Goal: Task Accomplishment & Management: Use online tool/utility

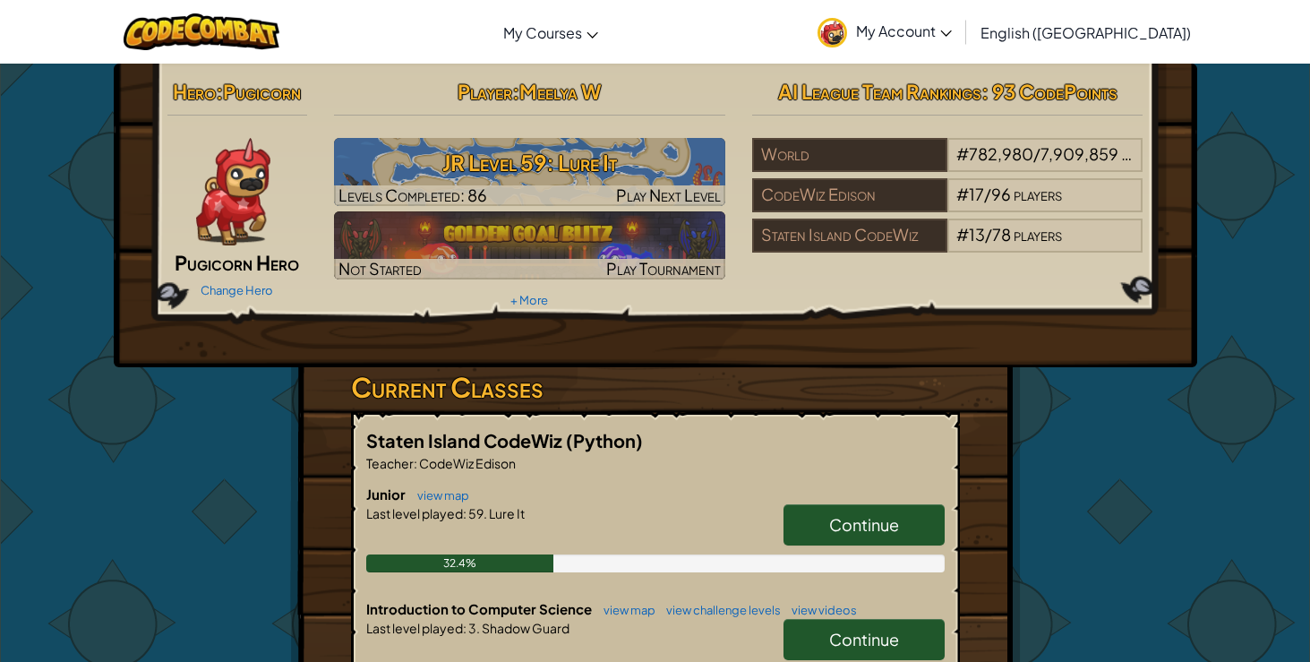
click at [894, 527] on span "Continue" at bounding box center [864, 524] width 70 height 21
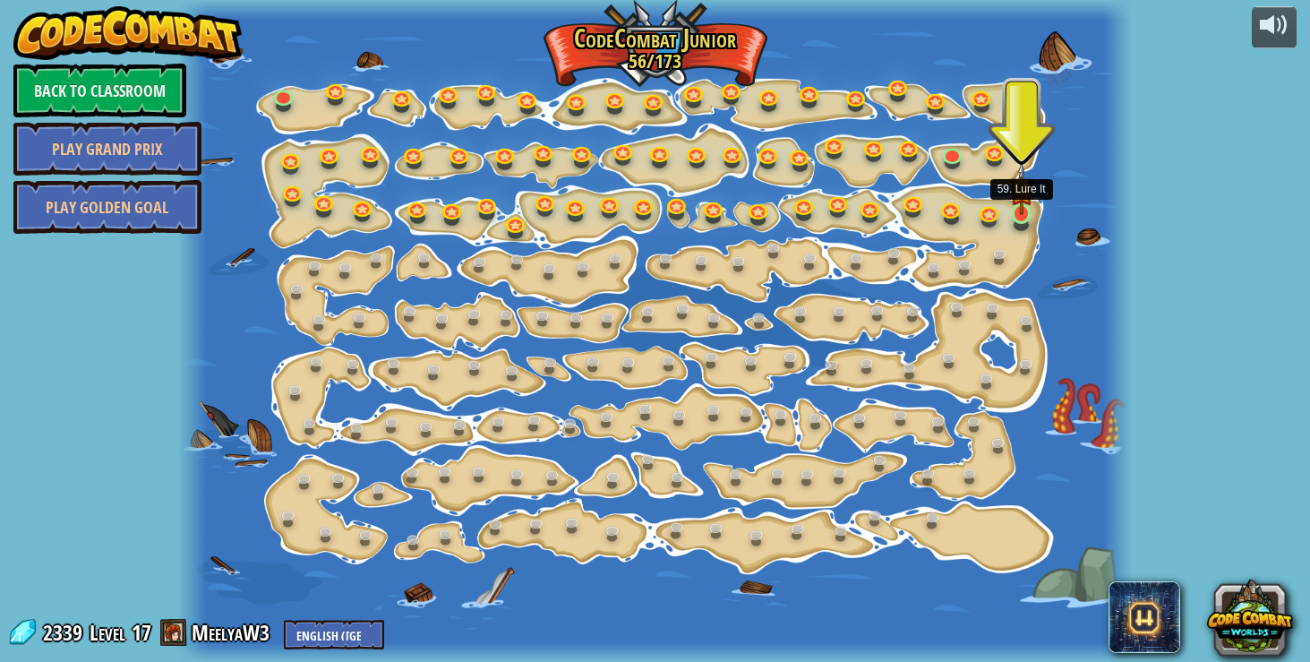
click at [1011, 205] on img at bounding box center [1021, 189] width 23 height 54
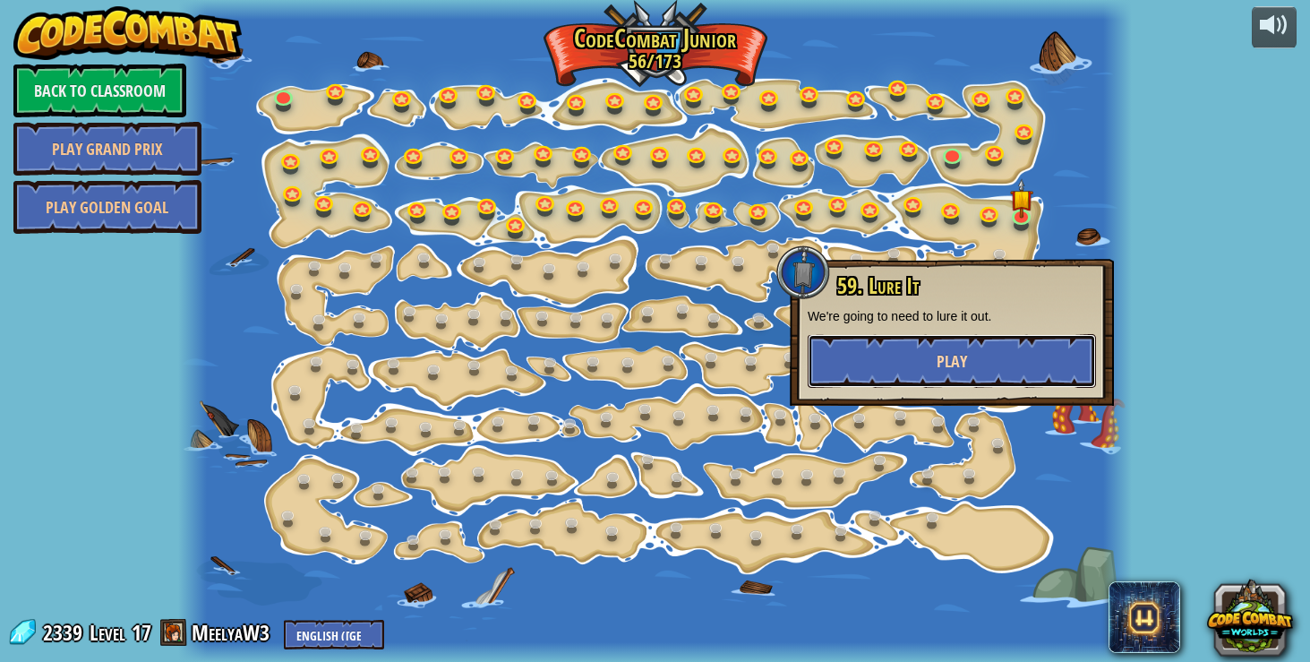
click at [999, 363] on button "Play" at bounding box center [952, 361] width 288 height 54
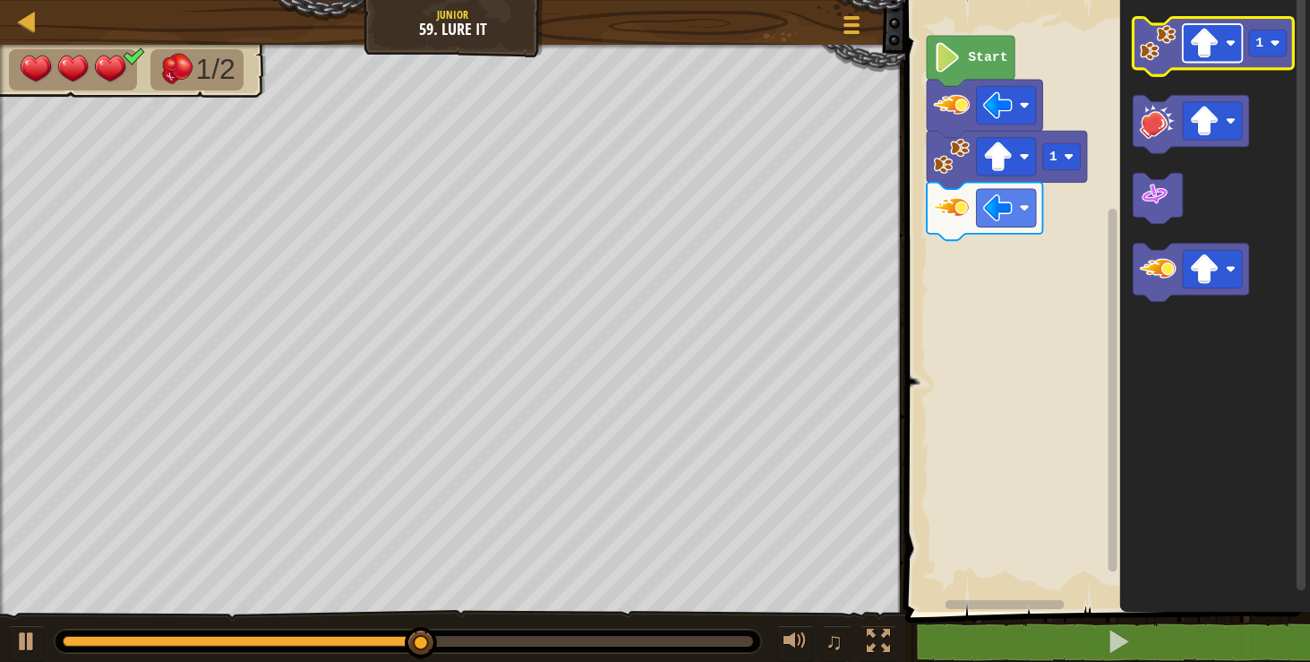
click at [1207, 46] on image "Blockly Workspace" at bounding box center [1204, 44] width 30 height 30
click at [1226, 47] on image "Blockly Workspace" at bounding box center [1231, 43] width 10 height 10
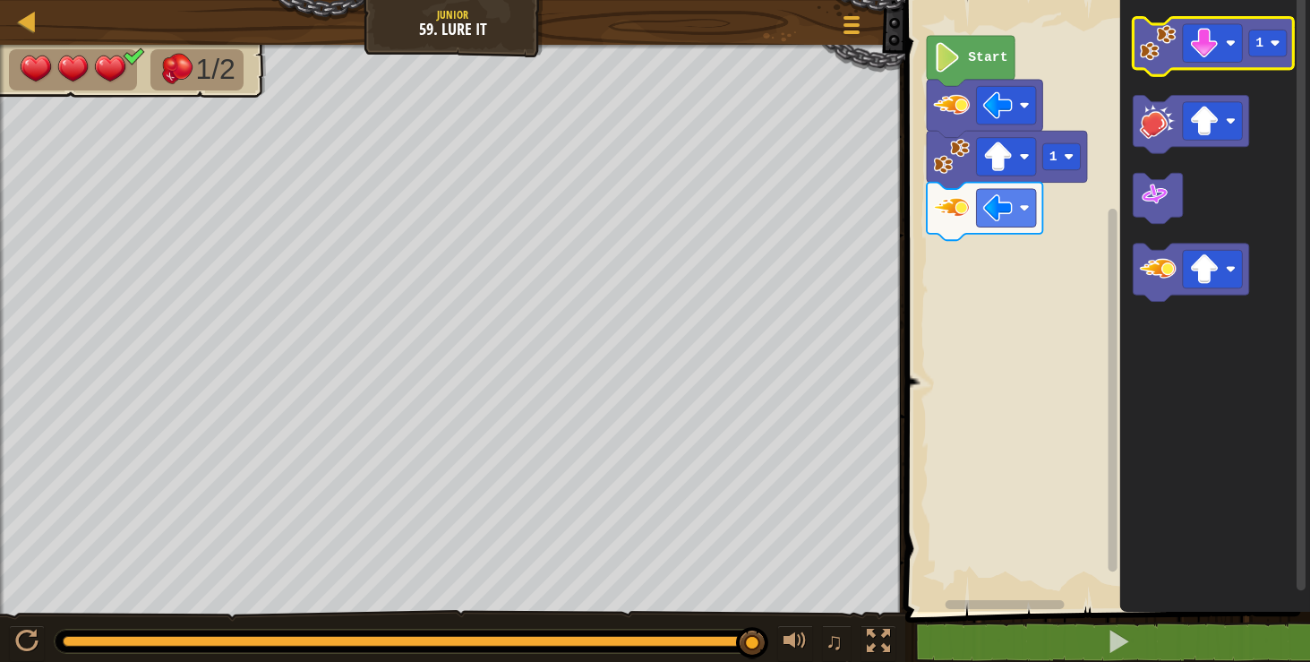
click at [1133, 39] on icon "Blockly Workspace" at bounding box center [1213, 47] width 160 height 58
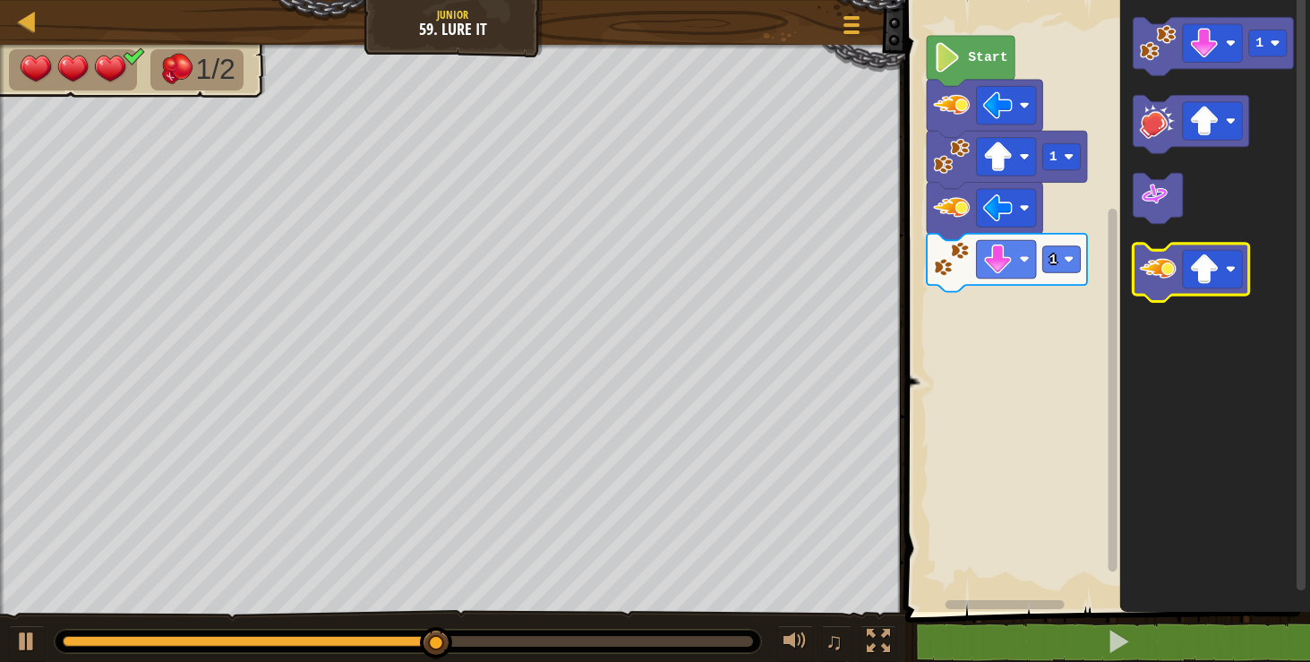
click at [1167, 282] on image "Blockly Workspace" at bounding box center [1158, 269] width 37 height 37
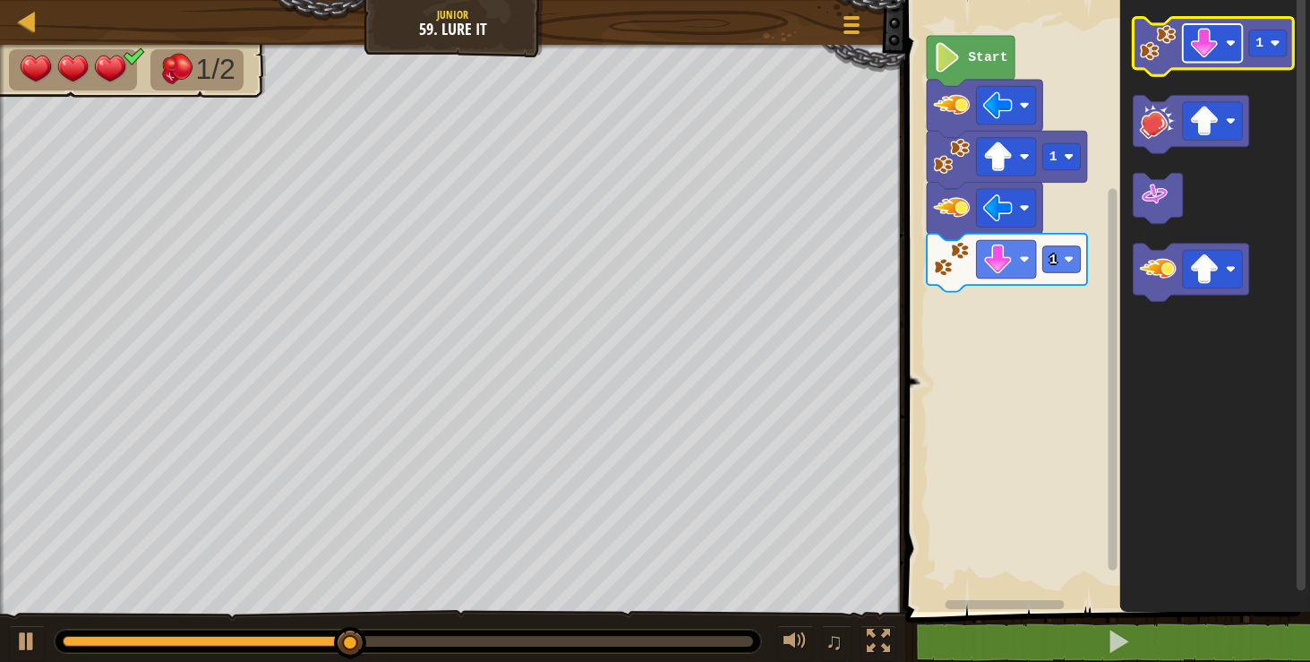
click at [1216, 49] on image "Blockly Workspace" at bounding box center [1204, 44] width 30 height 30
click at [1143, 54] on image "Blockly Workspace" at bounding box center [1158, 42] width 37 height 37
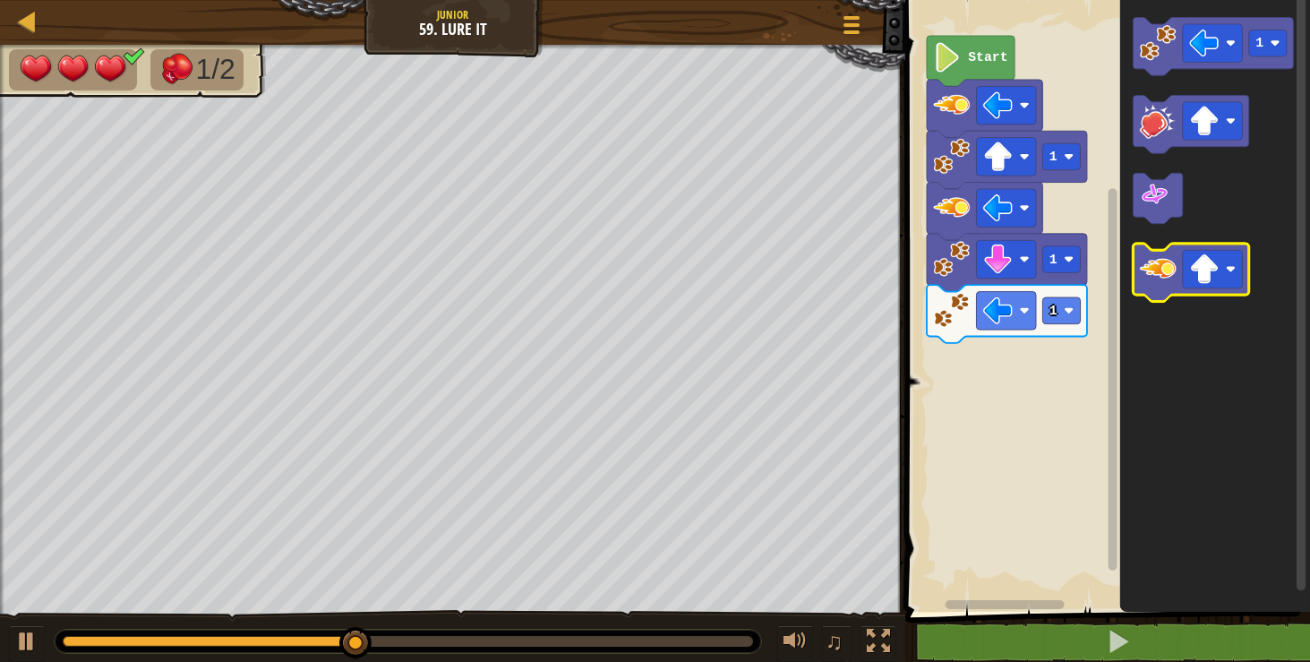
click at [1171, 280] on image "Blockly Workspace" at bounding box center [1158, 269] width 37 height 37
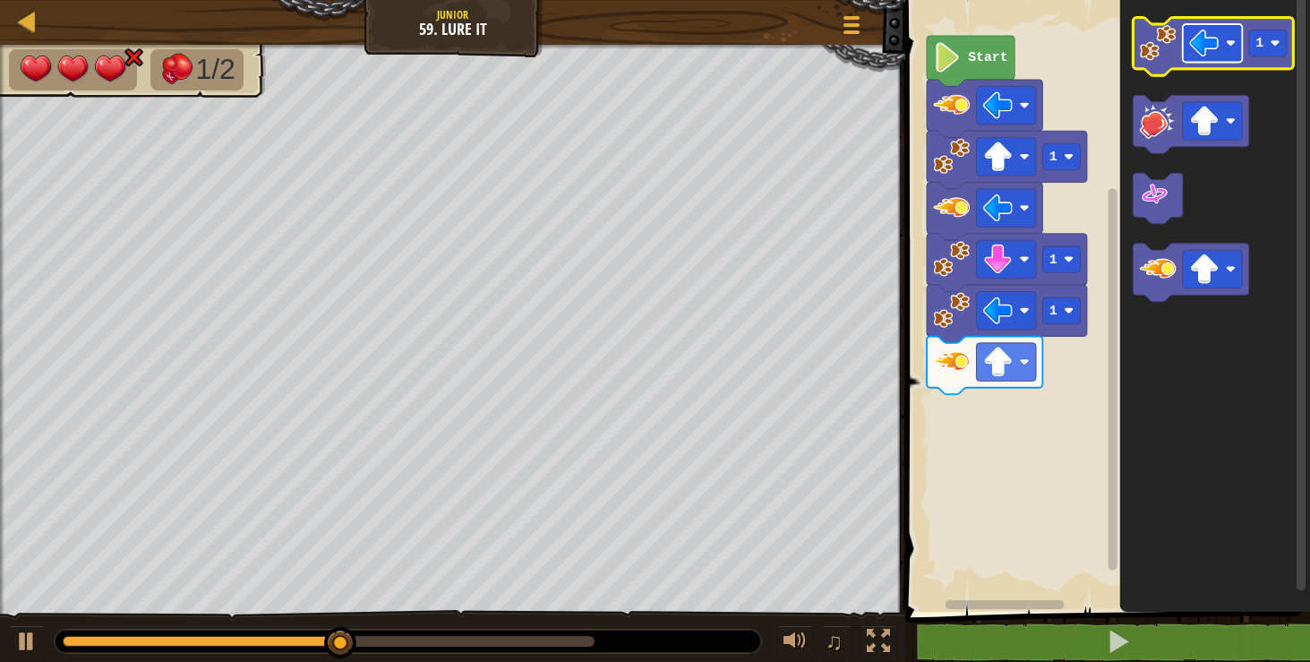
click at [1210, 58] on rect "Blockly Workspace" at bounding box center [1213, 43] width 60 height 38
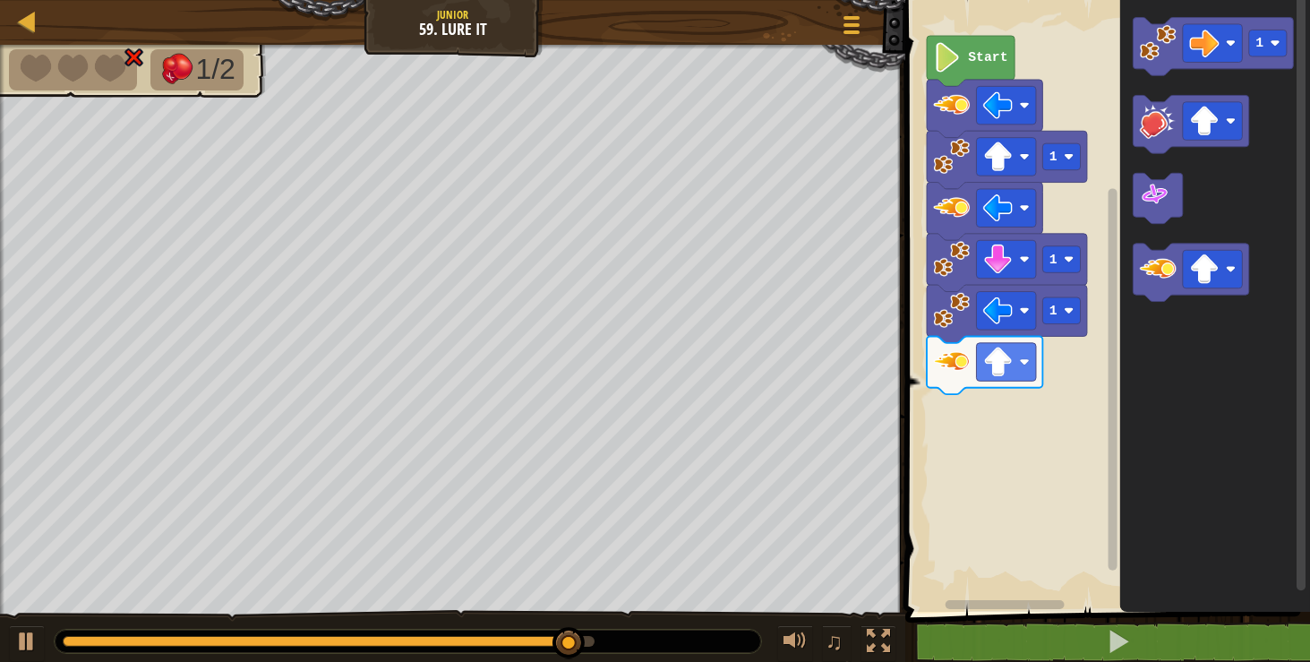
click at [1133, 72] on rect "Blockly Workspace" at bounding box center [1213, 47] width 160 height 58
click at [1156, 59] on image "Blockly Workspace" at bounding box center [1158, 42] width 37 height 37
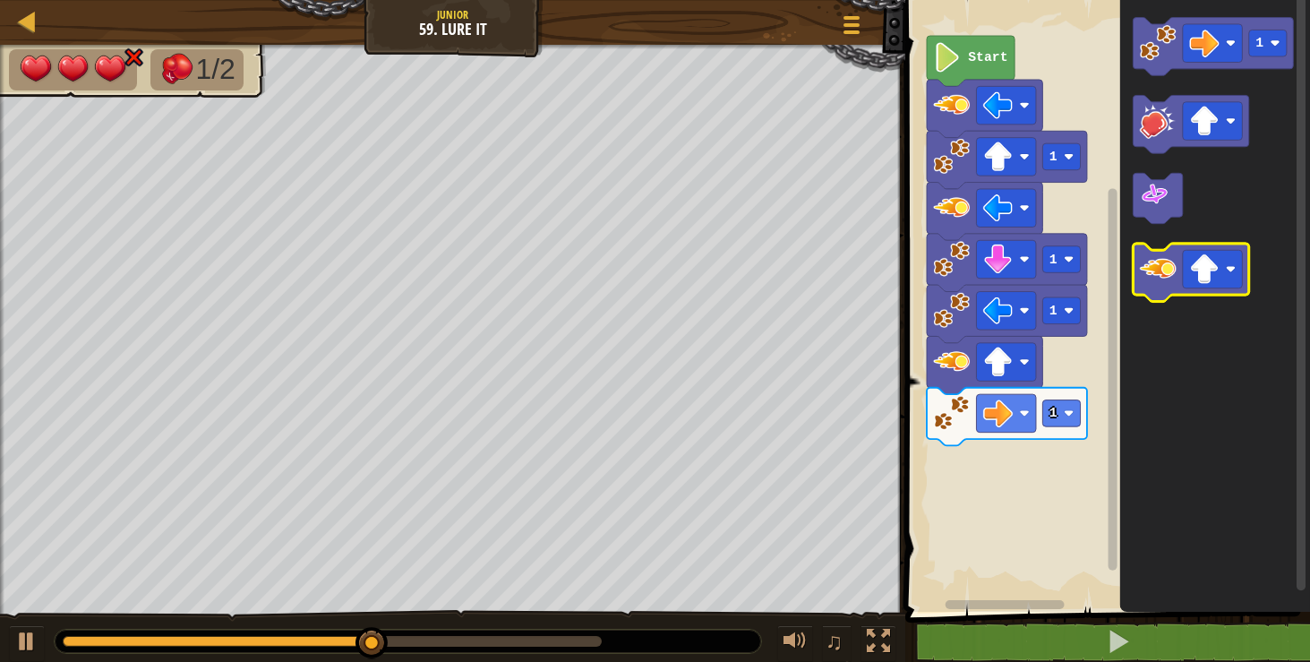
click at [1174, 262] on image "Blockly Workspace" at bounding box center [1158, 269] width 37 height 37
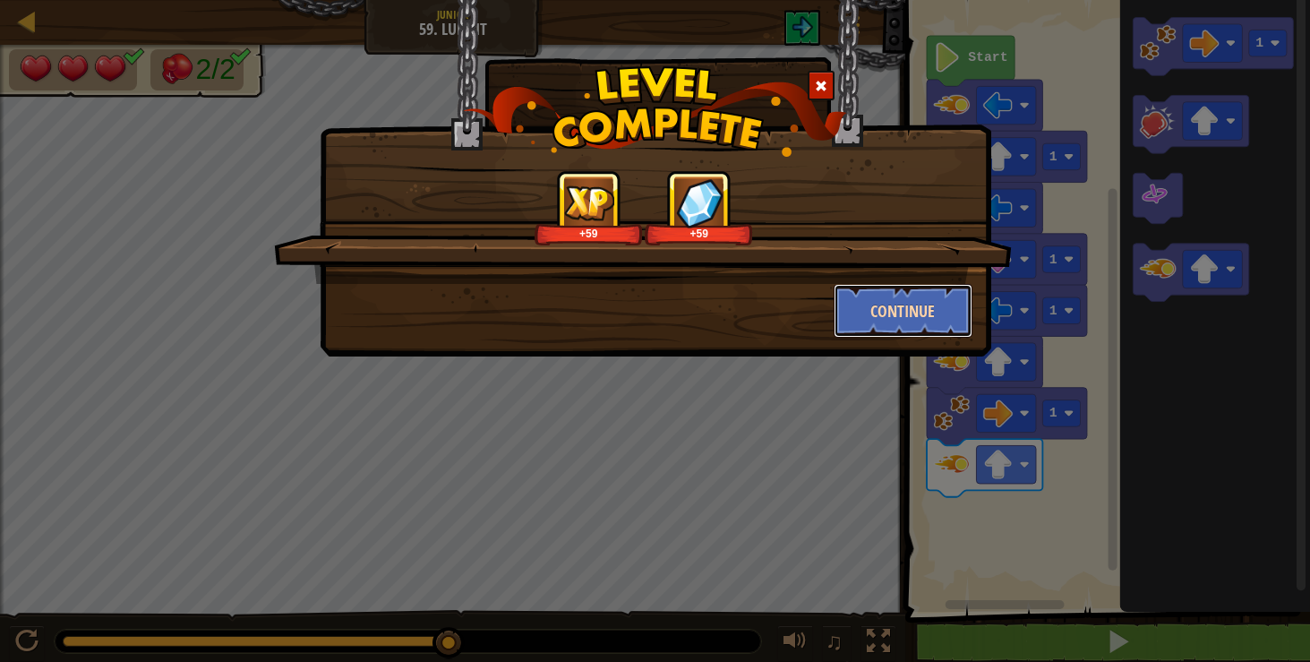
click at [931, 311] on button "Continue" at bounding box center [903, 311] width 139 height 54
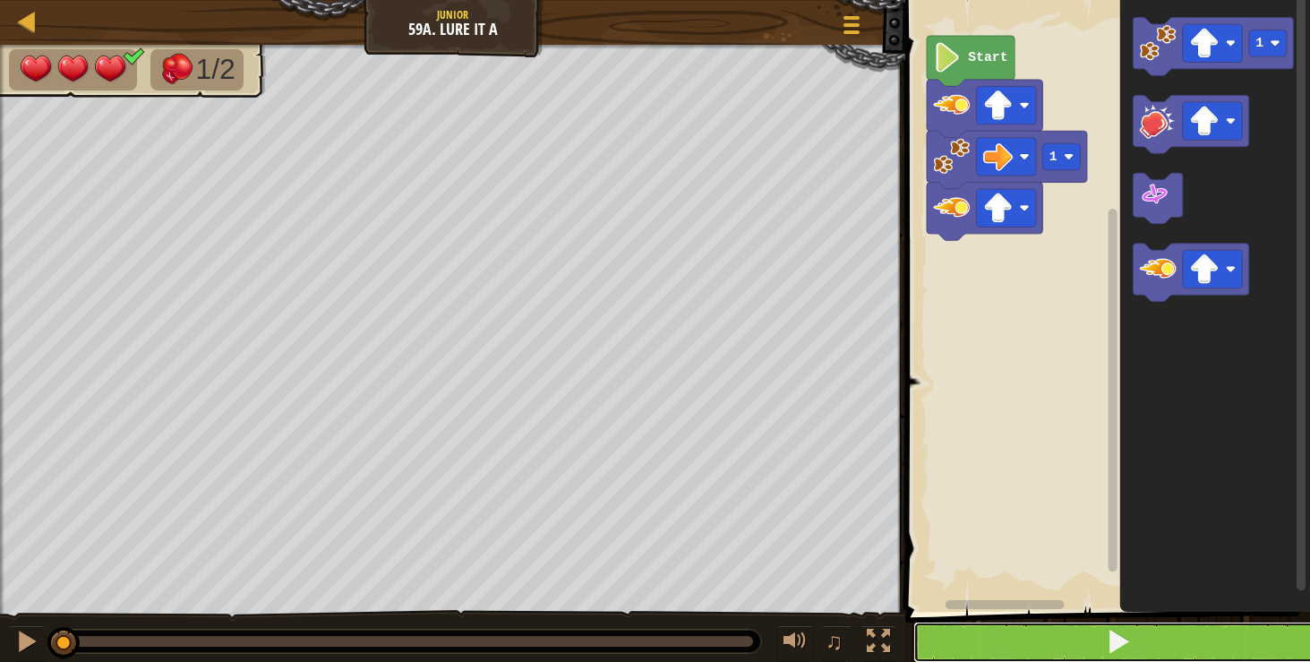
click at [1061, 640] on button at bounding box center [1118, 641] width 410 height 41
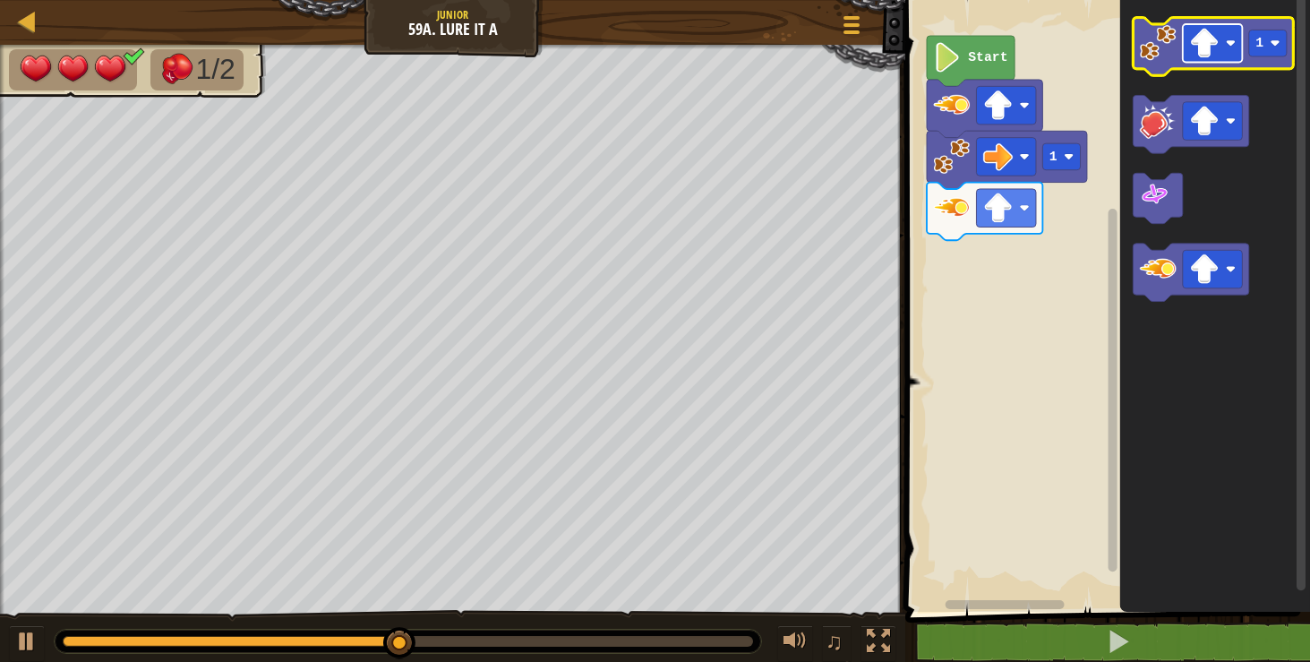
click at [1211, 58] on rect "Blockly Workspace" at bounding box center [1213, 43] width 60 height 38
click at [1270, 47] on image "Blockly Workspace" at bounding box center [1275, 43] width 10 height 10
click at [1153, 66] on icon "Blockly Workspace" at bounding box center [1213, 47] width 160 height 58
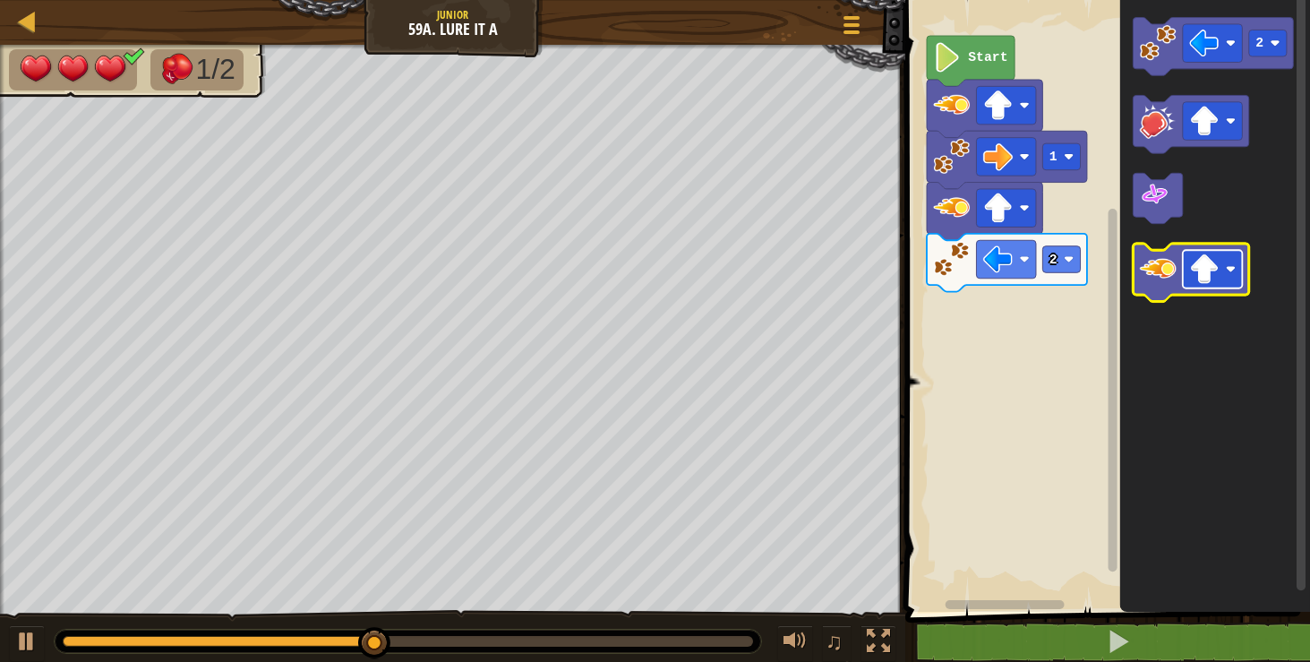
click at [1194, 282] on image "Blockly Workspace" at bounding box center [1204, 269] width 30 height 30
click at [1197, 278] on image "Blockly Workspace" at bounding box center [1204, 269] width 30 height 30
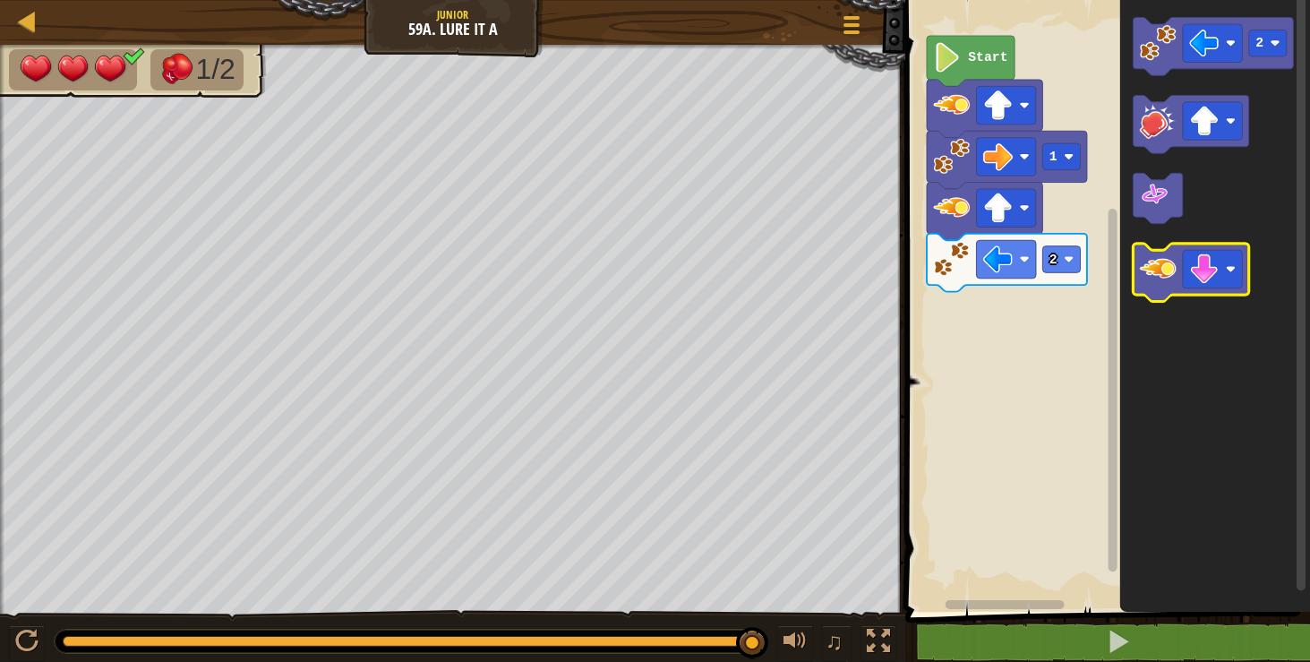
click at [1153, 285] on image "Blockly Workspace" at bounding box center [1158, 269] width 37 height 37
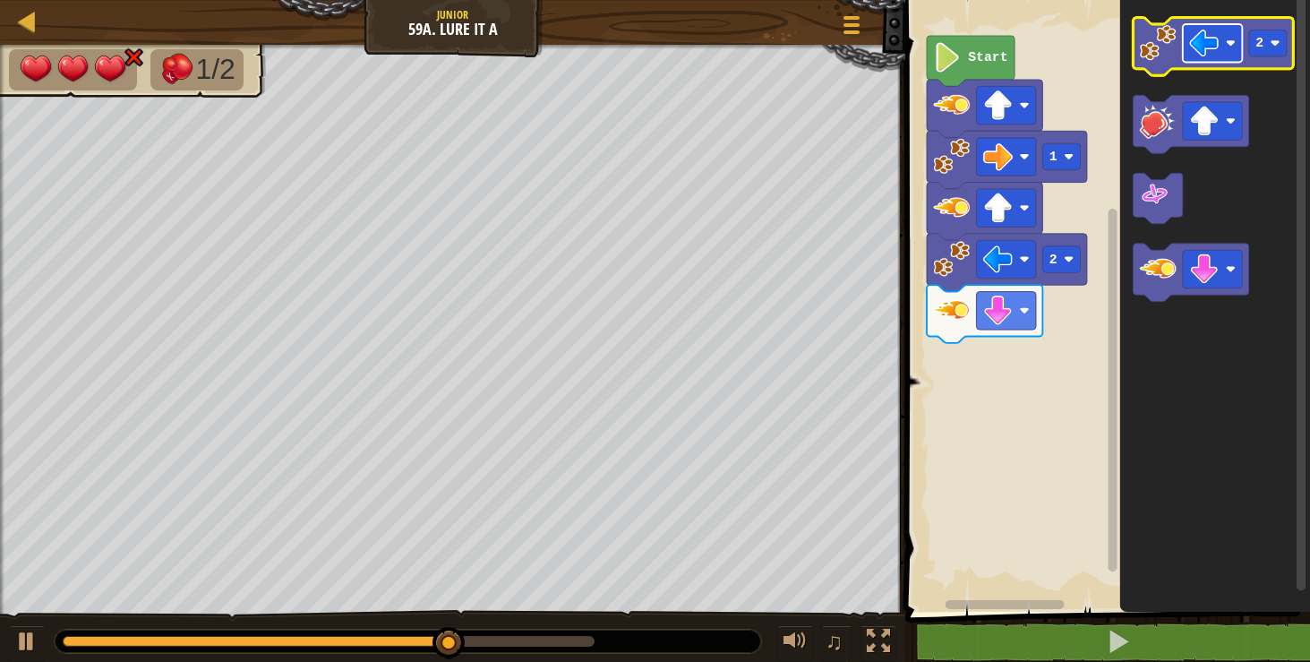
click at [1213, 56] on image "Blockly Workspace" at bounding box center [1204, 44] width 30 height 30
click at [1171, 26] on image "Blockly Workspace" at bounding box center [1158, 42] width 37 height 37
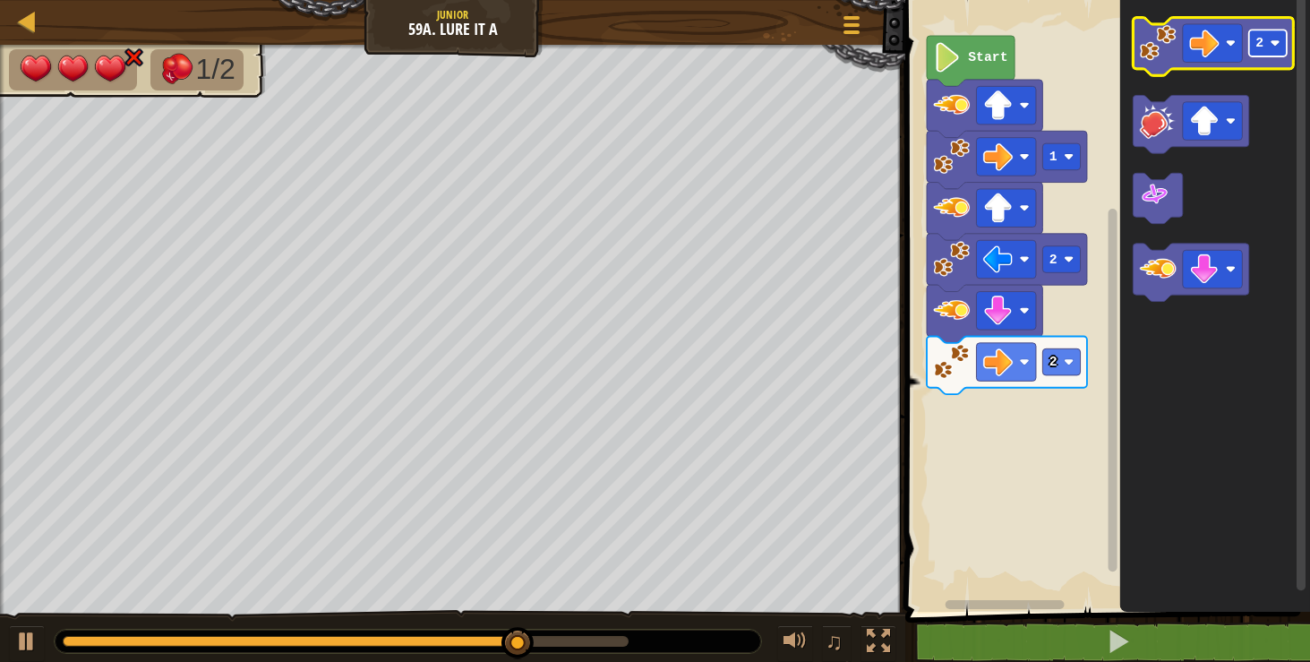
click at [1272, 46] on image "Blockly Workspace" at bounding box center [1275, 43] width 10 height 10
click at [1205, 40] on image "Blockly Workspace" at bounding box center [1204, 44] width 30 height 30
click at [1161, 55] on image "Blockly Workspace" at bounding box center [1158, 42] width 37 height 37
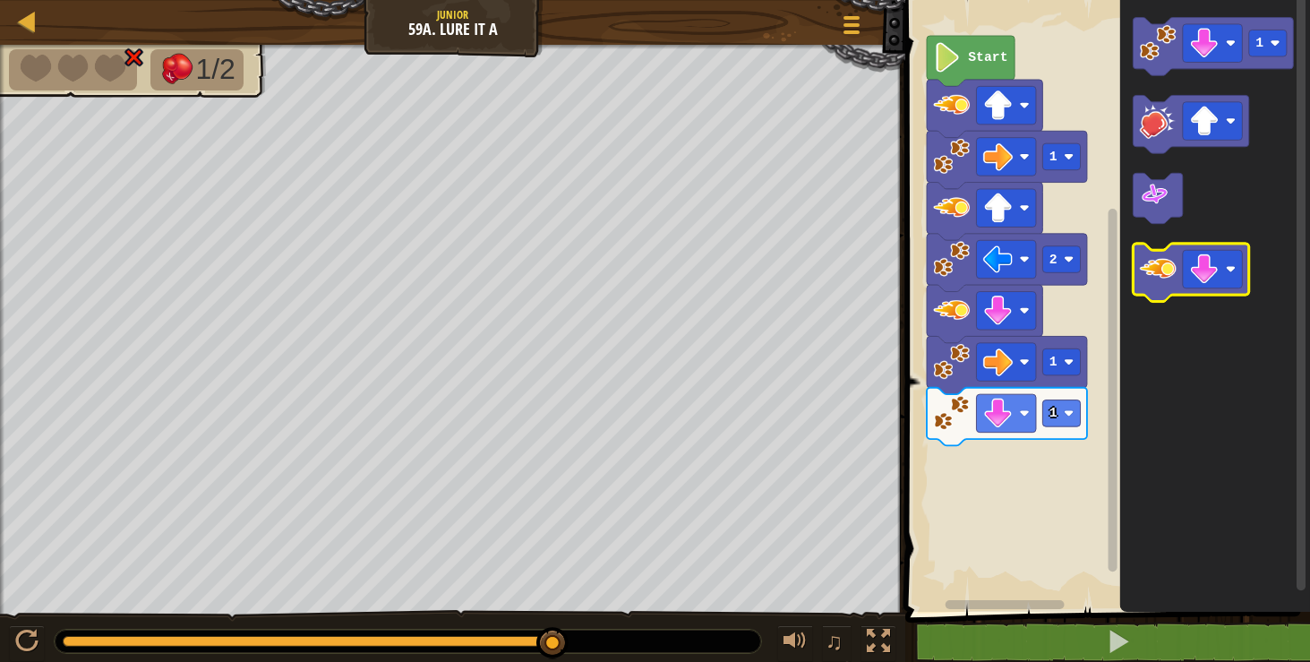
click at [1147, 269] on image "Blockly Workspace" at bounding box center [1158, 269] width 37 height 37
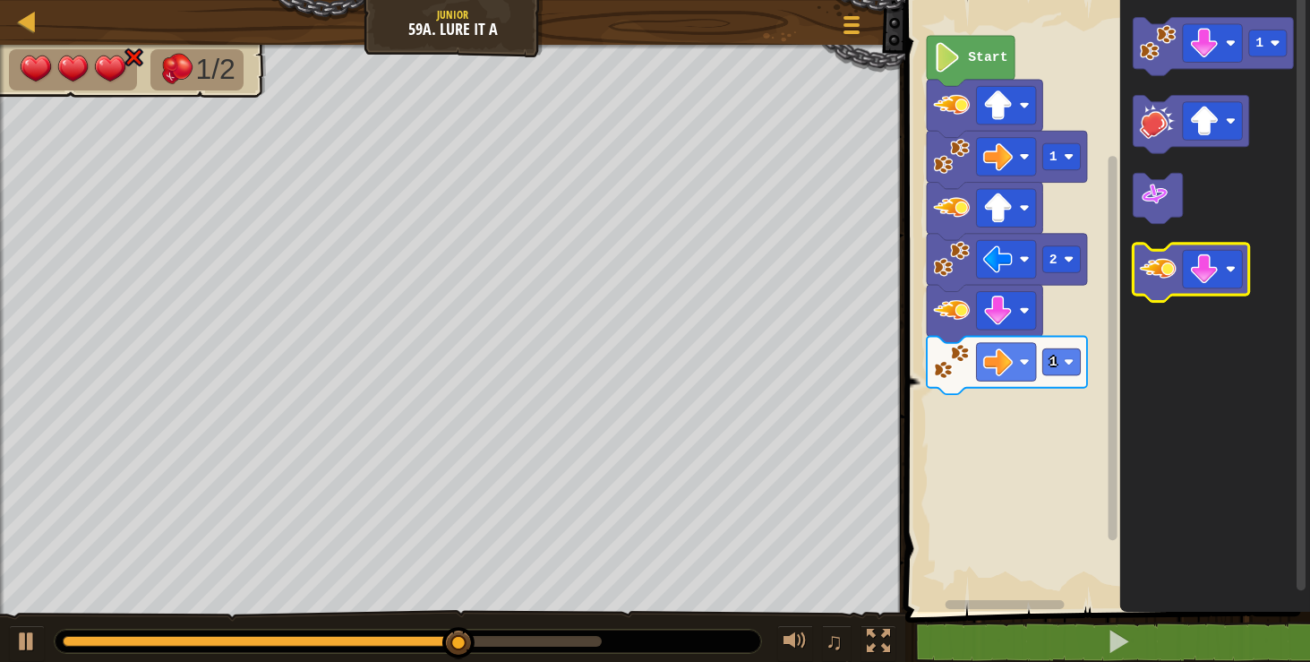
click at [1167, 277] on image "Blockly Workspace" at bounding box center [1158, 269] width 37 height 37
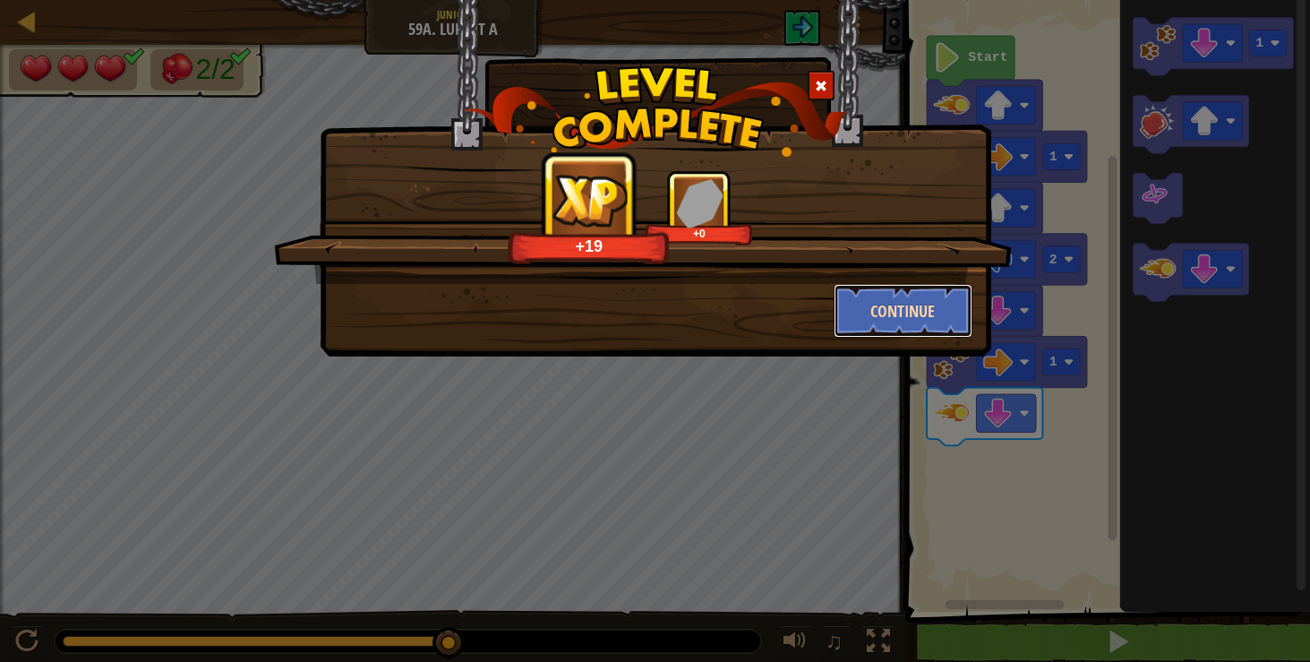
click at [948, 313] on button "Continue" at bounding box center [903, 311] width 139 height 54
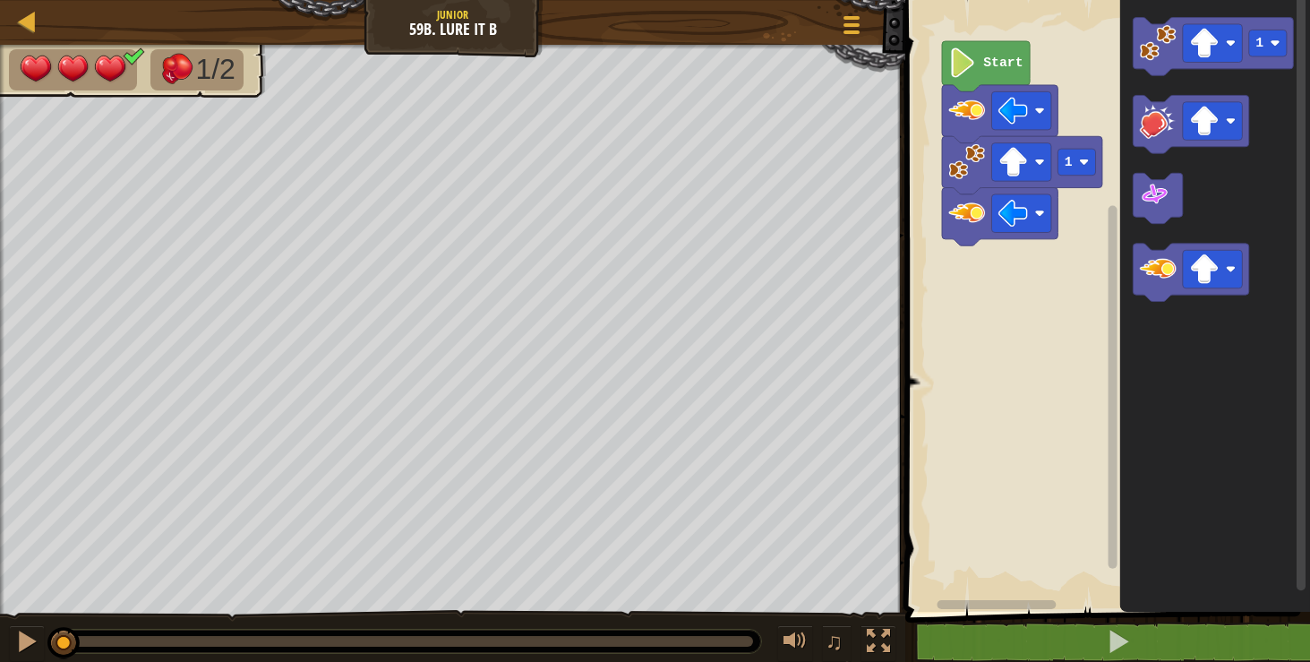
click at [955, 315] on rect "Blockly Workspace" at bounding box center [1105, 301] width 410 height 620
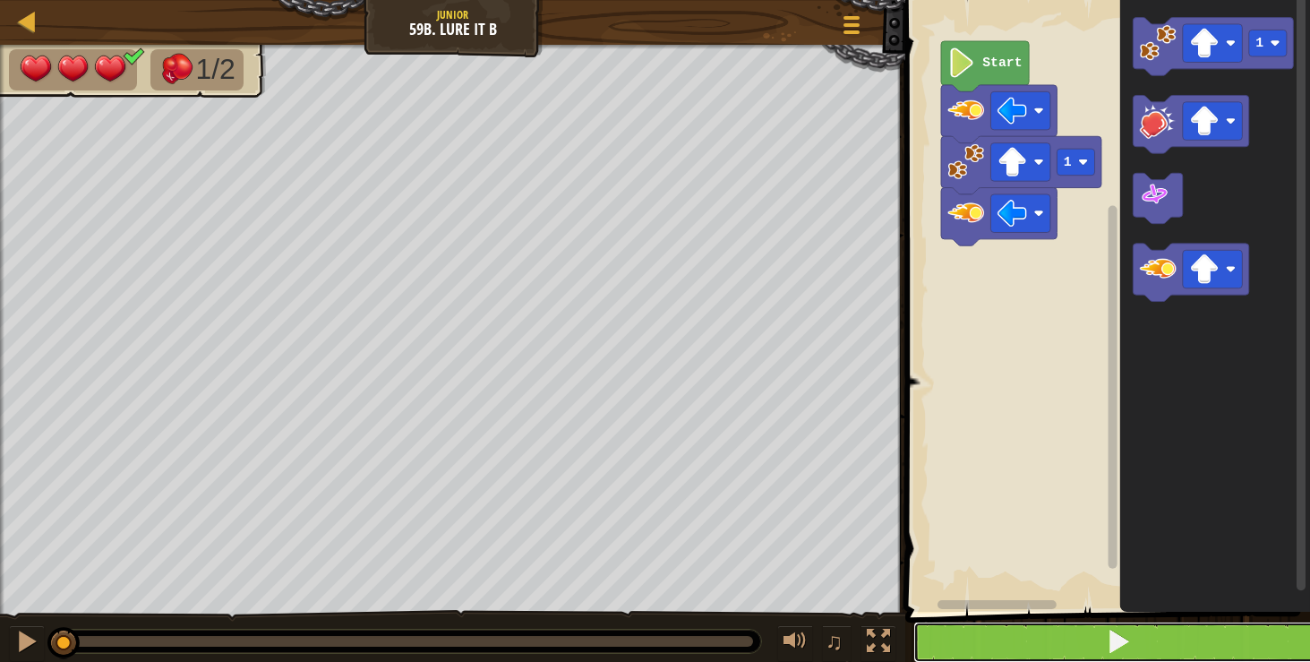
click at [1027, 631] on button at bounding box center [1118, 641] width 410 height 41
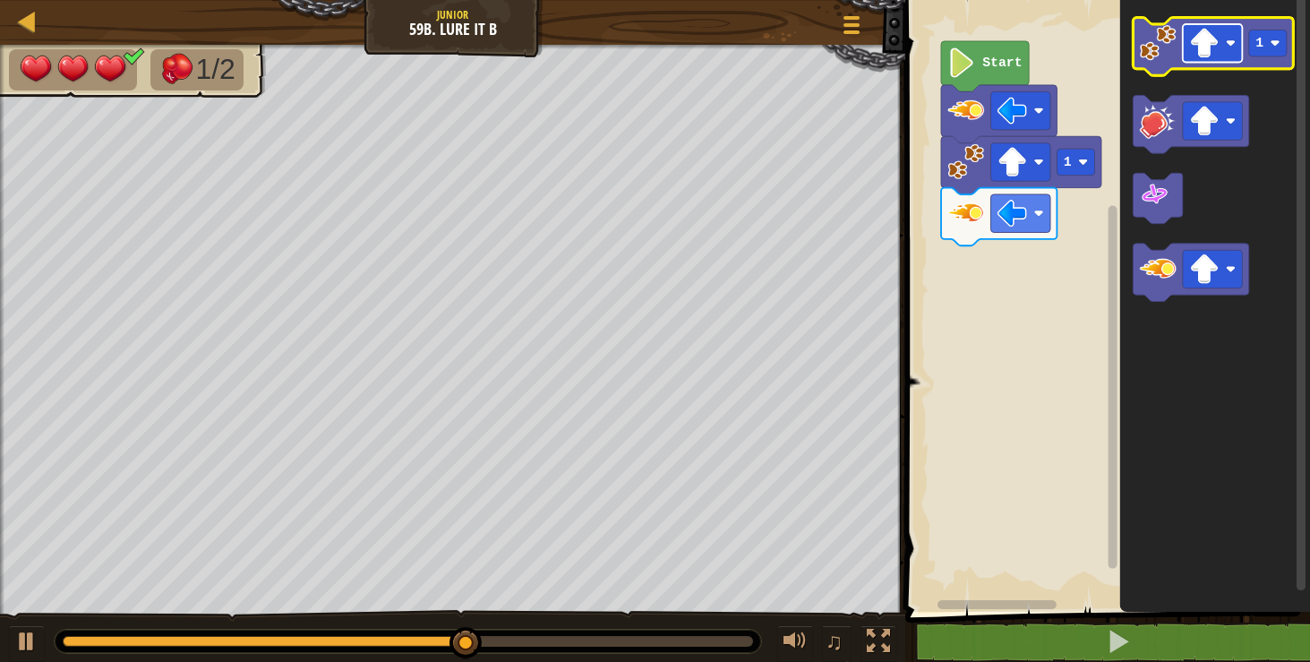
click at [1203, 39] on image "Blockly Workspace" at bounding box center [1204, 44] width 30 height 30
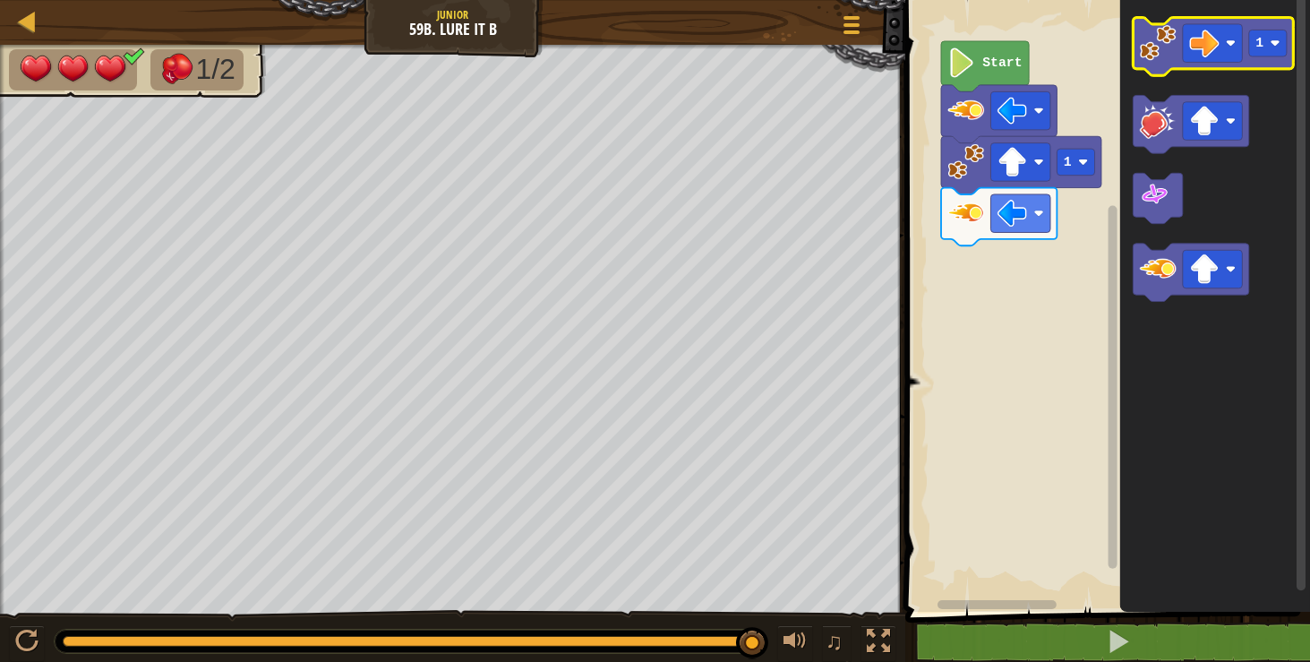
click at [1166, 47] on image "Blockly Workspace" at bounding box center [1158, 42] width 37 height 37
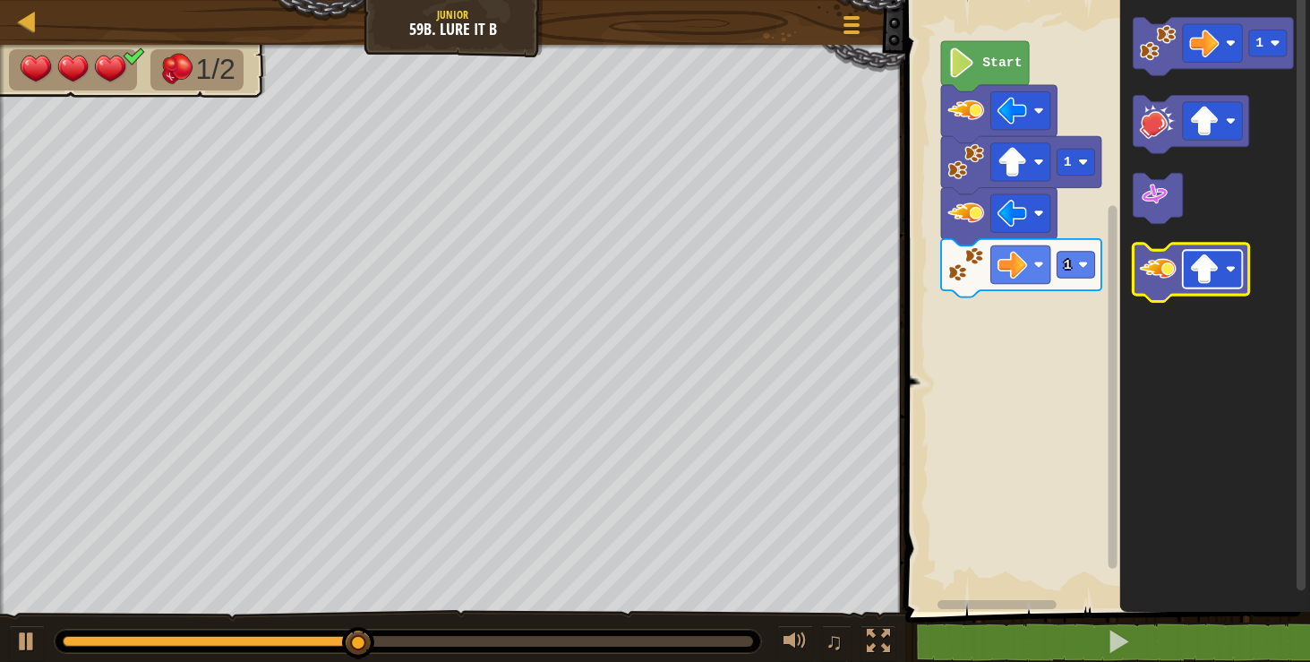
click at [1202, 269] on image "Blockly Workspace" at bounding box center [1204, 269] width 30 height 30
click at [1146, 287] on icon "Blockly Workspace" at bounding box center [1190, 273] width 115 height 58
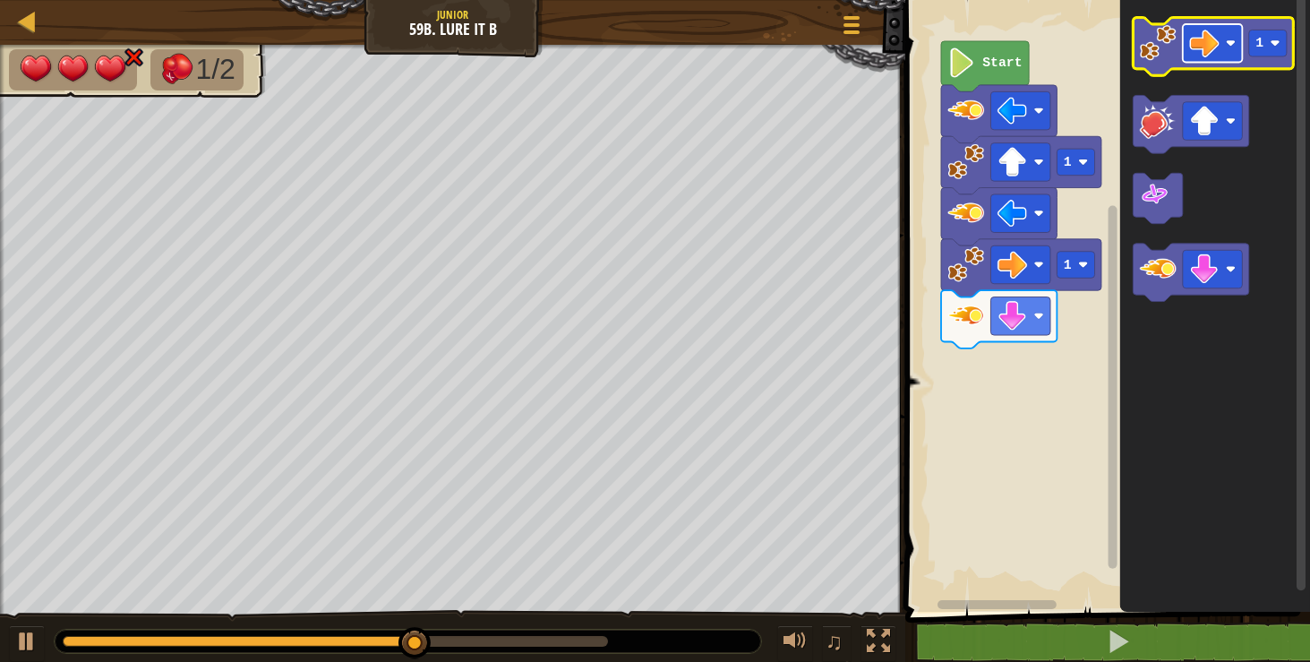
click at [1217, 47] on image "Blockly Workspace" at bounding box center [1204, 44] width 30 height 30
click at [1155, 47] on image "Blockly Workspace" at bounding box center [1158, 42] width 37 height 37
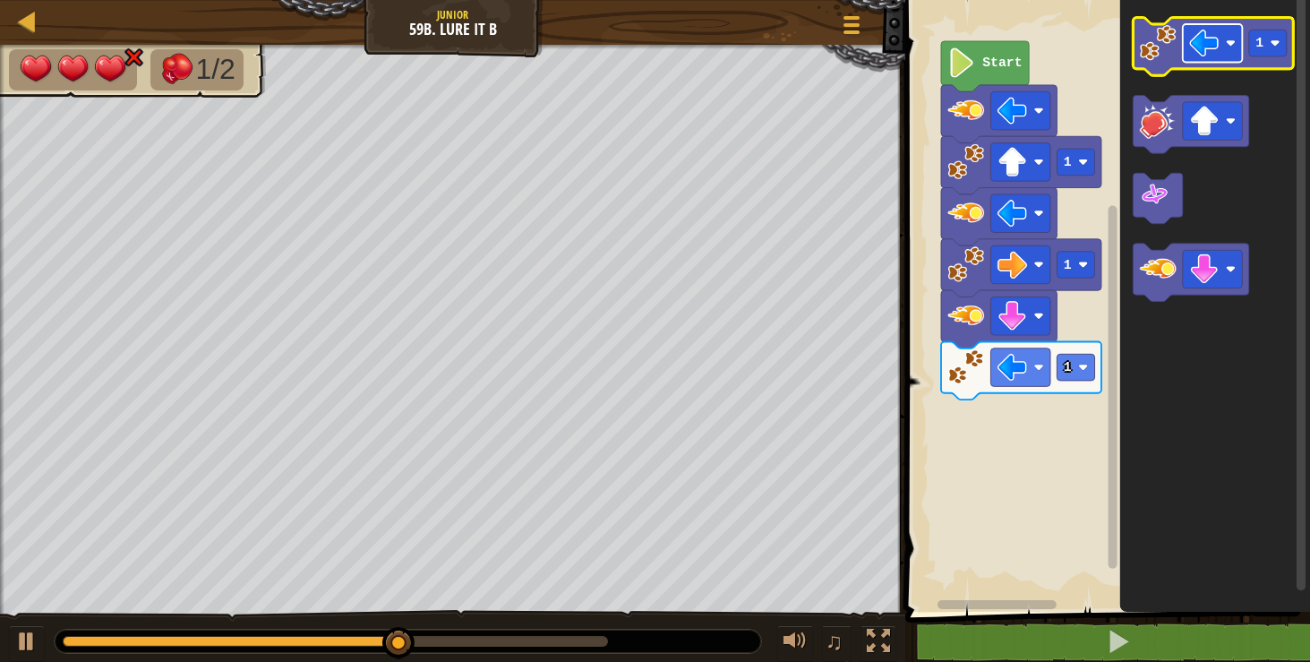
click at [1199, 44] on image "Blockly Workspace" at bounding box center [1204, 44] width 30 height 30
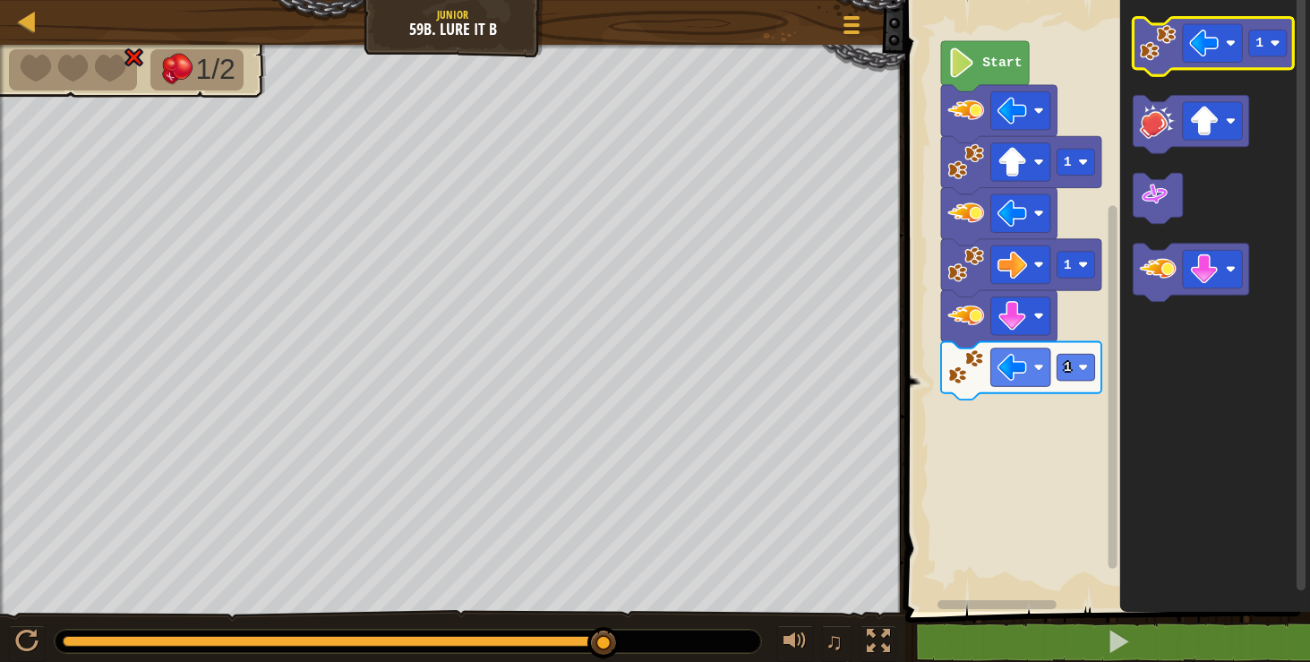
click at [1151, 42] on image "Blockly Workspace" at bounding box center [1158, 42] width 37 height 37
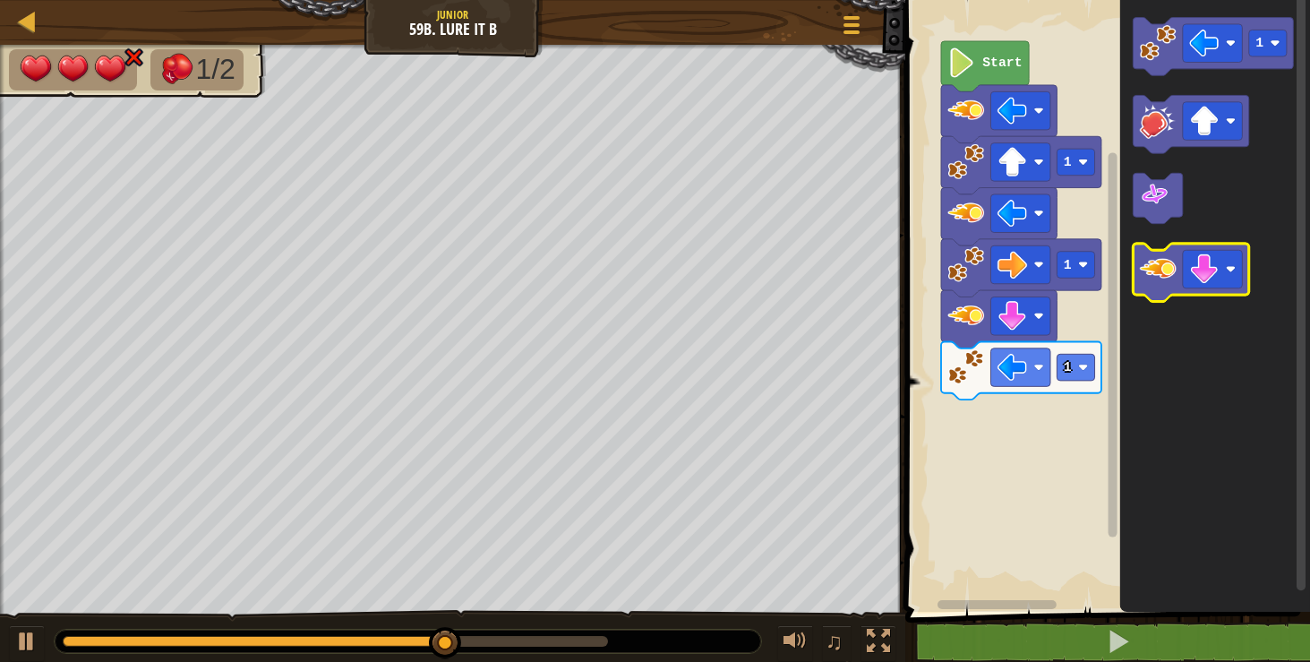
click at [1178, 295] on rect "Blockly Workspace" at bounding box center [1190, 273] width 115 height 58
click at [1165, 261] on image "Blockly Workspace" at bounding box center [1158, 269] width 37 height 37
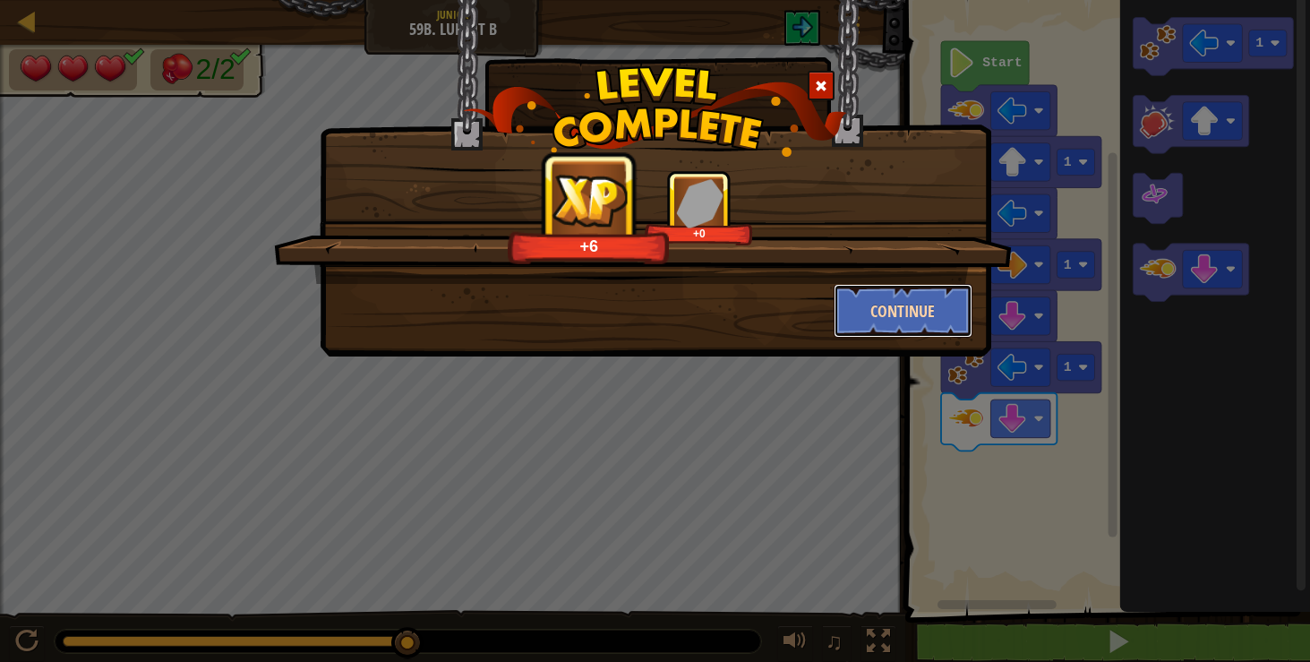
click at [943, 304] on button "Continue" at bounding box center [903, 311] width 139 height 54
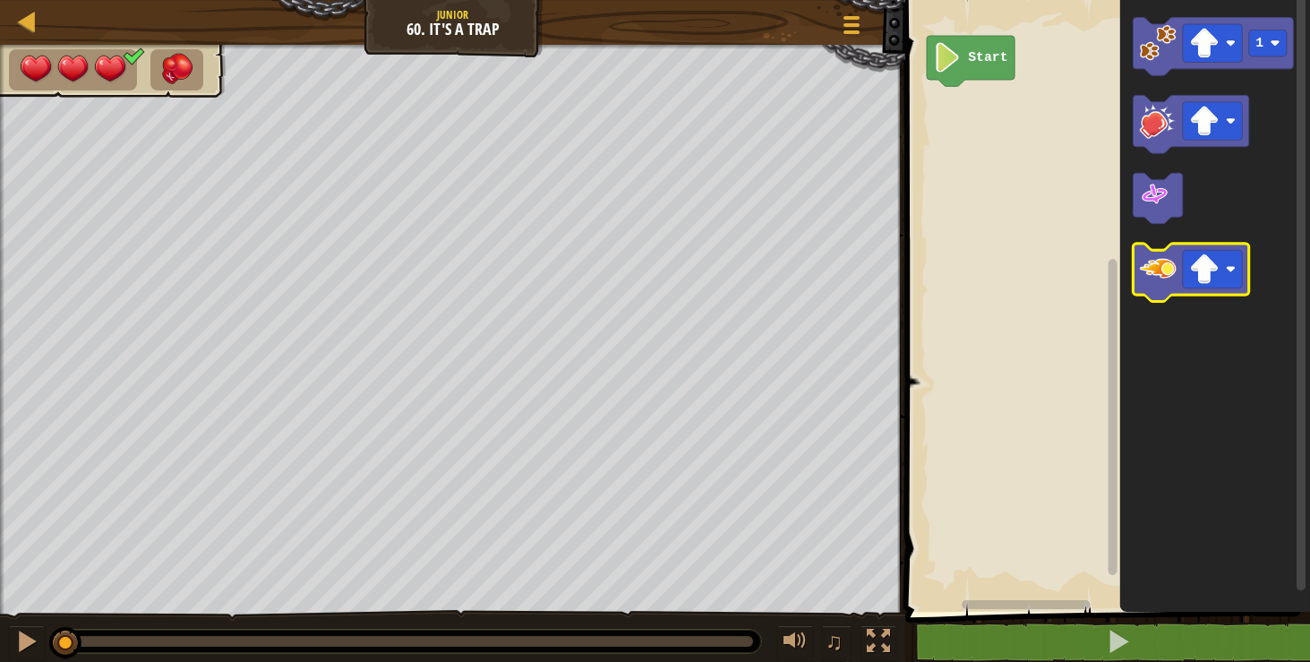
click at [1178, 269] on icon "Blockly Workspace" at bounding box center [1190, 273] width 115 height 58
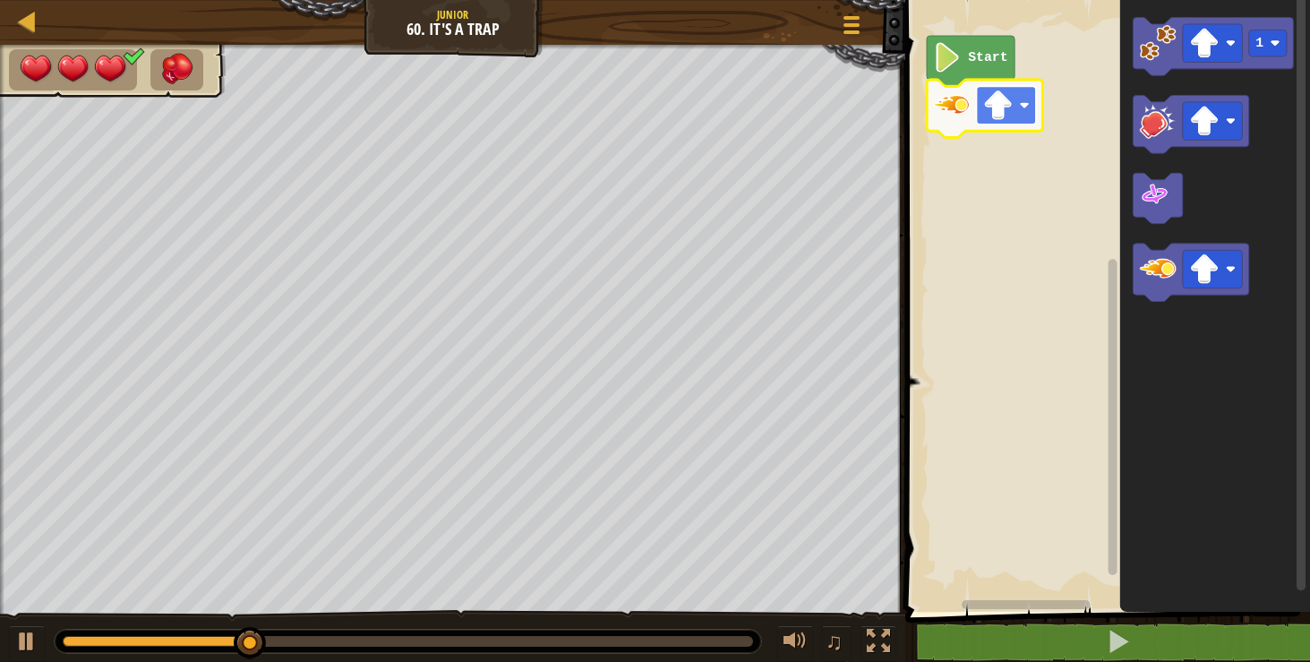
click at [1018, 113] on rect "Blockly Workspace" at bounding box center [1007, 105] width 60 height 38
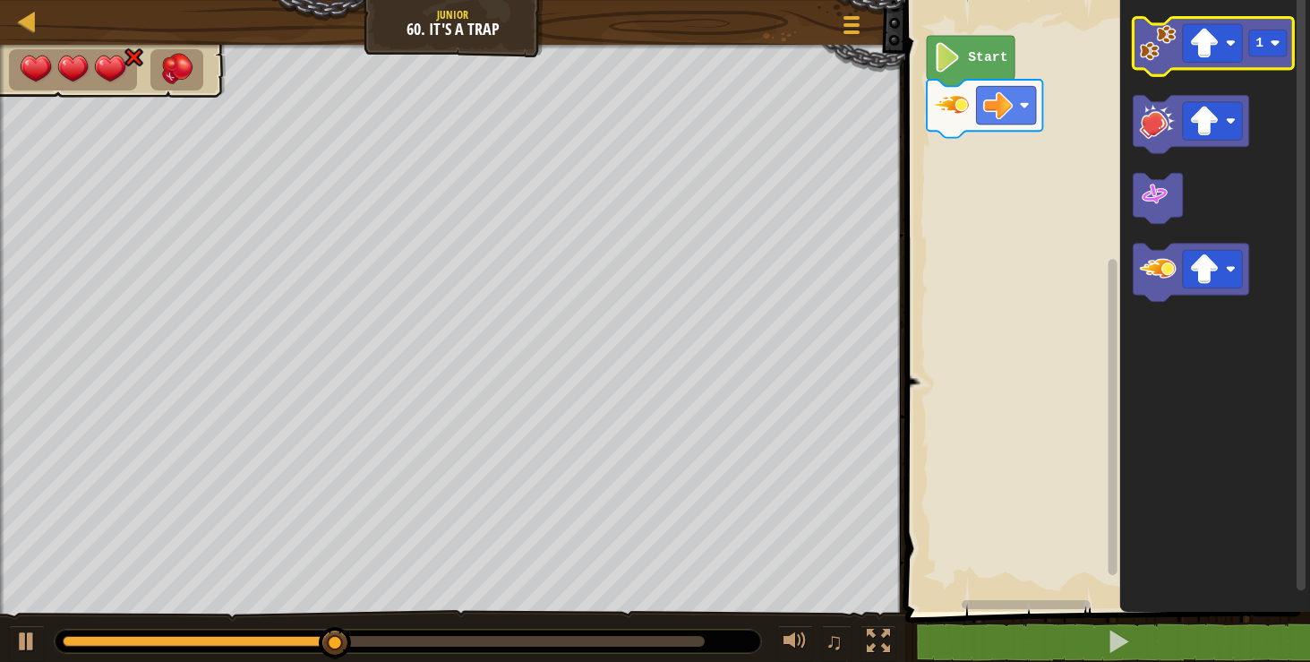
click at [1166, 60] on image "Blockly Workspace" at bounding box center [1158, 42] width 37 height 37
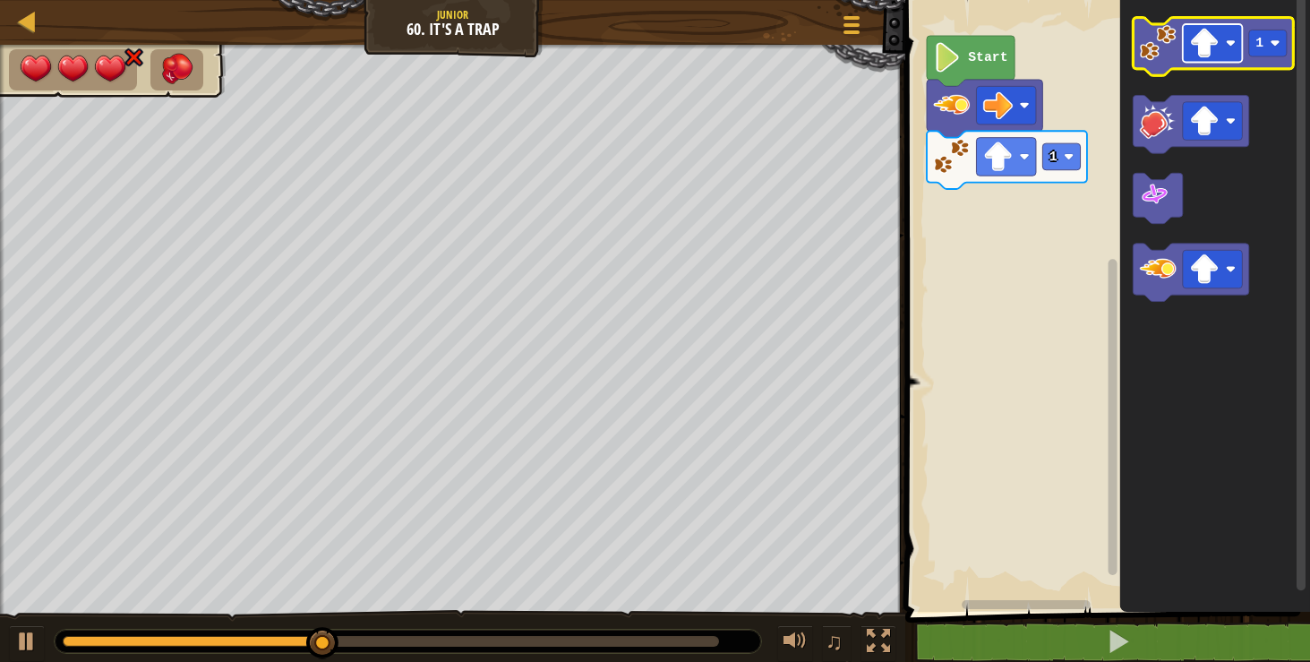
click at [1226, 53] on rect "Blockly Workspace" at bounding box center [1213, 43] width 60 height 38
click at [1141, 60] on image "Blockly Workspace" at bounding box center [1158, 42] width 37 height 37
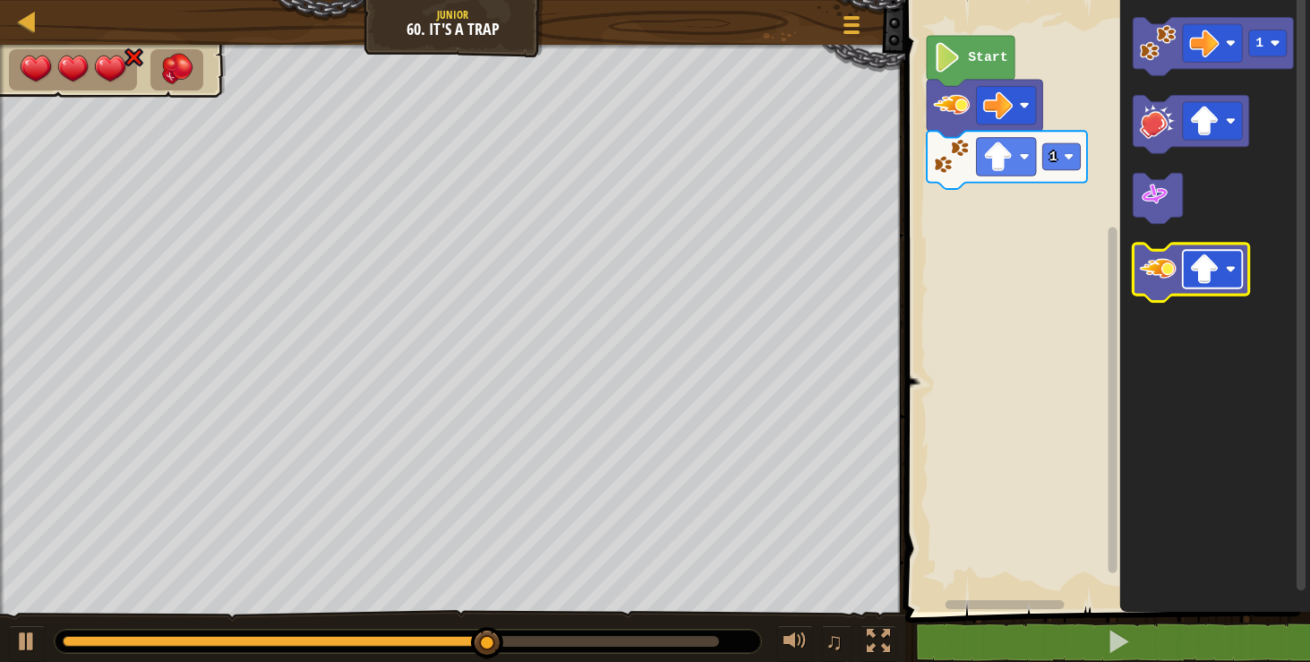
click at [1209, 278] on image "Blockly Workspace" at bounding box center [1204, 269] width 30 height 30
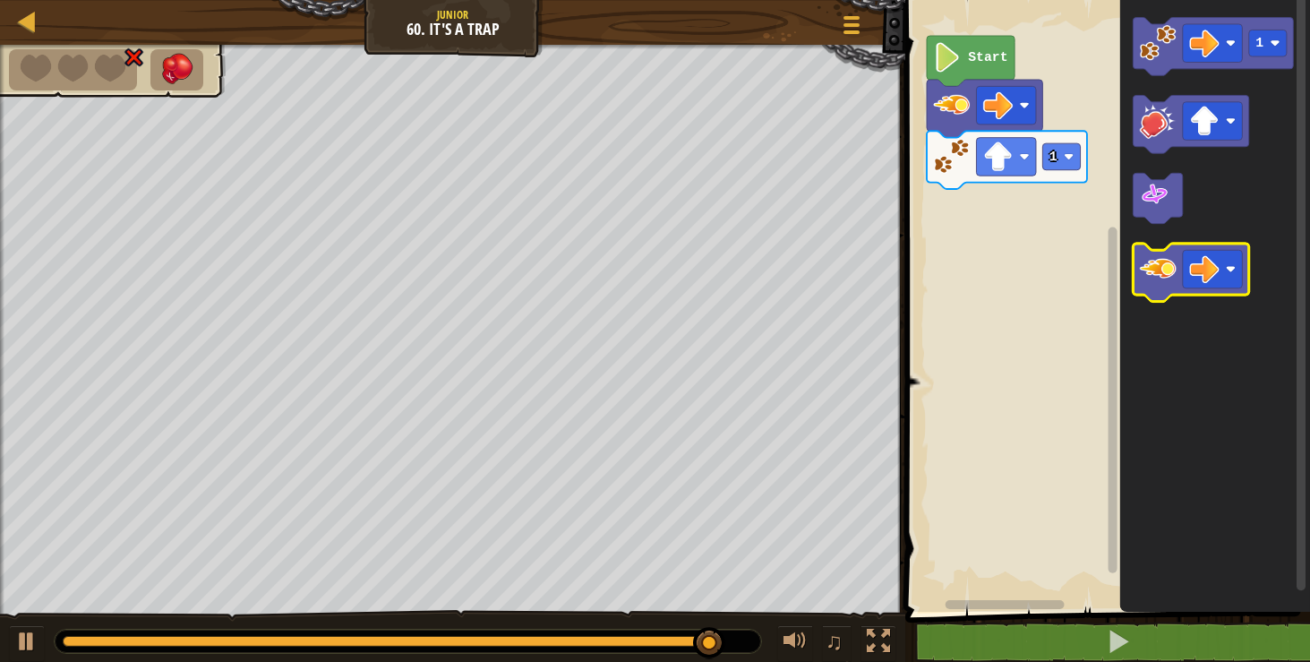
click at [1167, 271] on image "Blockly Workspace" at bounding box center [1158, 269] width 37 height 37
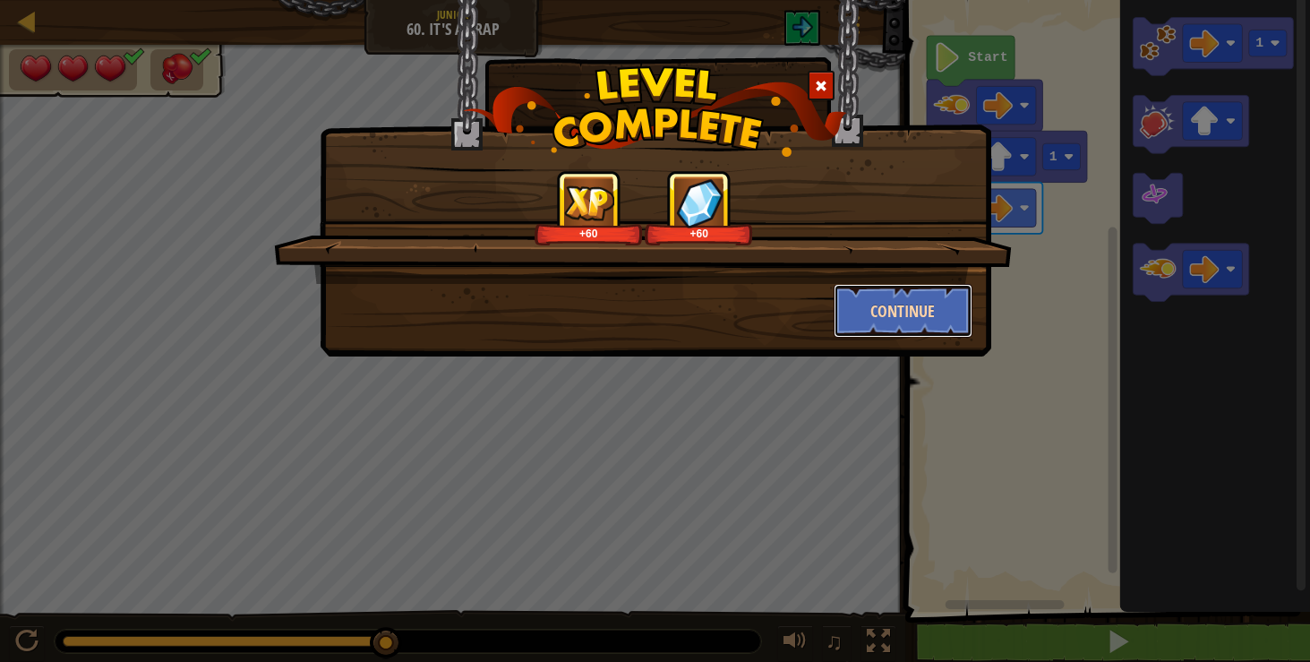
click at [959, 318] on button "Continue" at bounding box center [903, 311] width 139 height 54
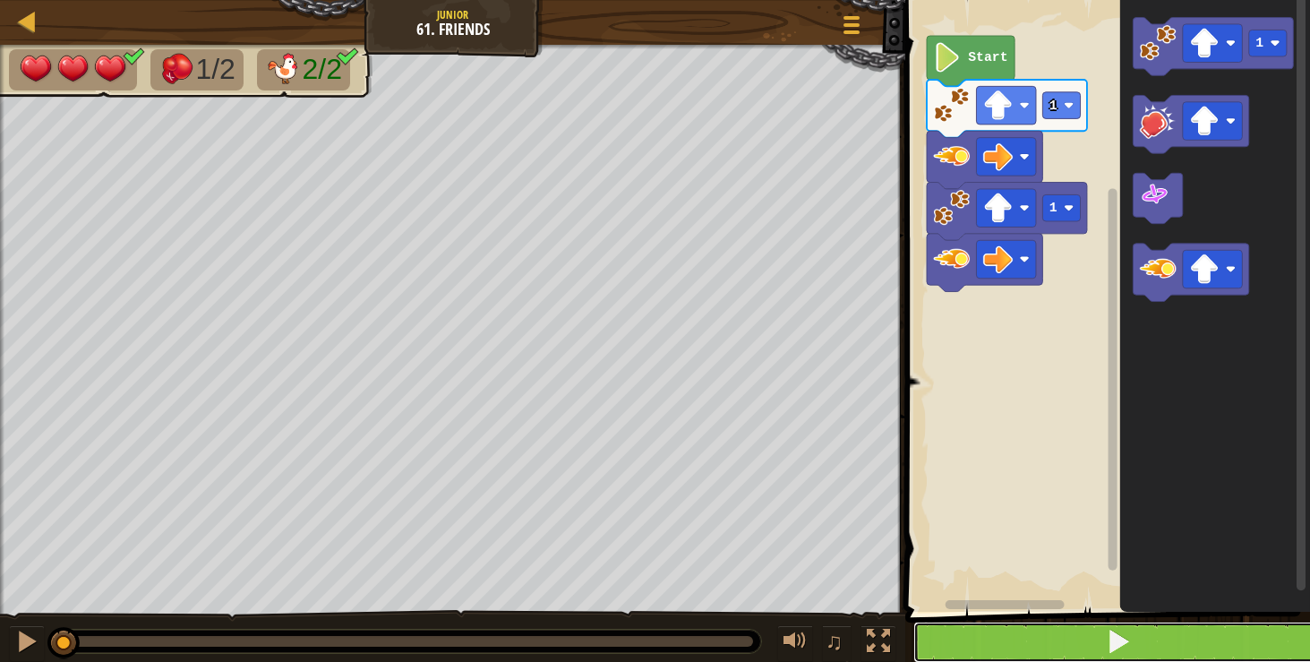
click at [962, 654] on button at bounding box center [1118, 641] width 410 height 41
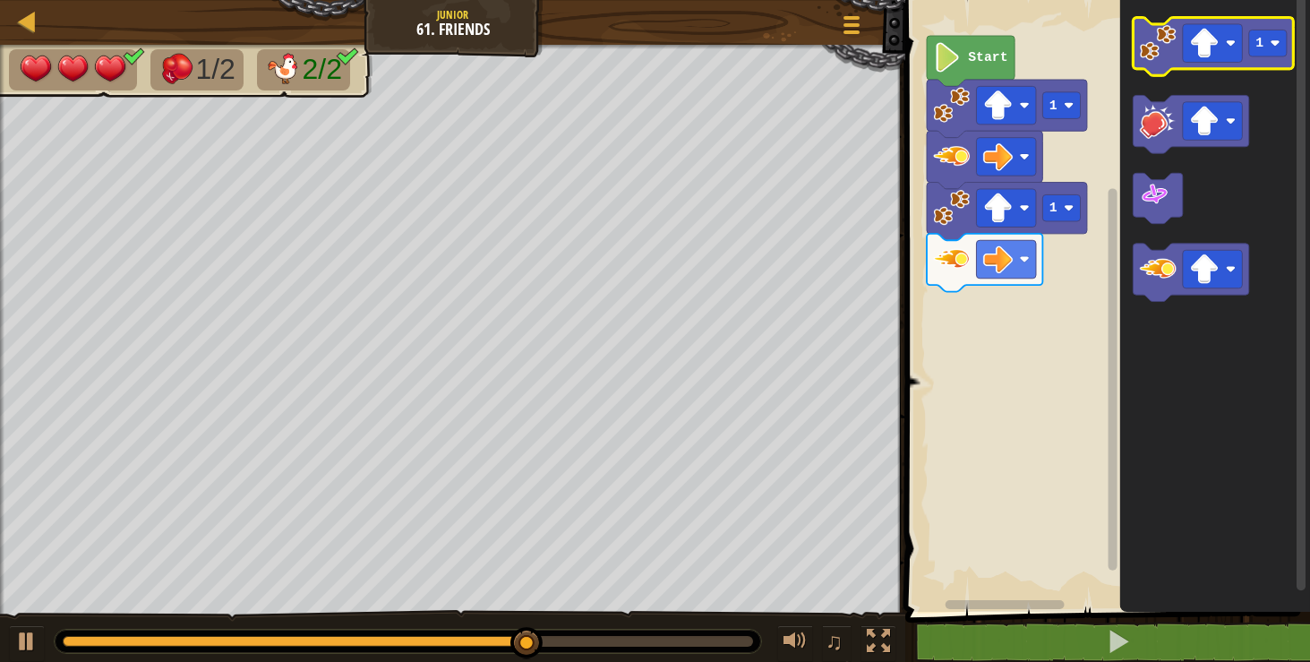
click at [1161, 41] on image "Blockly Workspace" at bounding box center [1158, 42] width 37 height 37
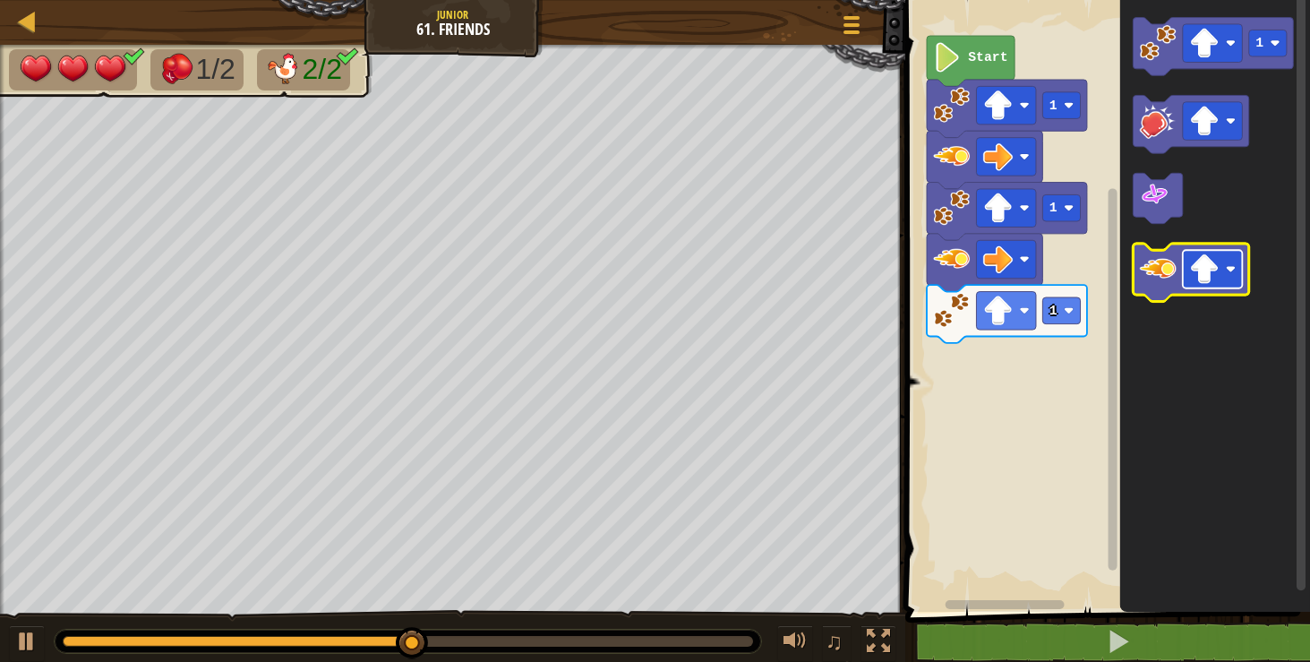
click at [1201, 270] on image "Blockly Workspace" at bounding box center [1204, 269] width 30 height 30
click at [1163, 274] on image "Blockly Workspace" at bounding box center [1158, 269] width 37 height 37
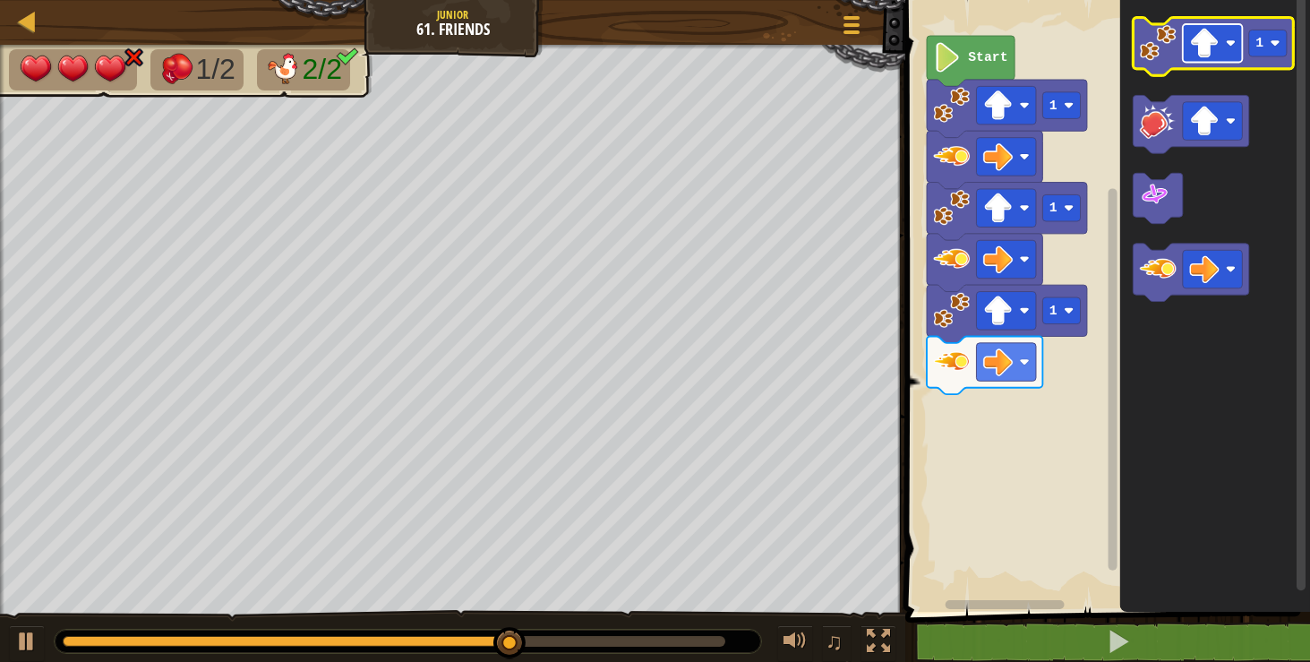
click at [1216, 45] on image "Blockly Workspace" at bounding box center [1204, 44] width 30 height 30
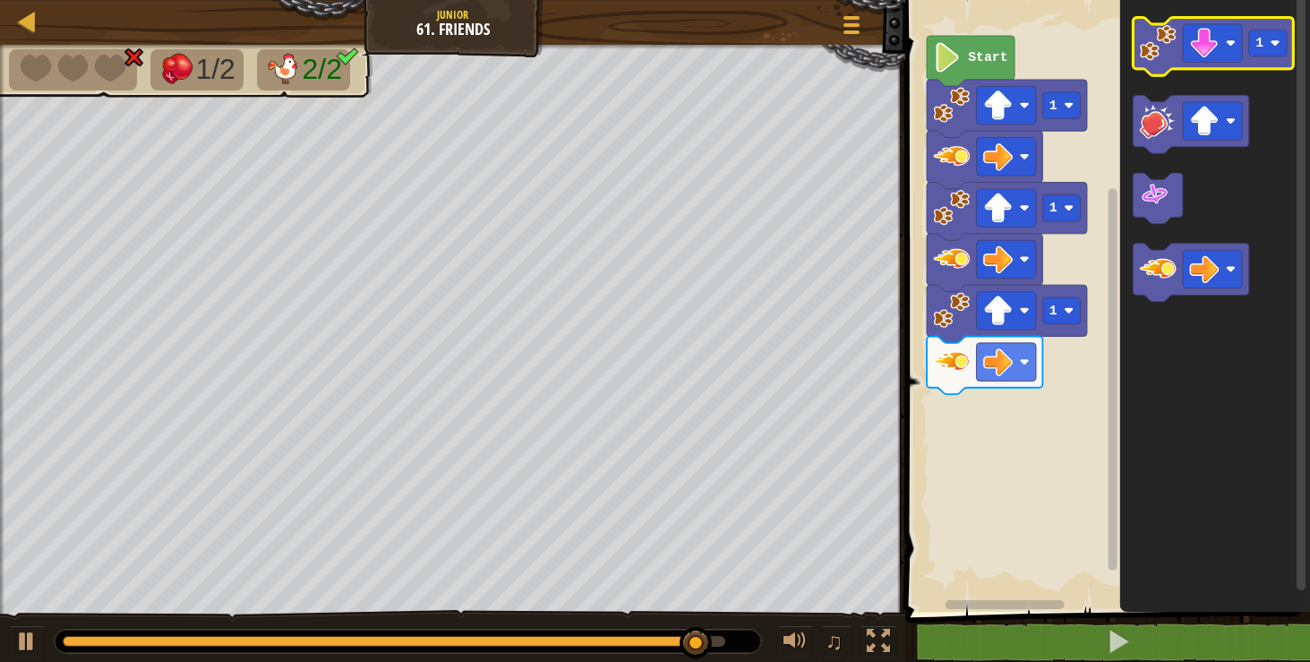
click at [1148, 31] on image "Blockly Workspace" at bounding box center [1158, 42] width 37 height 37
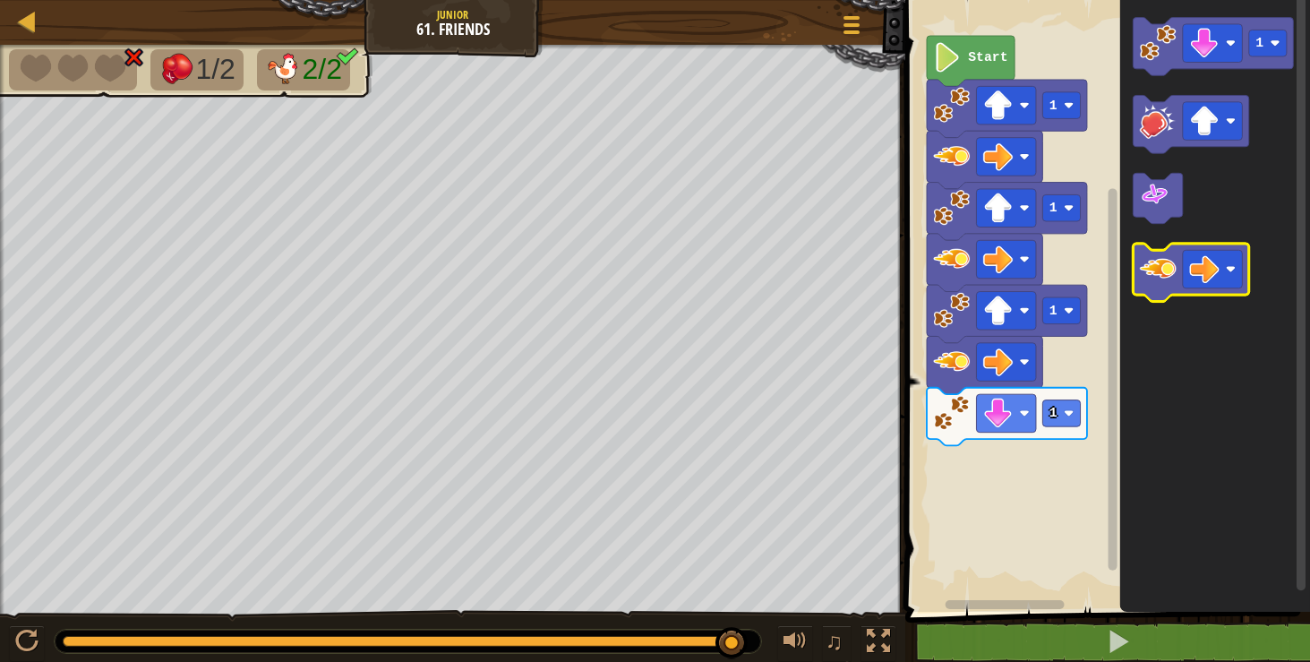
click at [1169, 274] on image "Blockly Workspace" at bounding box center [1158, 269] width 37 height 37
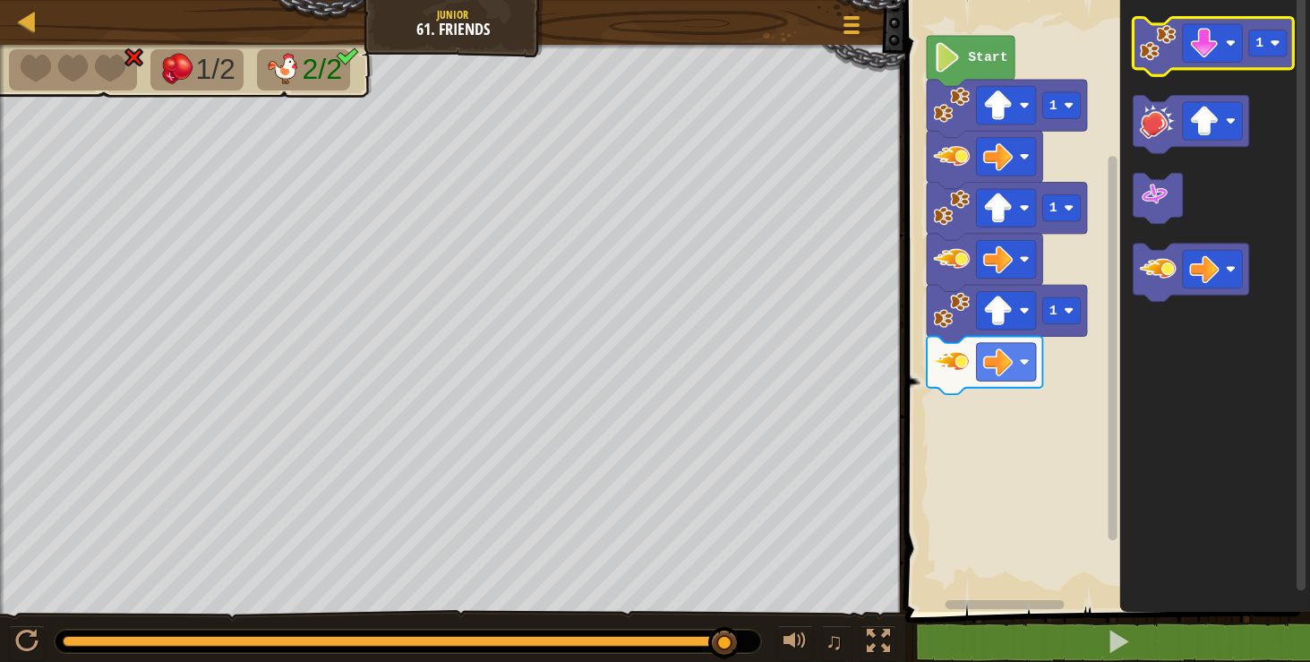
click at [1197, 64] on icon "Blockly Workspace" at bounding box center [1213, 47] width 160 height 58
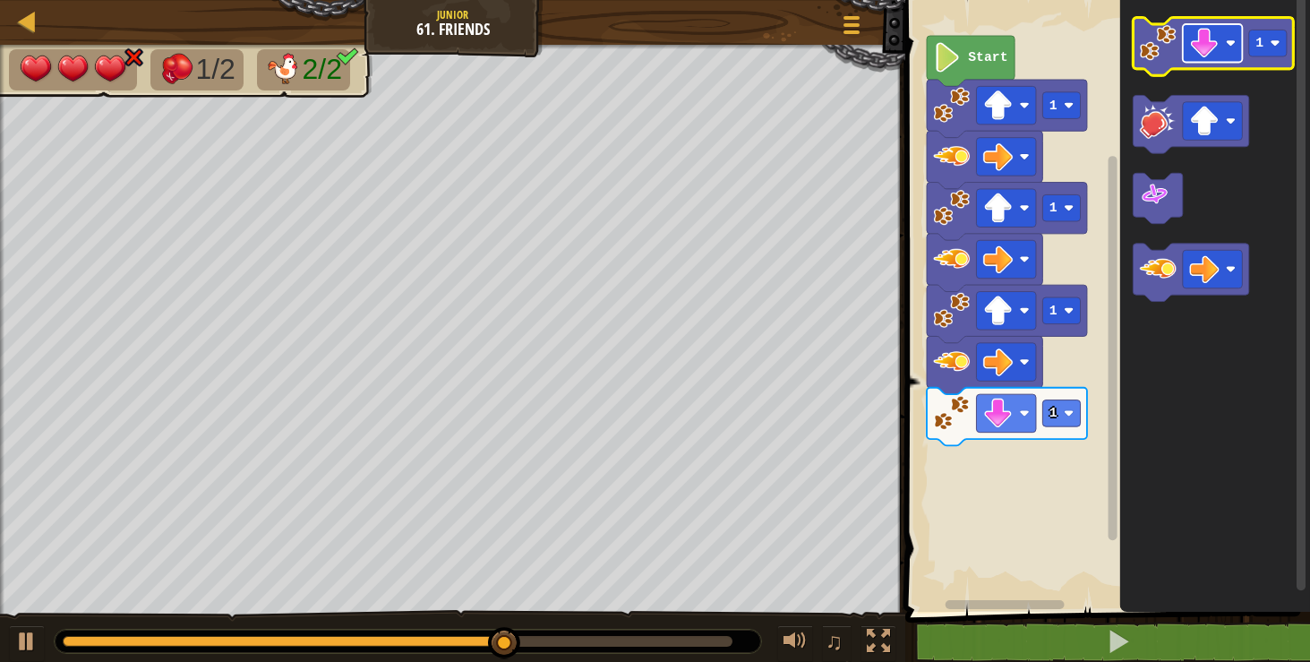
click at [1193, 39] on image "Blockly Workspace" at bounding box center [1204, 44] width 30 height 30
click at [1141, 56] on image "Blockly Workspace" at bounding box center [1158, 42] width 37 height 37
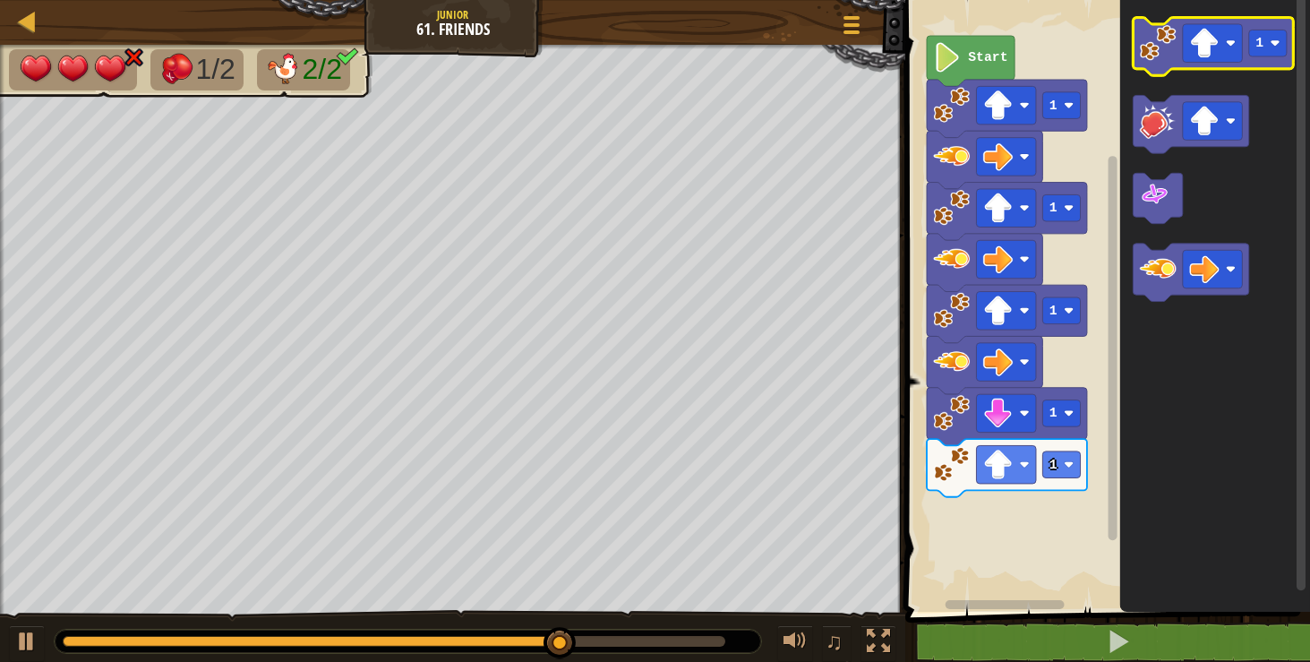
click at [1137, 56] on g "1" at bounding box center [1213, 47] width 160 height 58
click at [1137, 56] on icon "Blockly Workspace" at bounding box center [1213, 47] width 160 height 58
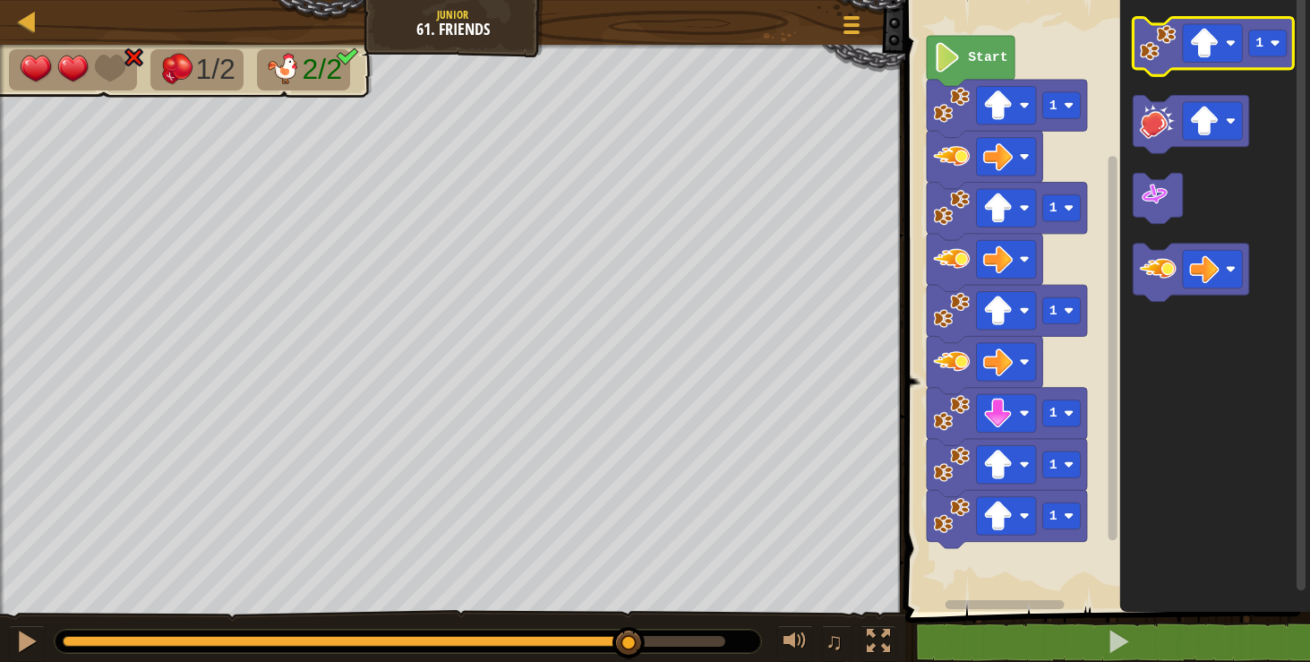
click at [1141, 56] on image "Blockly Workspace" at bounding box center [1158, 42] width 37 height 37
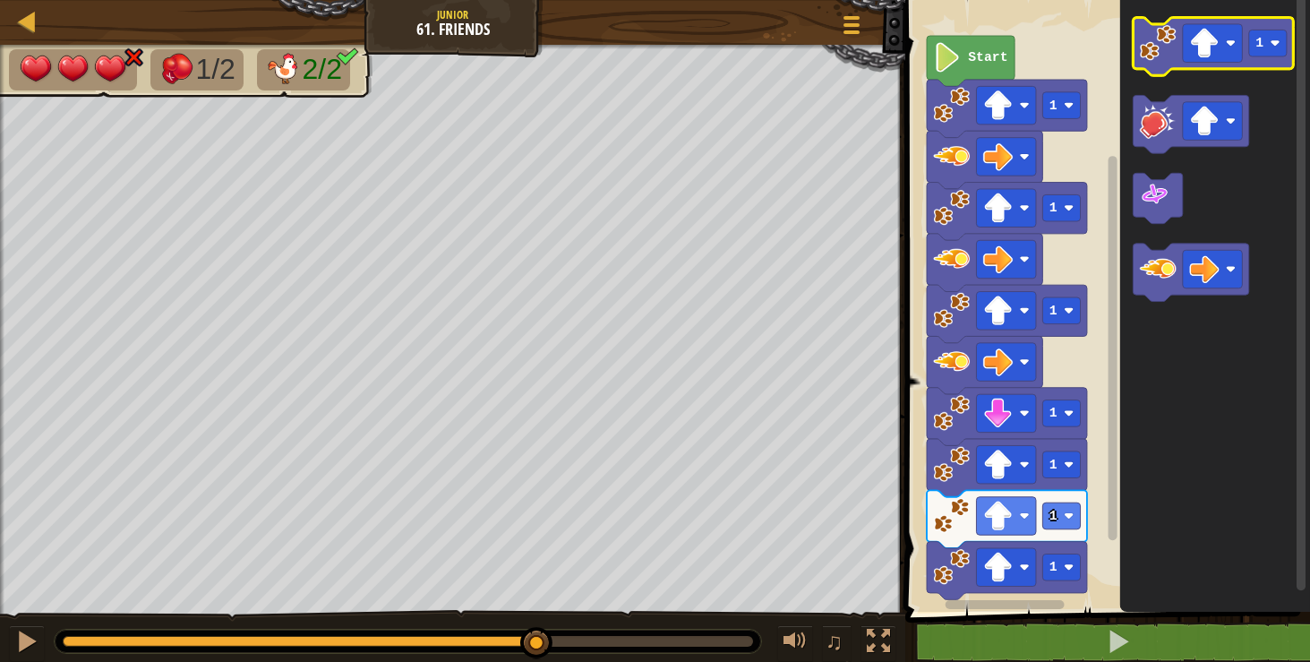
click at [1141, 56] on image "Blockly Workspace" at bounding box center [1158, 42] width 37 height 37
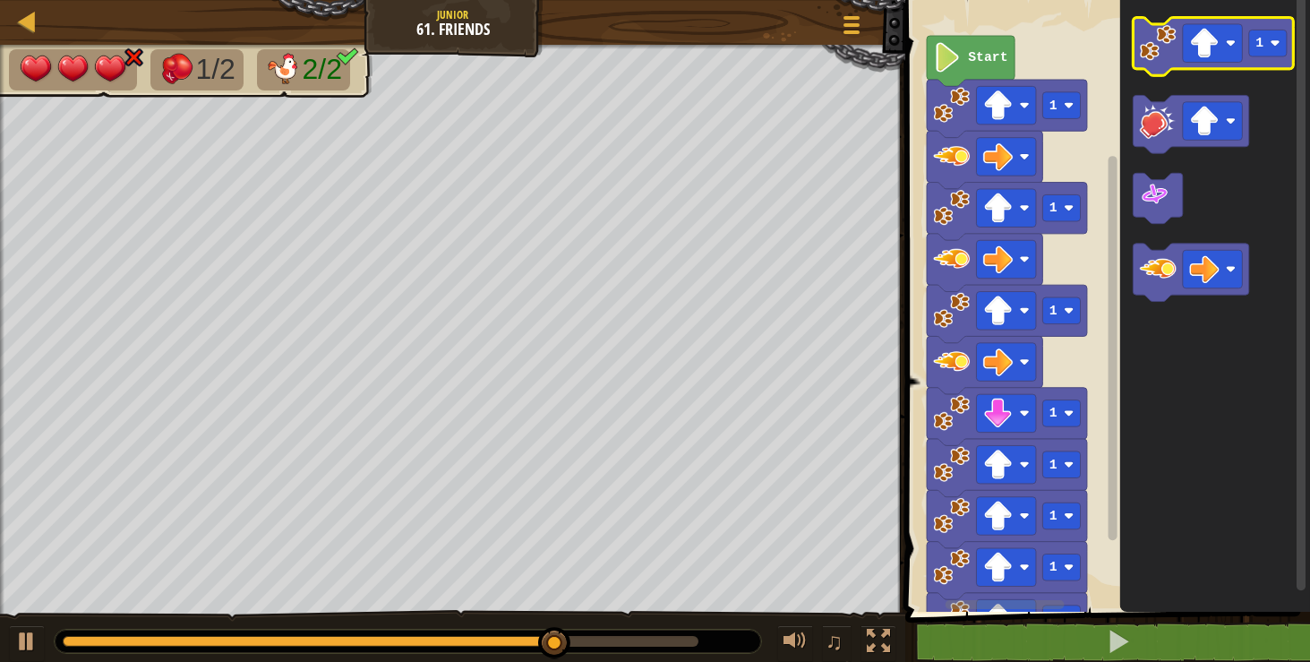
click at [1141, 56] on image "Blockly Workspace" at bounding box center [1158, 42] width 37 height 37
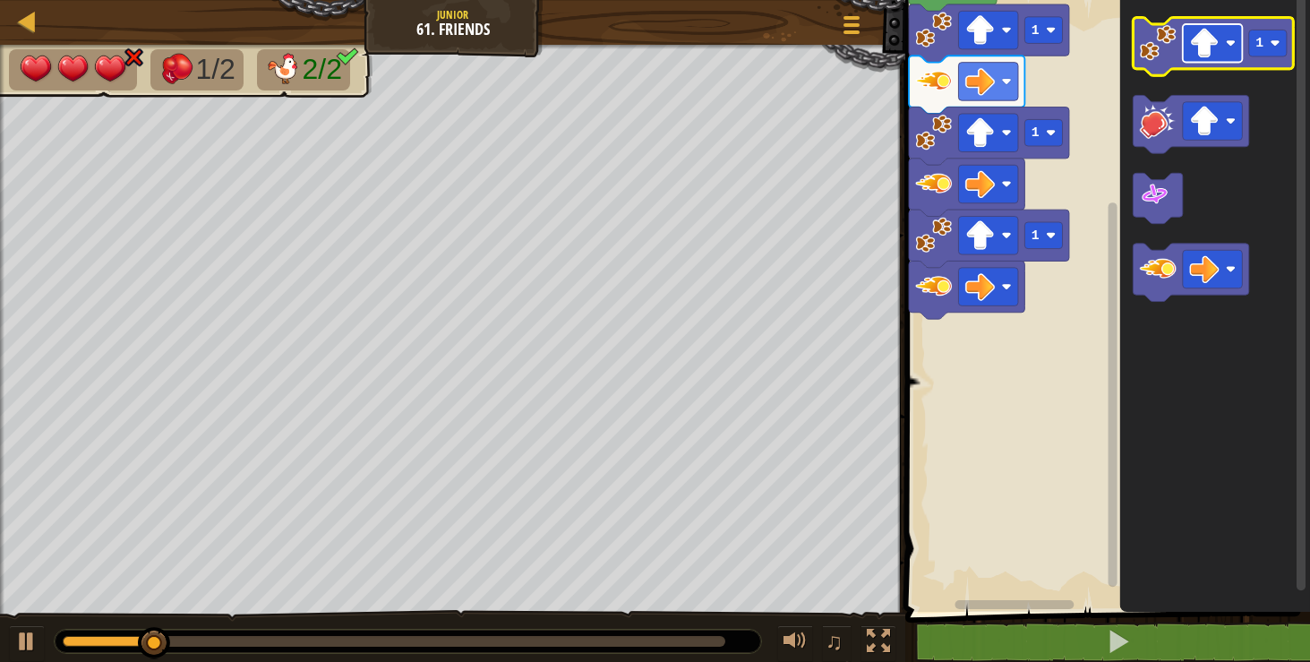
click at [1200, 56] on image "Blockly Workspace" at bounding box center [1204, 44] width 30 height 30
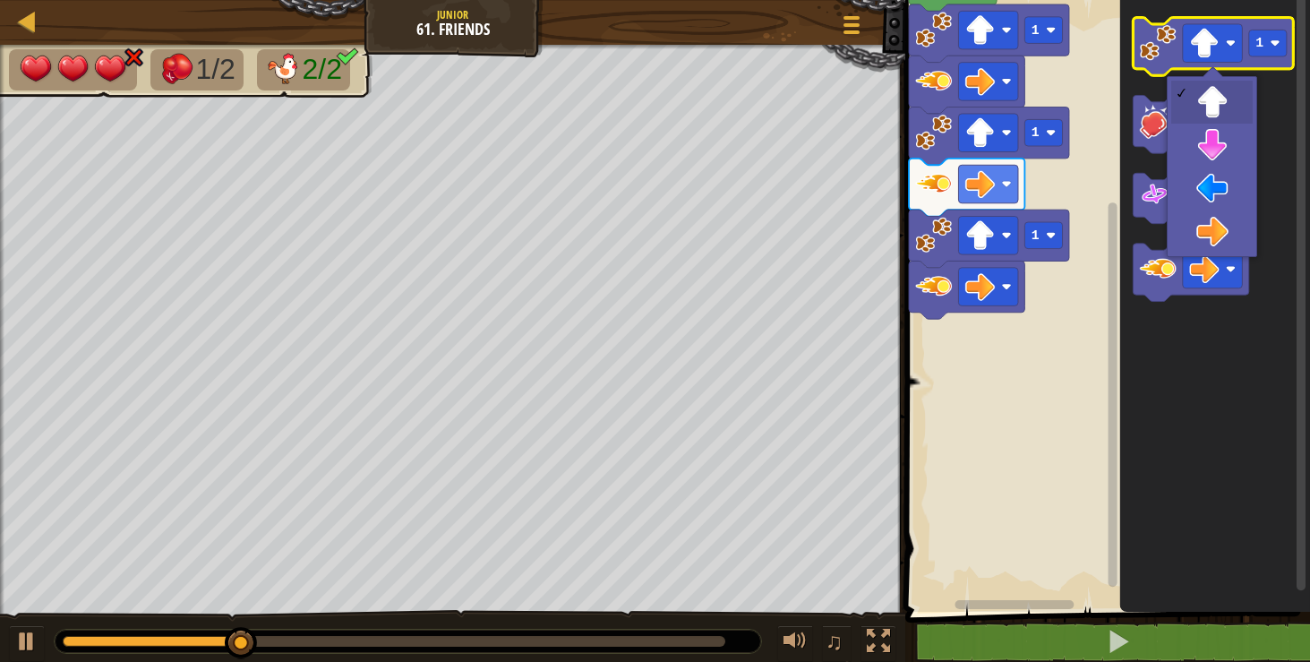
click at [1166, 47] on image "Blockly Workspace" at bounding box center [1158, 42] width 37 height 37
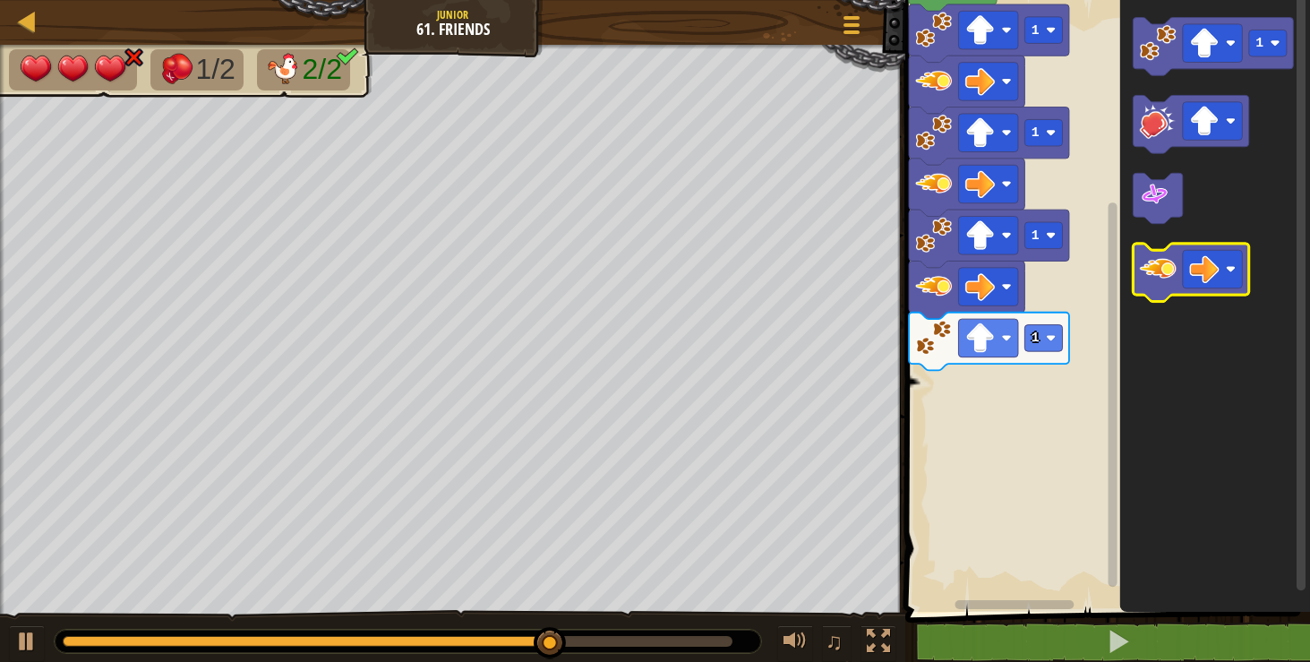
click at [1173, 275] on image "Blockly Workspace" at bounding box center [1158, 269] width 37 height 37
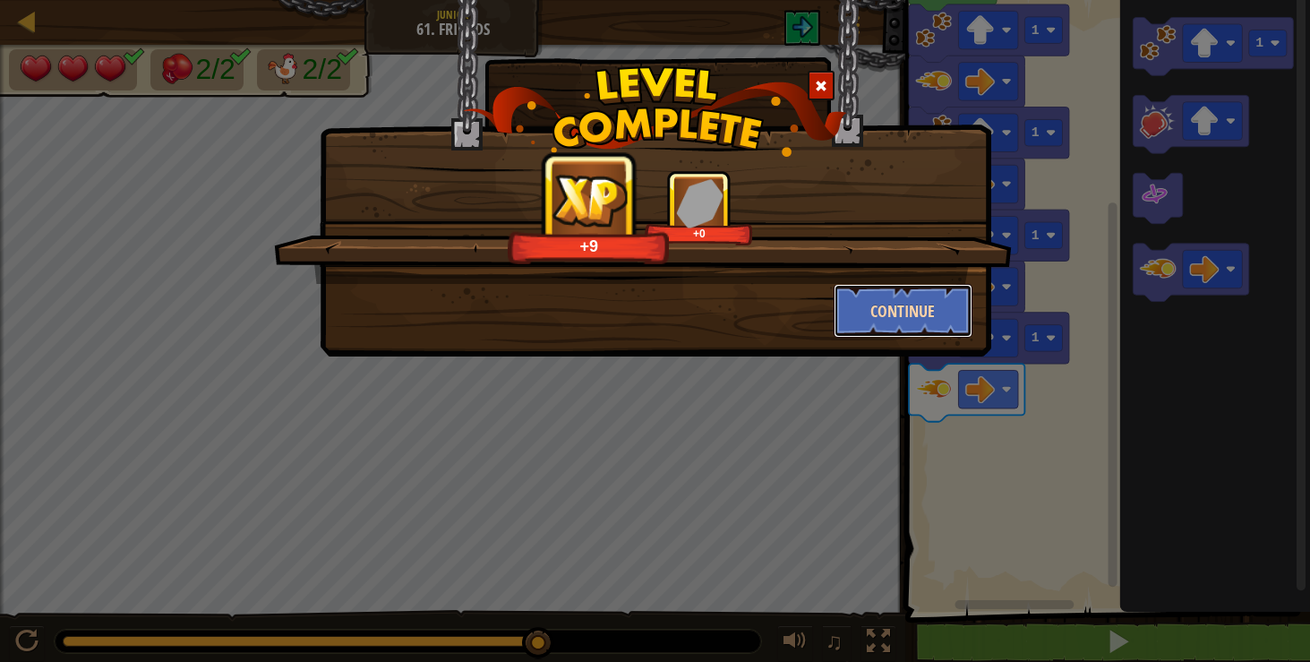
click at [944, 292] on button "Continue" at bounding box center [903, 311] width 139 height 54
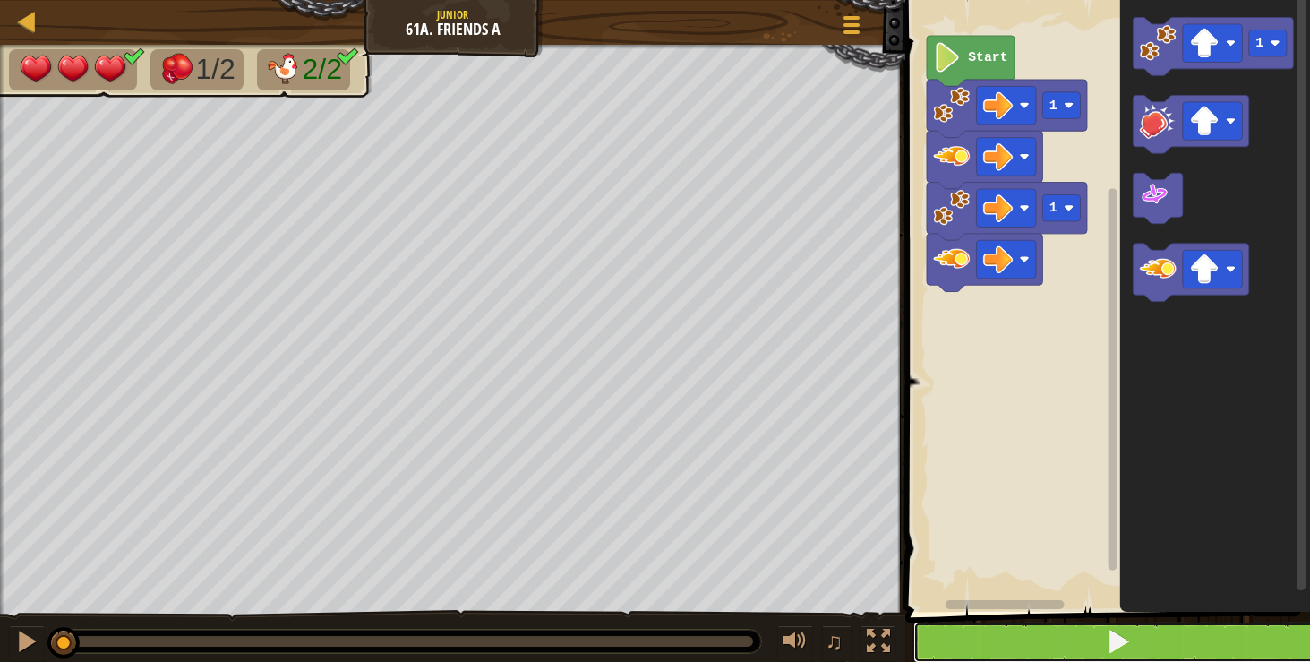
click at [954, 654] on button at bounding box center [1118, 641] width 410 height 41
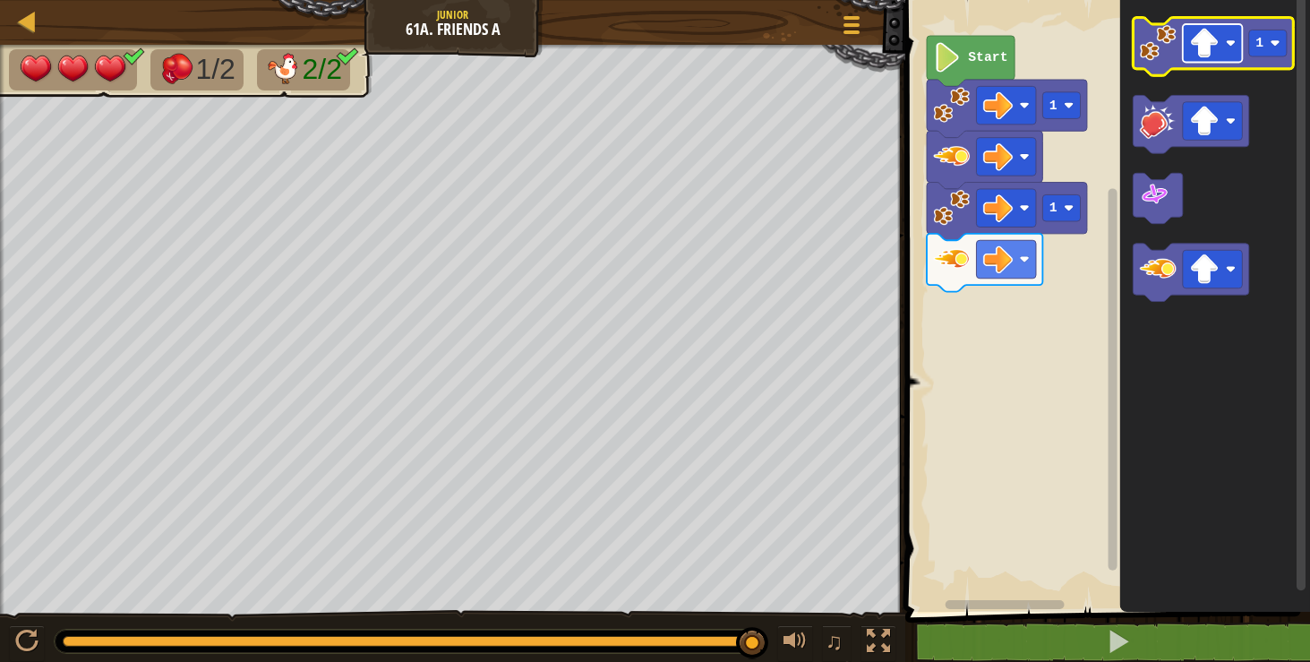
click at [1194, 47] on image "Blockly Workspace" at bounding box center [1204, 44] width 30 height 30
click at [1173, 61] on icon "Blockly Workspace" at bounding box center [1213, 47] width 160 height 58
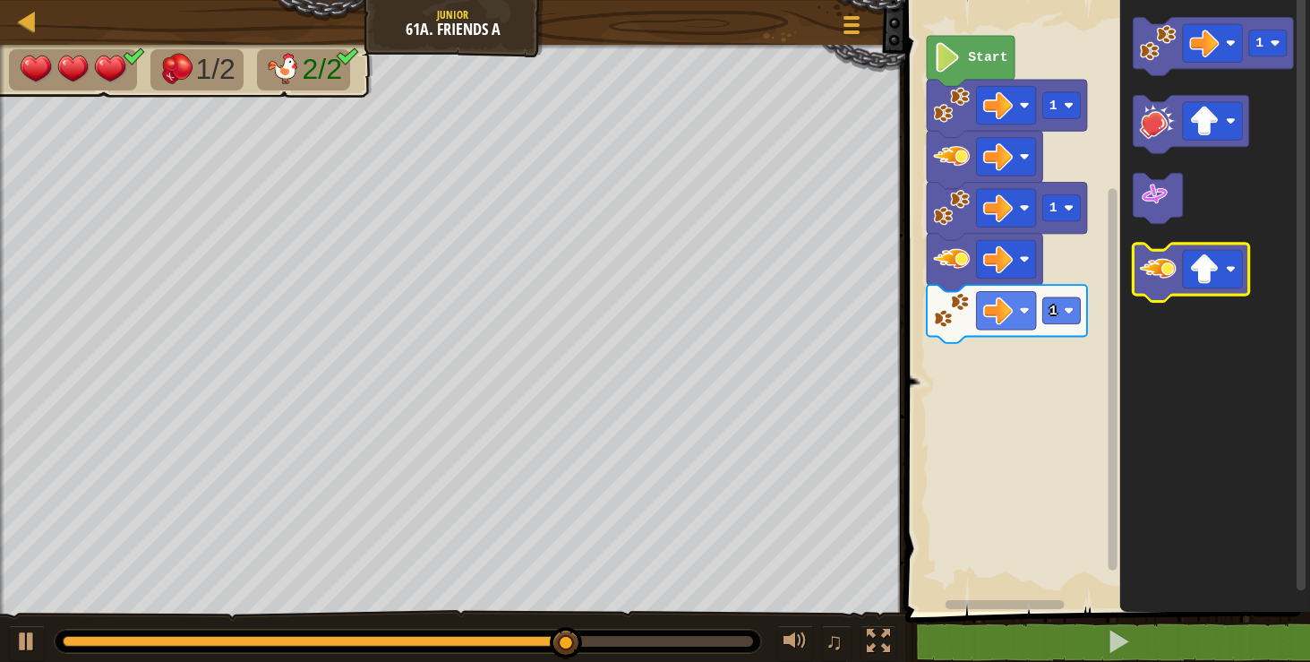
click at [1152, 293] on icon "Blockly Workspace" at bounding box center [1190, 273] width 115 height 58
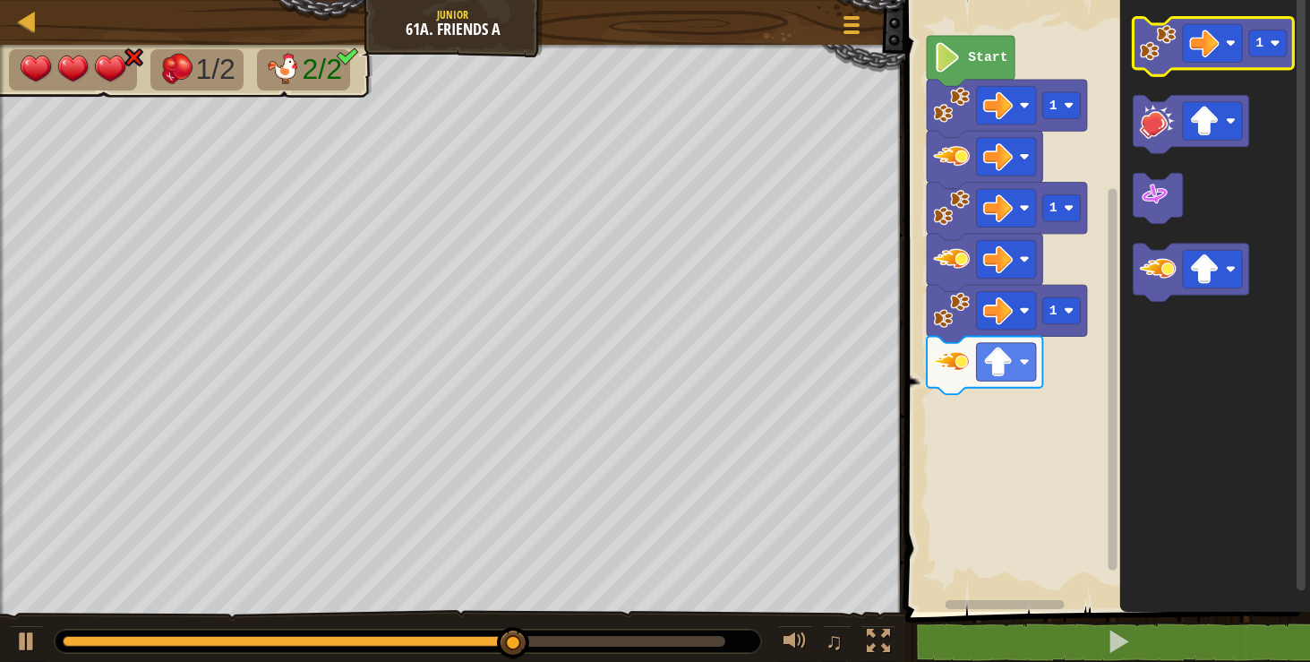
click at [1167, 41] on image "Blockly Workspace" at bounding box center [1158, 42] width 37 height 37
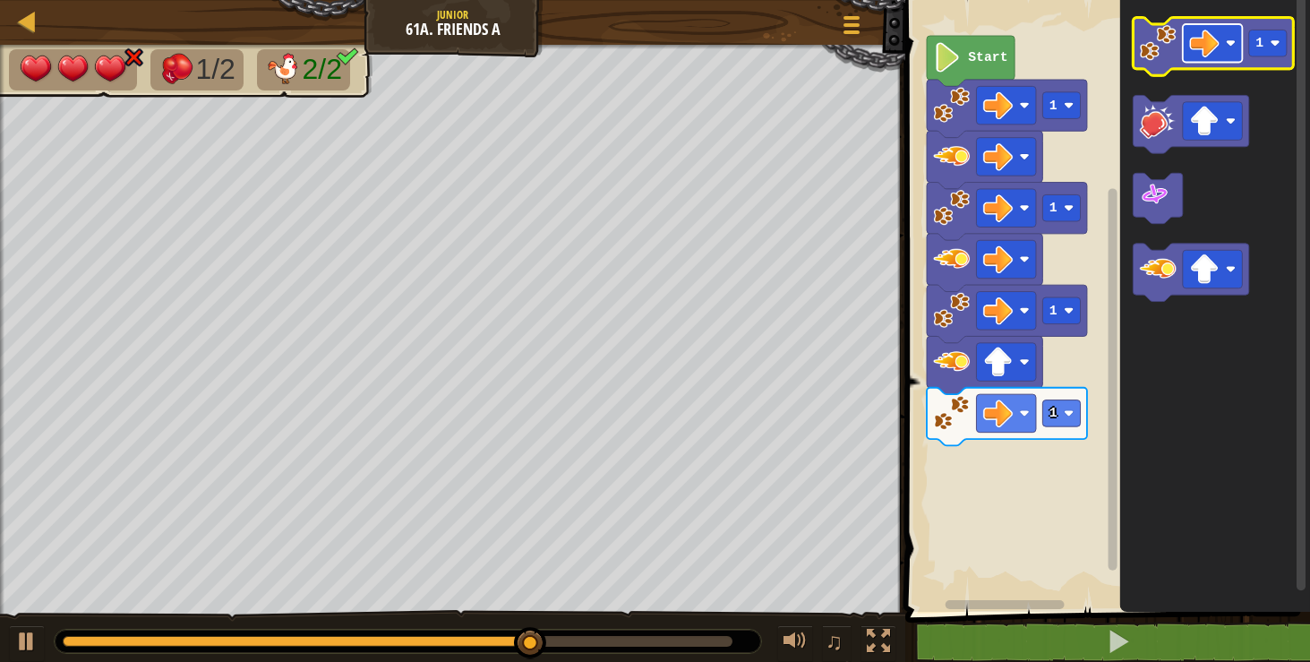
click at [1208, 56] on image "Blockly Workspace" at bounding box center [1204, 44] width 30 height 30
click at [1171, 55] on image "Blockly Workspace" at bounding box center [1158, 42] width 37 height 37
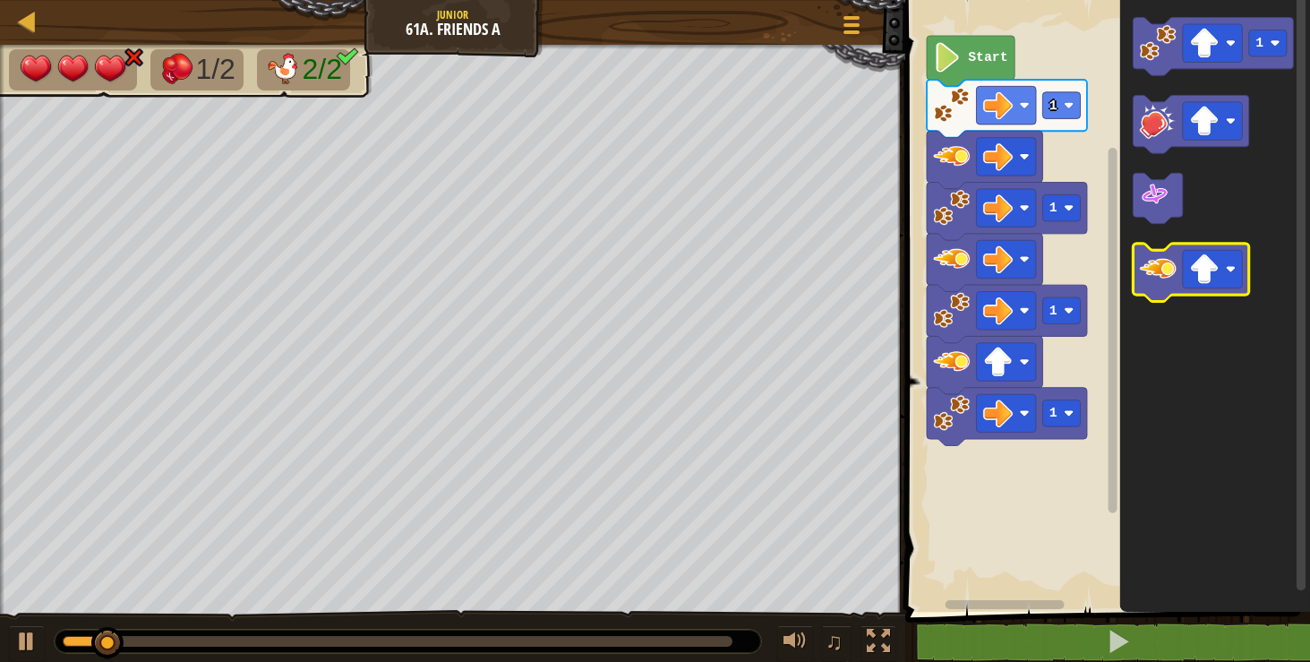
click at [1150, 279] on image "Blockly Workspace" at bounding box center [1158, 269] width 37 height 37
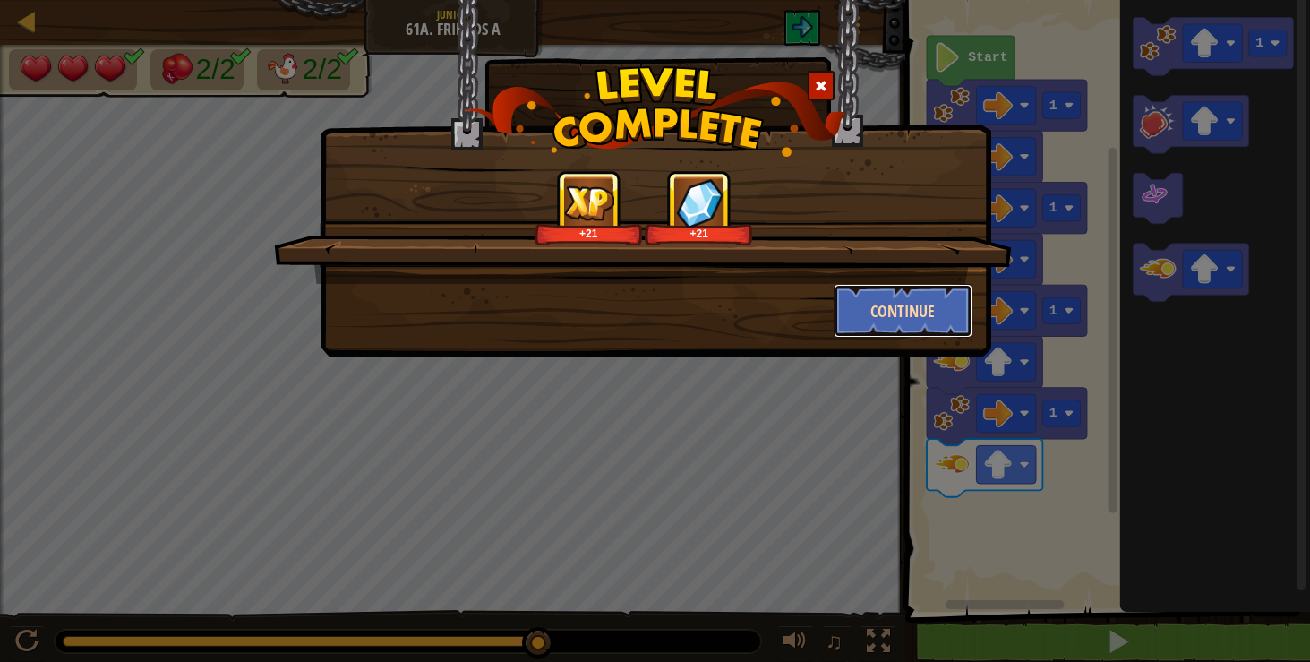
click at [881, 310] on button "Continue" at bounding box center [903, 311] width 139 height 54
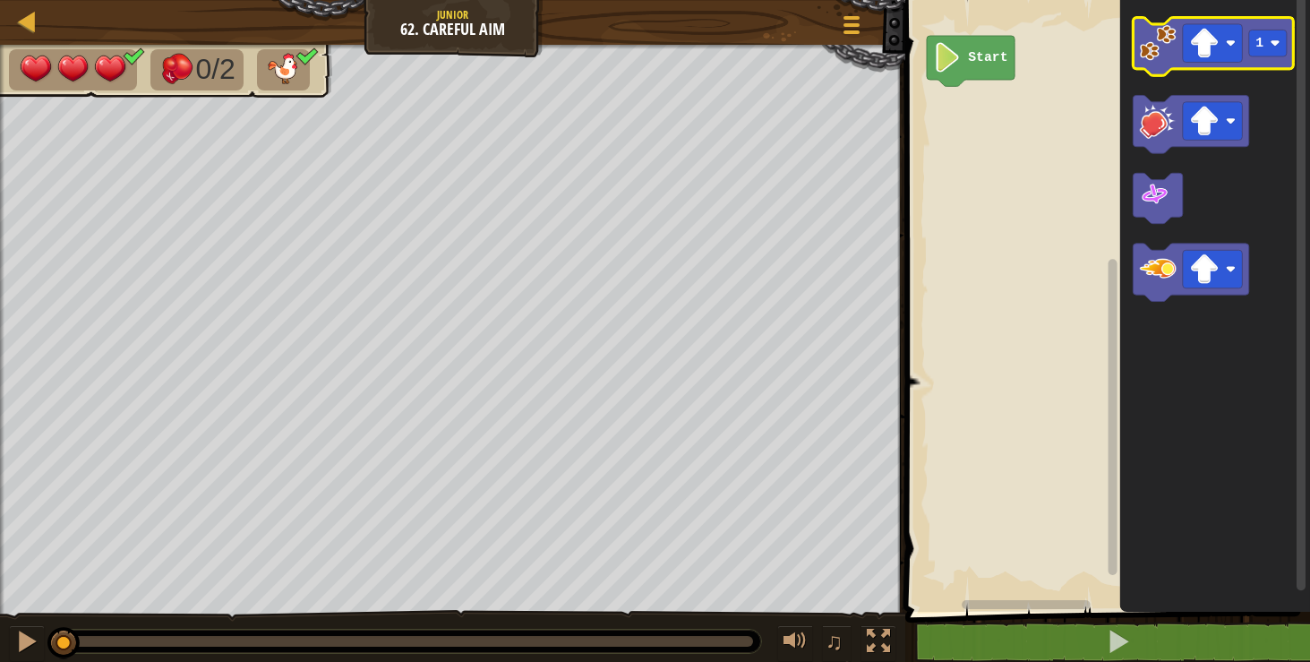
click at [1181, 38] on icon "Blockly Workspace" at bounding box center [1213, 47] width 160 height 58
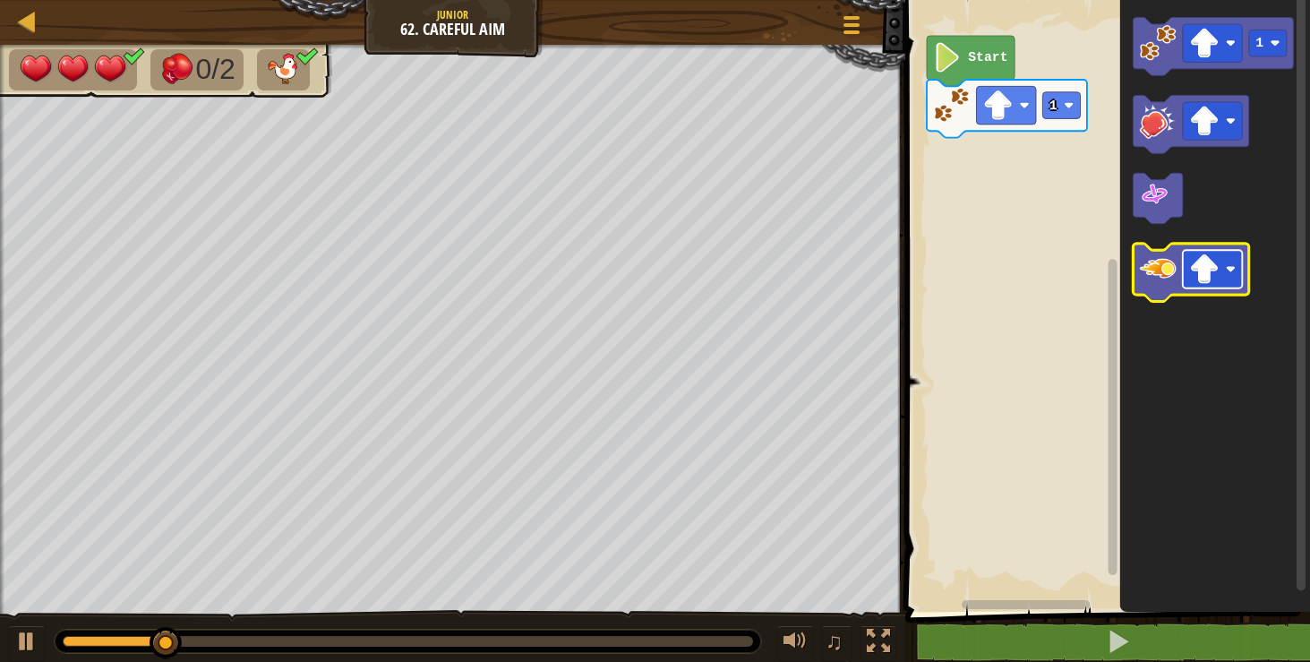
click at [1191, 280] on image "Blockly Workspace" at bounding box center [1204, 269] width 30 height 30
click at [1159, 278] on image "Blockly Workspace" at bounding box center [1158, 269] width 37 height 37
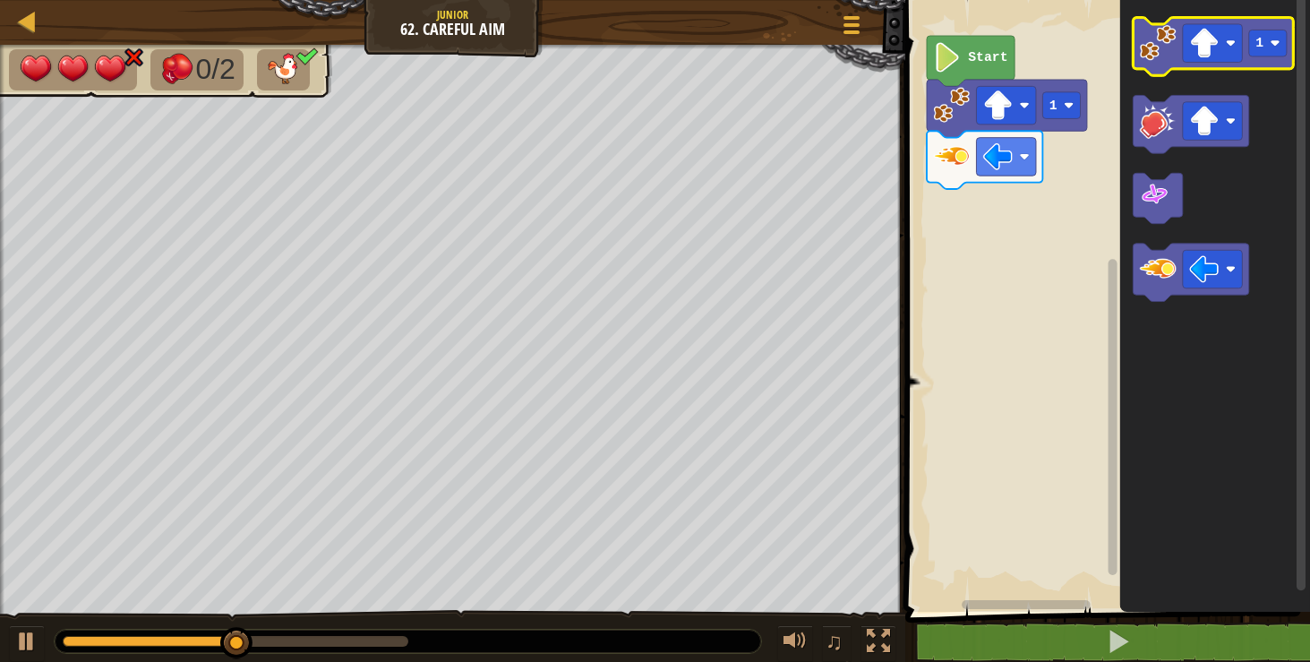
click at [1160, 43] on image "Blockly Workspace" at bounding box center [1158, 42] width 37 height 37
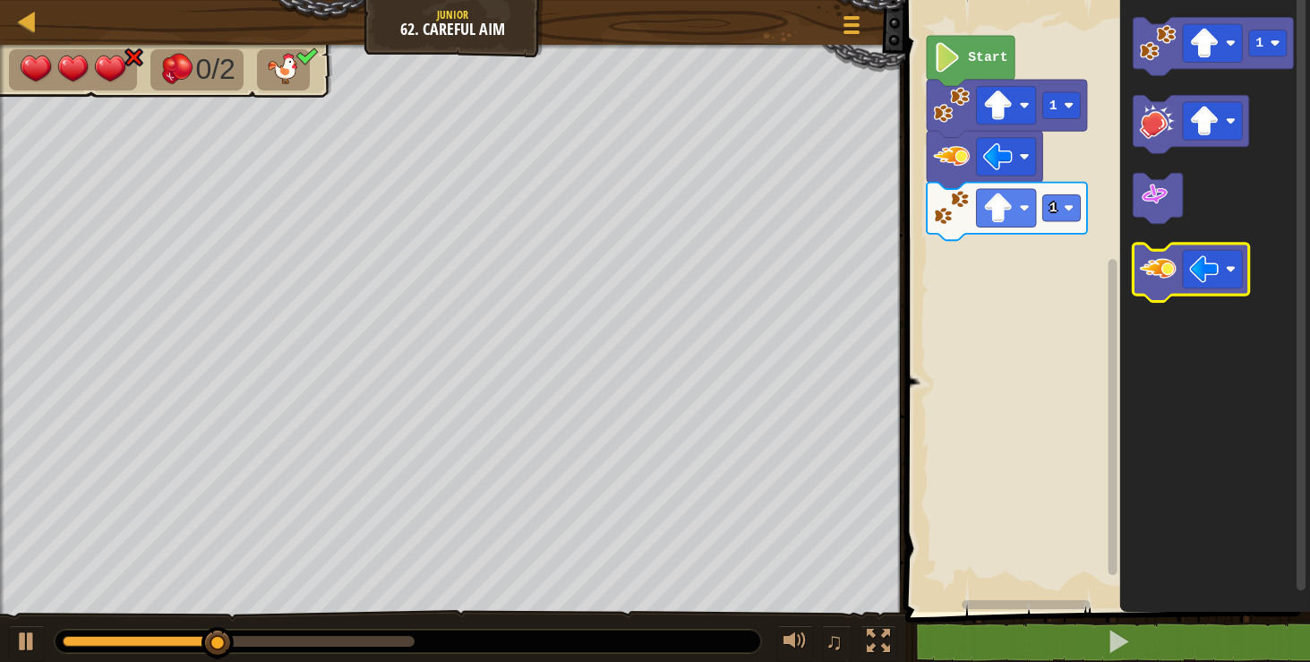
click at [1161, 268] on image "Blockly Workspace" at bounding box center [1158, 269] width 37 height 37
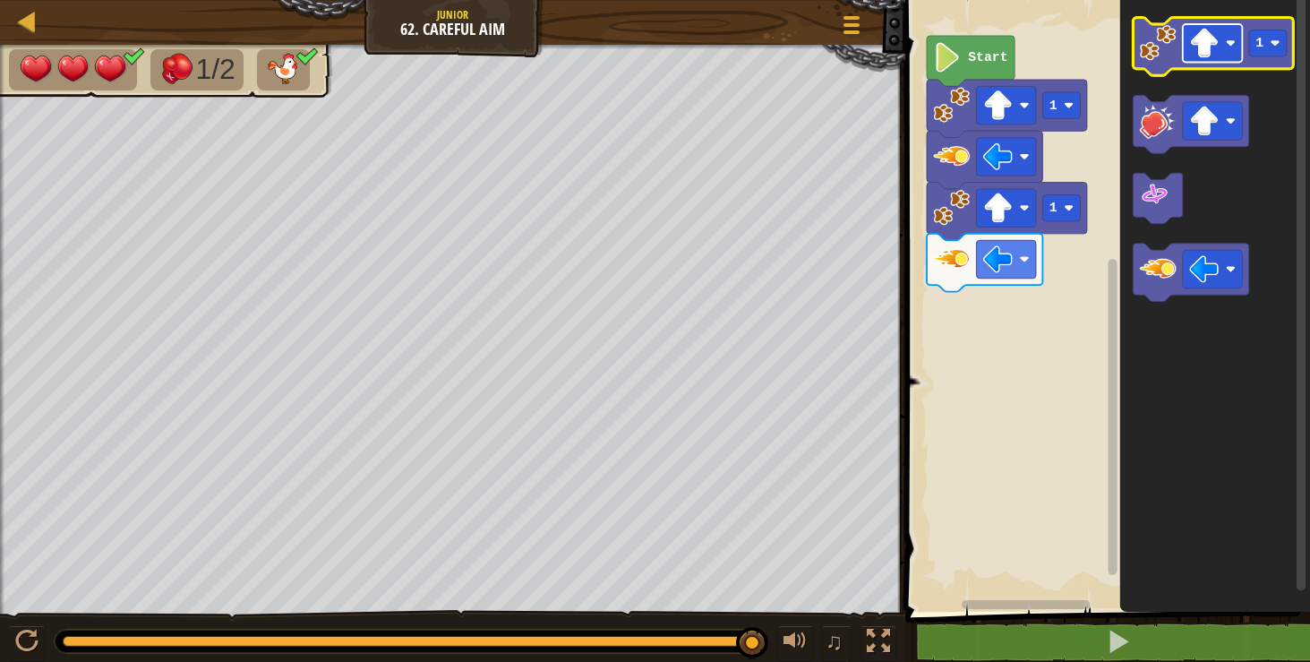
click at [1205, 40] on image "Blockly Workspace" at bounding box center [1204, 44] width 30 height 30
click at [1254, 38] on rect "Blockly Workspace" at bounding box center [1268, 43] width 38 height 27
click at [1172, 47] on image "Blockly Workspace" at bounding box center [1158, 42] width 37 height 37
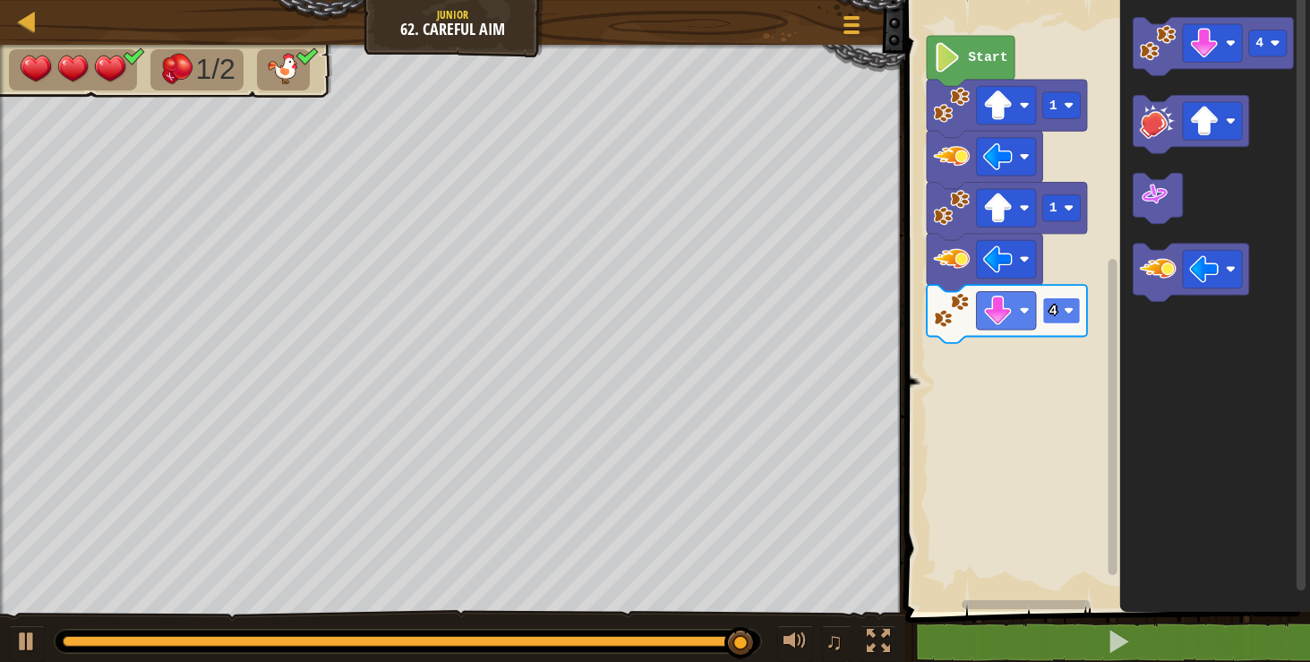
click at [1062, 315] on rect "Blockly Workspace" at bounding box center [1062, 310] width 38 height 27
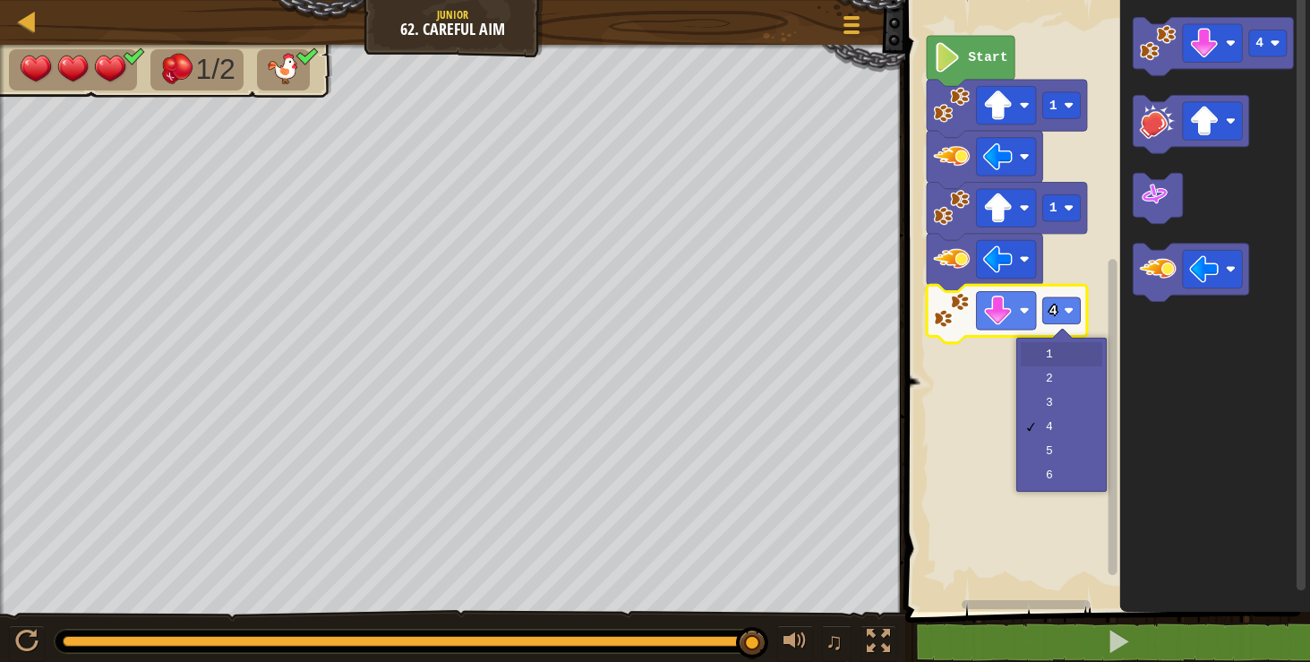
drag, startPoint x: 1078, startPoint y: 352, endPoint x: 1078, endPoint y: 363, distance: 10.7
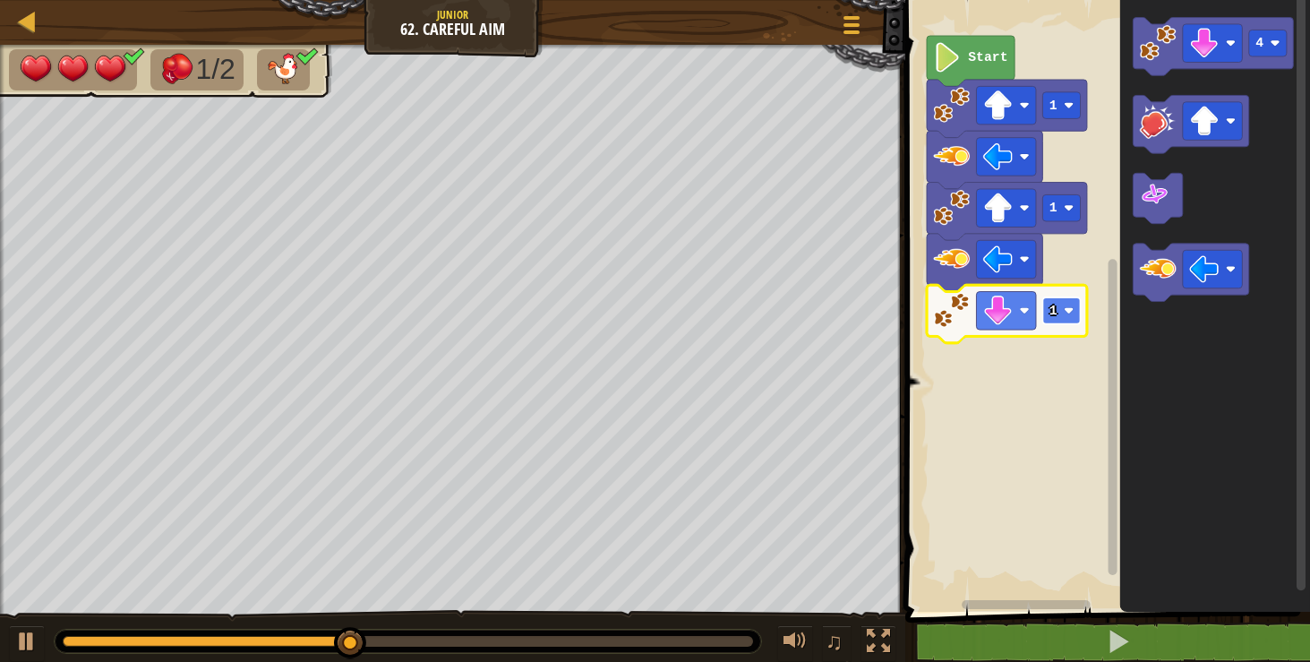
click at [1058, 312] on rect "Blockly Workspace" at bounding box center [1062, 310] width 38 height 27
click at [1163, 286] on image "Blockly Workspace" at bounding box center [1158, 269] width 37 height 37
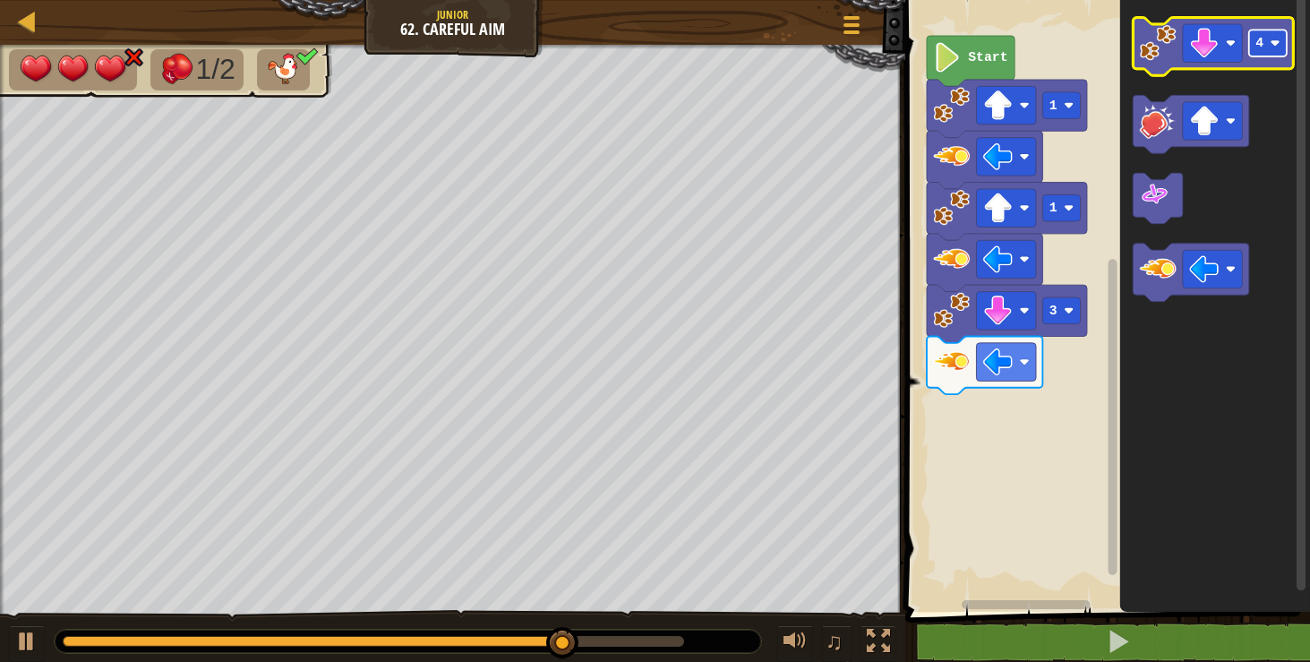
click at [1259, 46] on text "4" at bounding box center [1259, 43] width 8 height 14
click at [1156, 54] on image "Blockly Workspace" at bounding box center [1158, 42] width 37 height 37
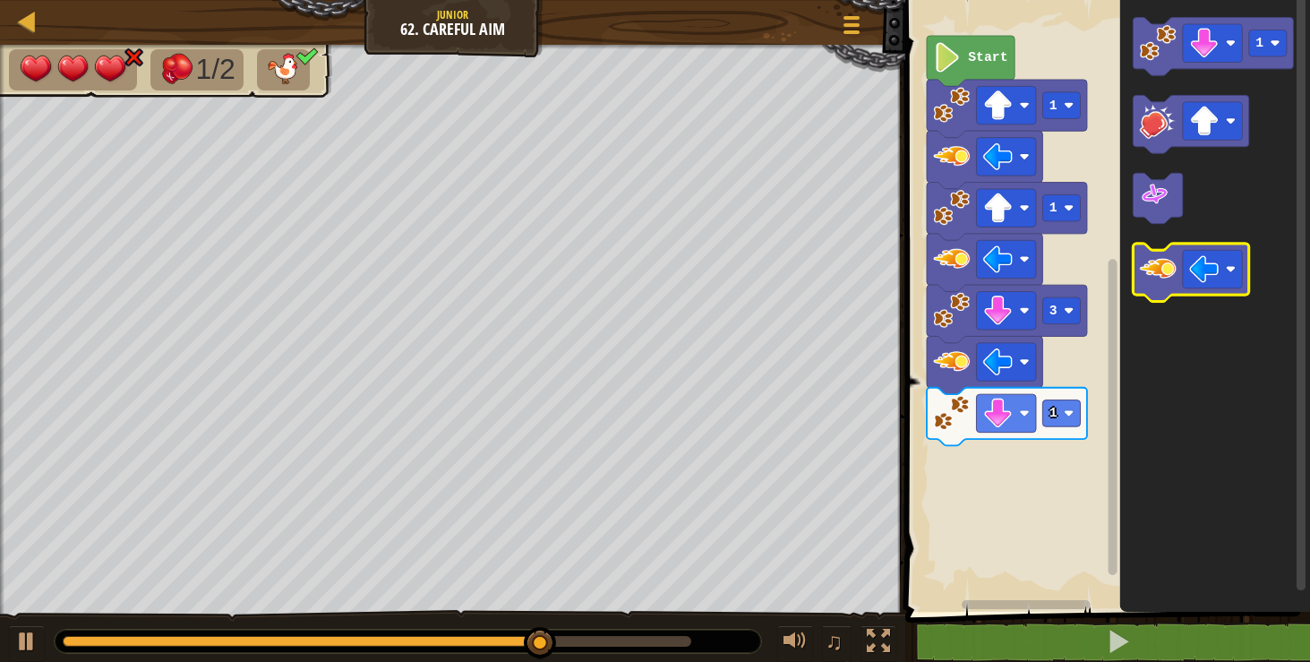
click at [1172, 268] on image "Blockly Workspace" at bounding box center [1158, 269] width 37 height 37
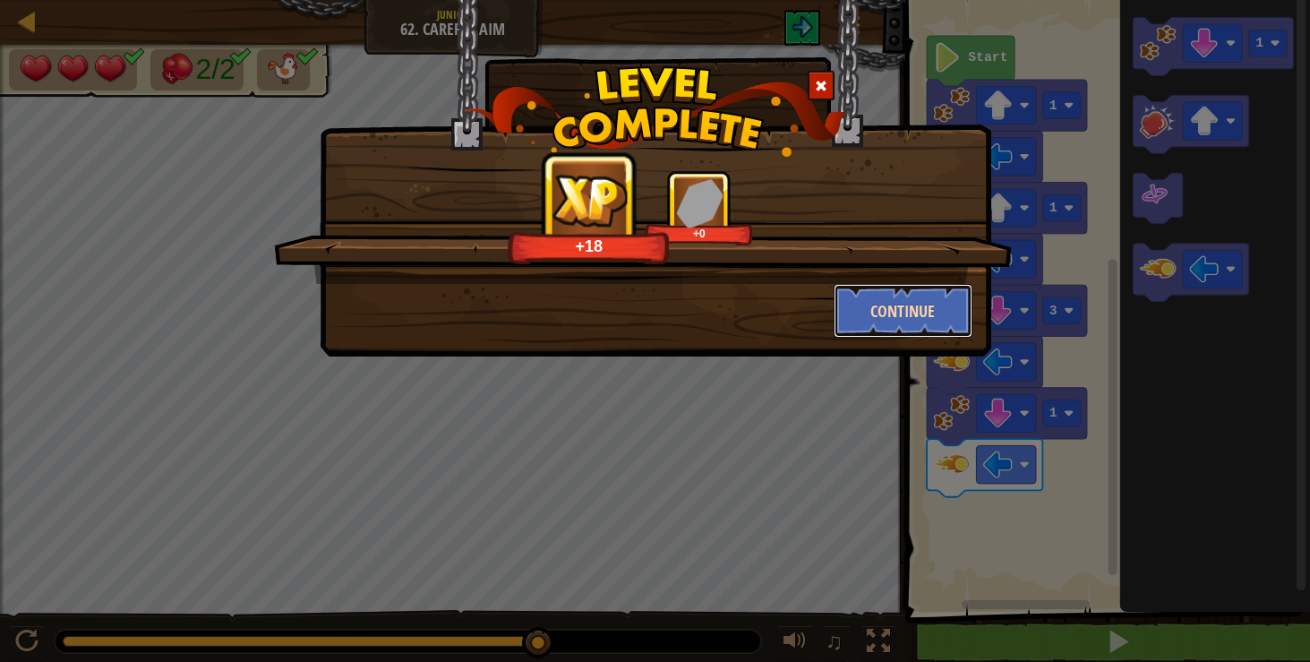
click at [927, 302] on button "Continue" at bounding box center [903, 311] width 139 height 54
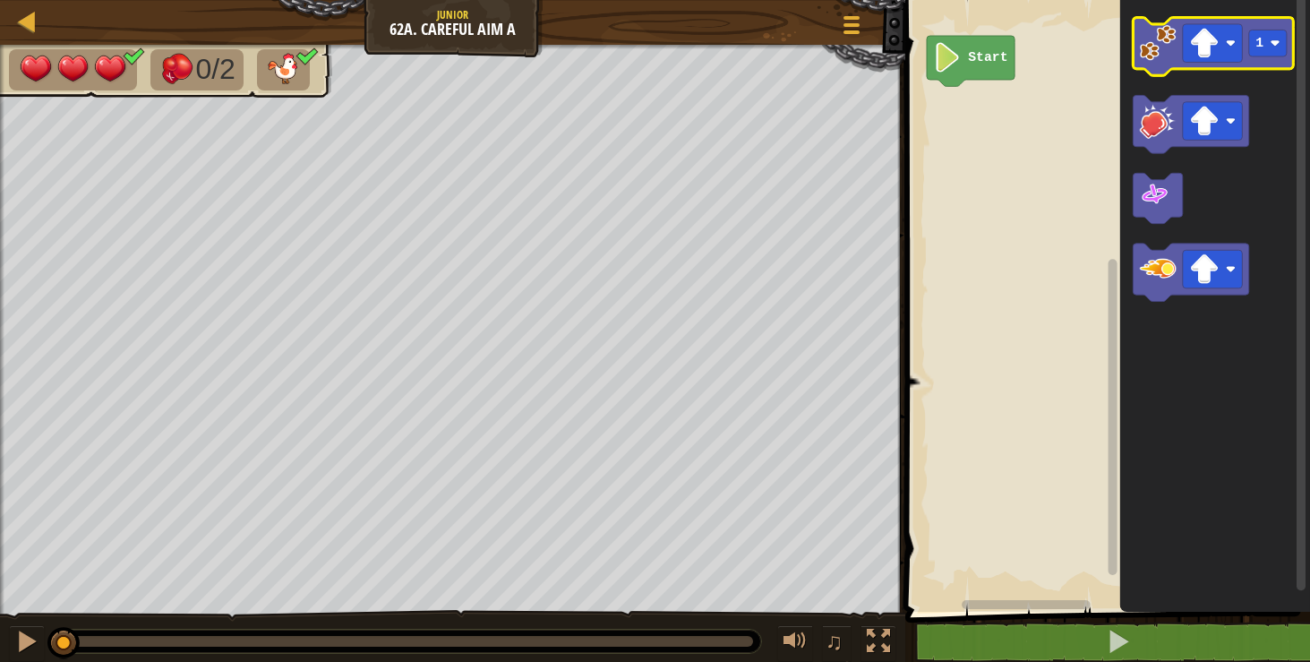
click at [1153, 50] on image "Blockly Workspace" at bounding box center [1158, 42] width 37 height 37
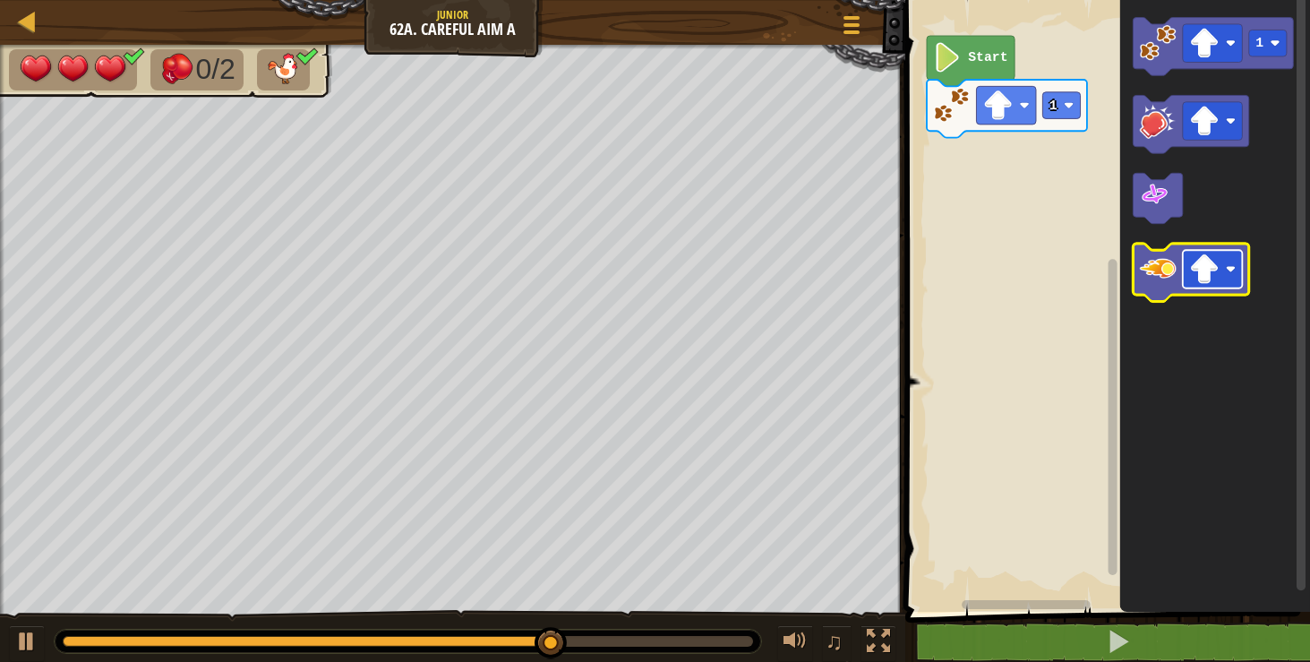
click at [1220, 278] on rect "Blockly Workspace" at bounding box center [1213, 269] width 60 height 38
click at [1157, 277] on image "Blockly Workspace" at bounding box center [1158, 269] width 37 height 37
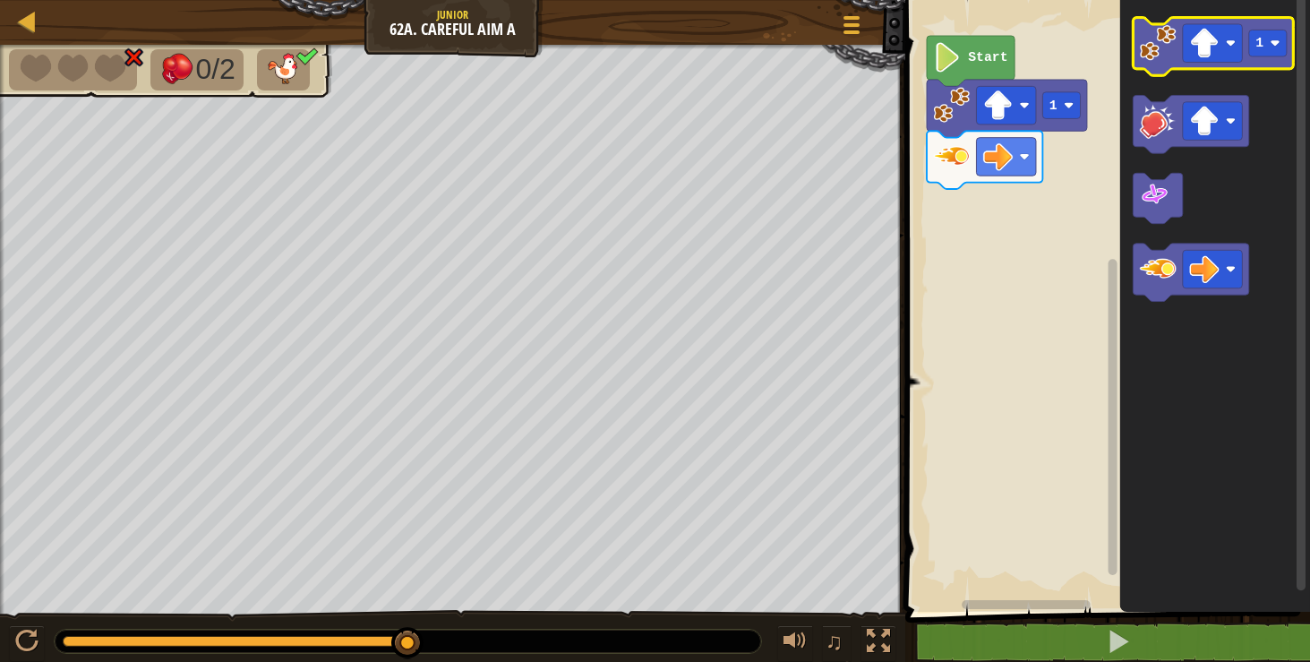
click at [1157, 32] on image "Blockly Workspace" at bounding box center [1158, 42] width 37 height 37
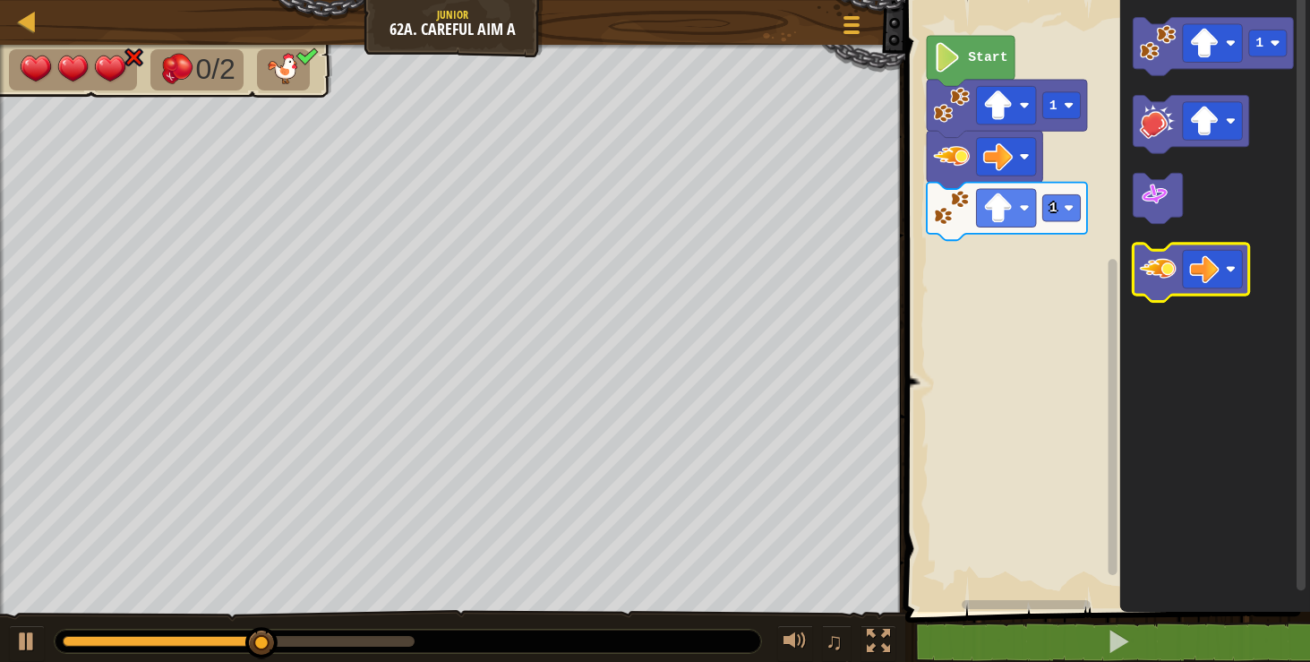
click at [1167, 275] on image "Blockly Workspace" at bounding box center [1158, 269] width 37 height 37
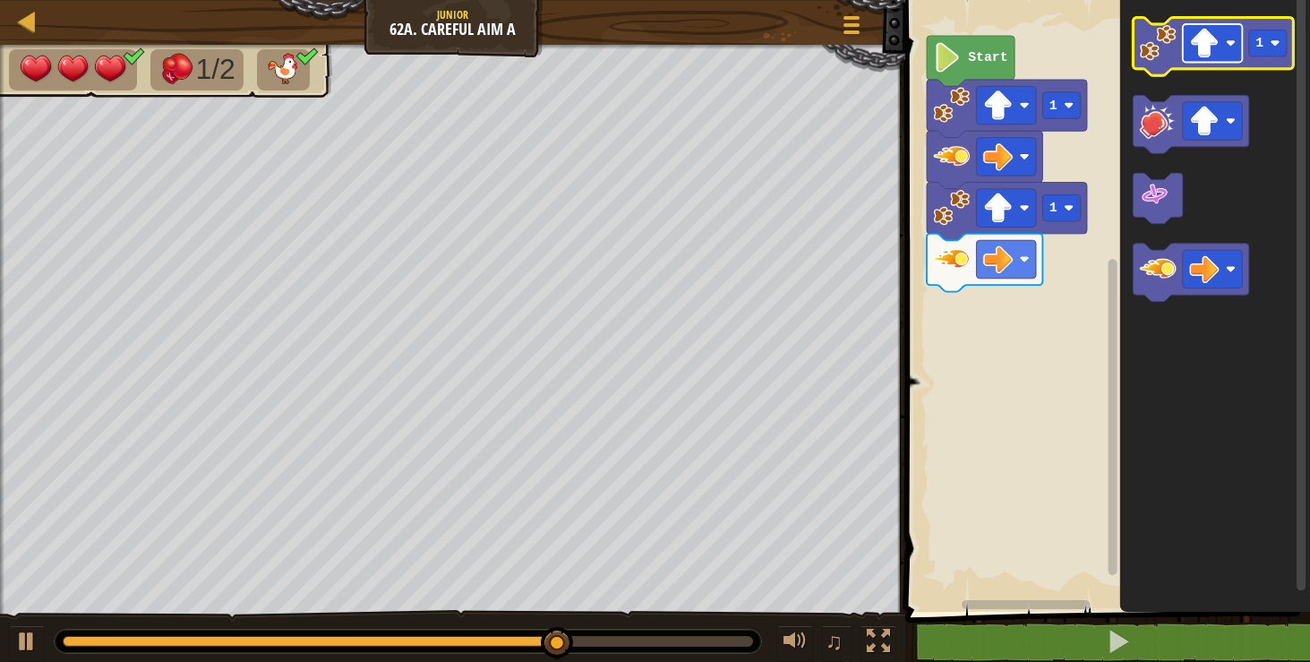
click at [1216, 48] on image "Blockly Workspace" at bounding box center [1204, 44] width 30 height 30
click at [1275, 55] on rect "Blockly Workspace" at bounding box center [1268, 43] width 38 height 27
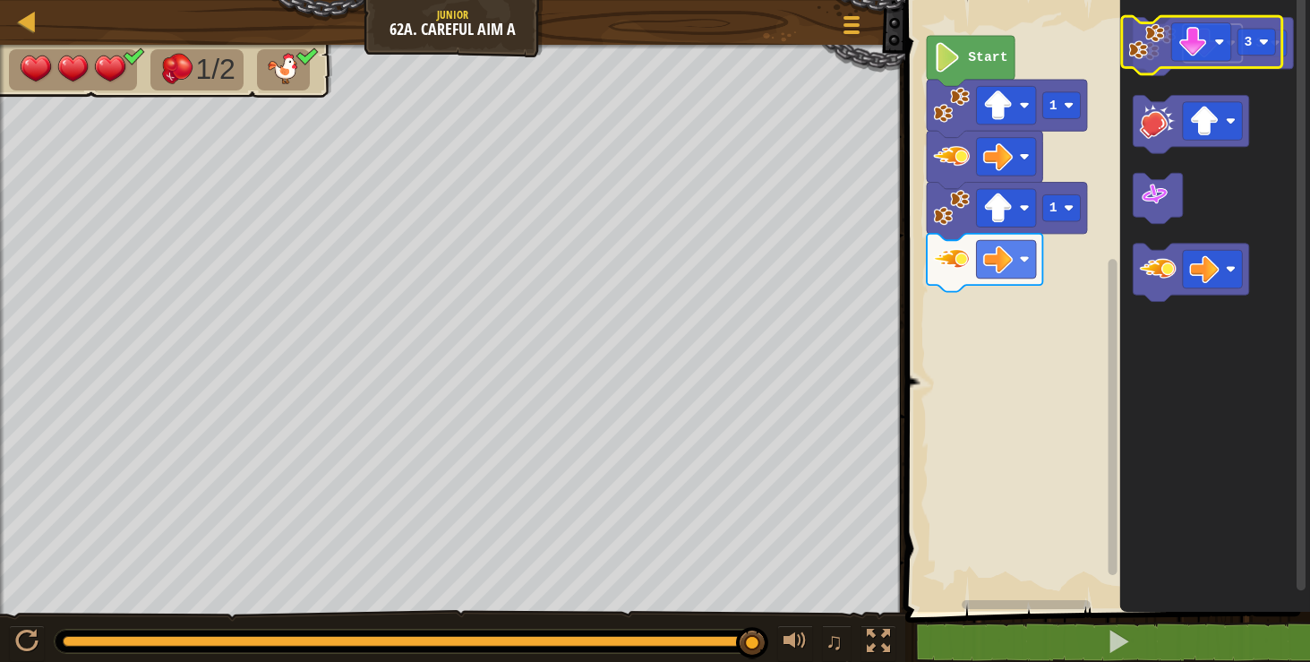
click at [1183, 57] on rect "Blockly Workspace" at bounding box center [1213, 43] width 60 height 38
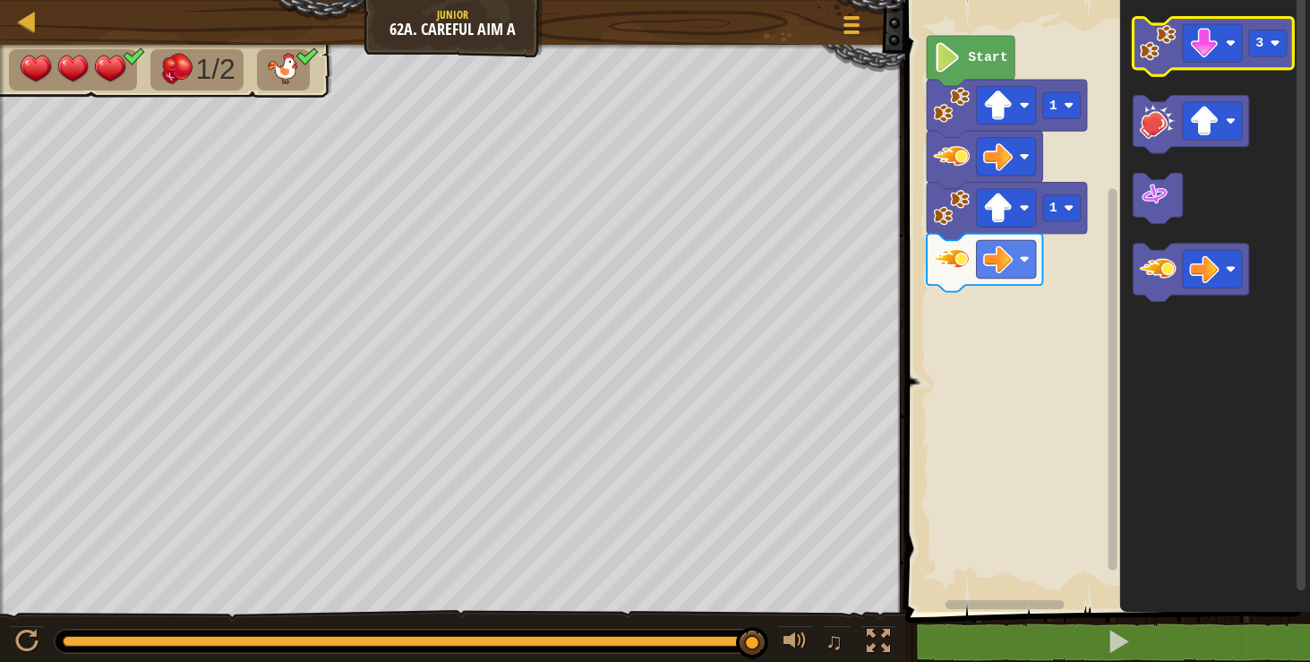
click at [1157, 38] on image "Blockly Workspace" at bounding box center [1158, 42] width 37 height 37
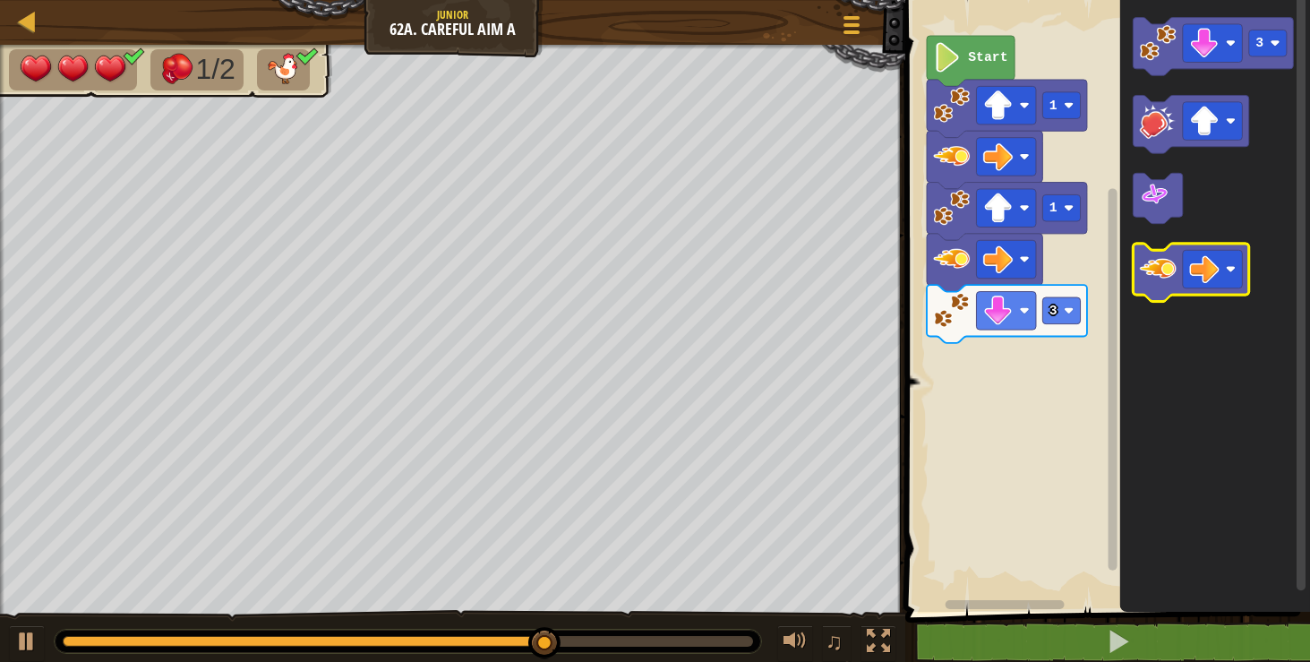
click at [1167, 273] on image "Blockly Workspace" at bounding box center [1158, 269] width 37 height 37
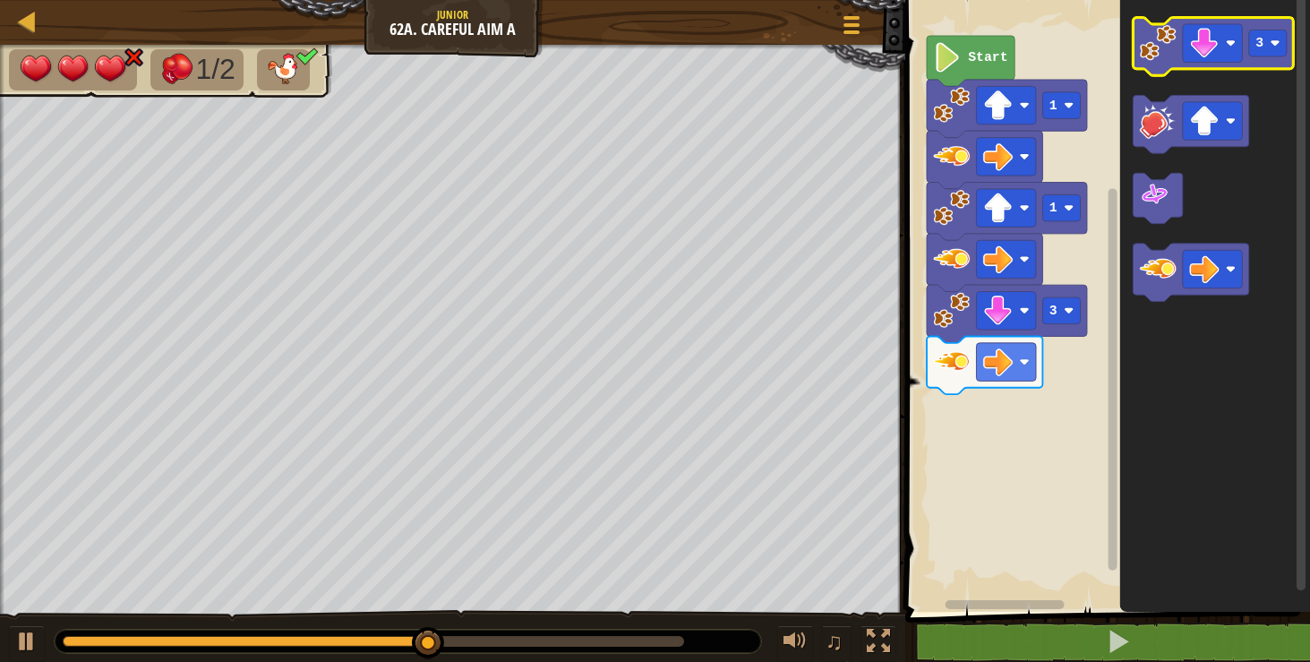
click at [1167, 50] on image "Blockly Workspace" at bounding box center [1158, 42] width 37 height 37
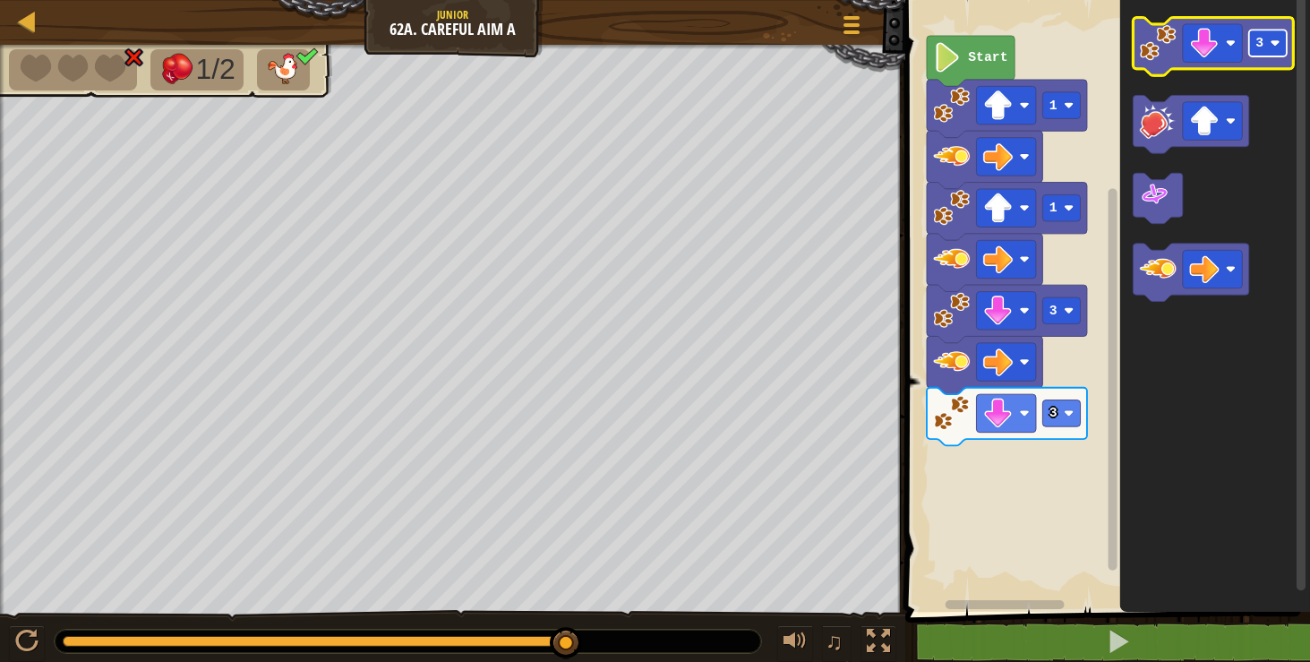
click at [1261, 37] on text "3" at bounding box center [1259, 43] width 8 height 14
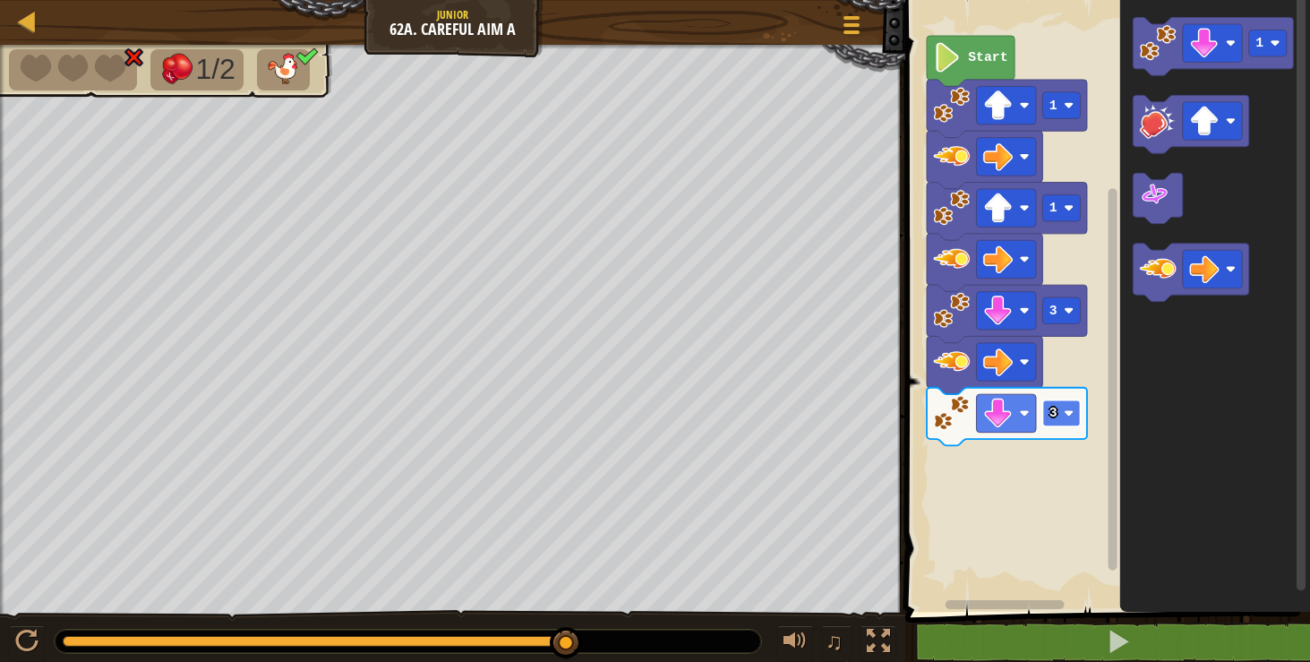
click at [1061, 408] on rect "Blockly Workspace" at bounding box center [1062, 413] width 38 height 27
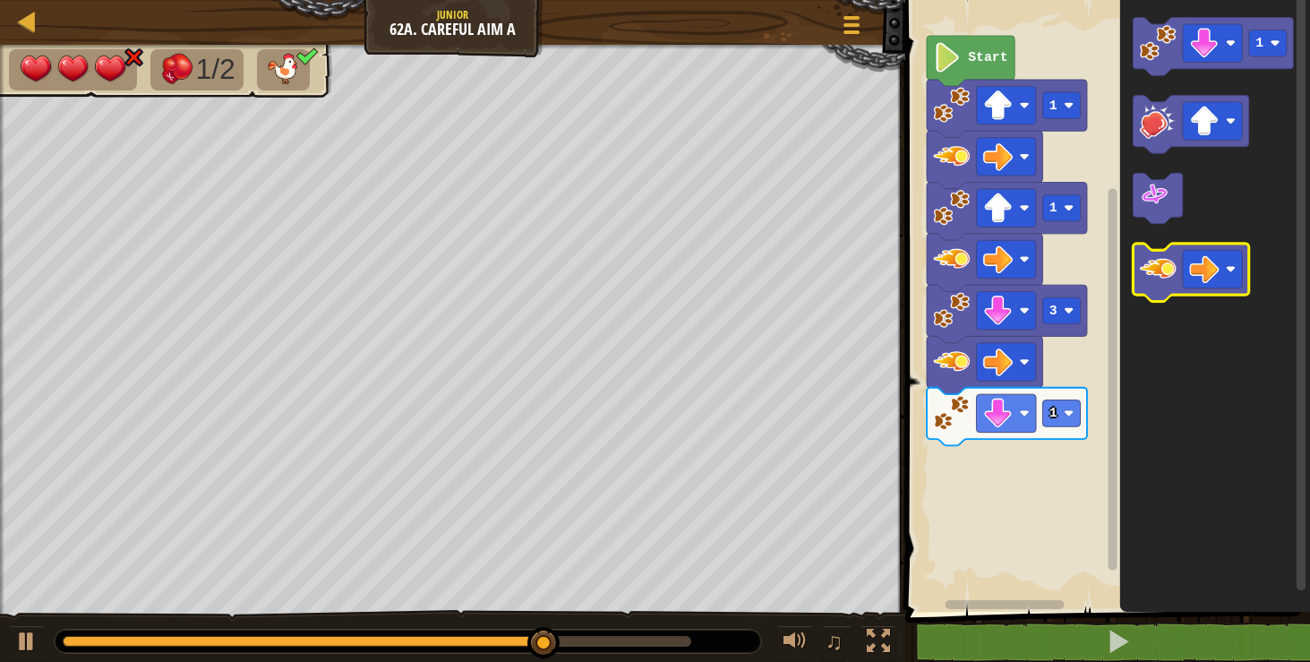
click at [1154, 274] on image "Blockly Workspace" at bounding box center [1158, 269] width 37 height 37
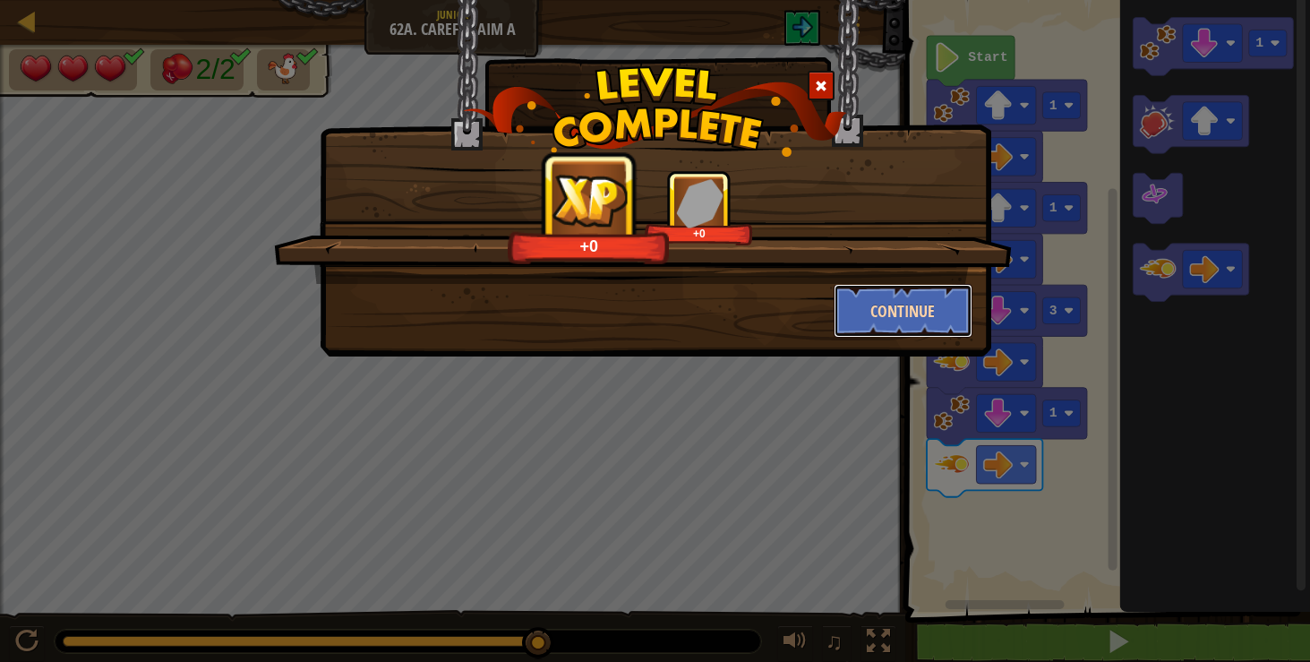
click at [842, 295] on button "Continue" at bounding box center [903, 311] width 139 height 54
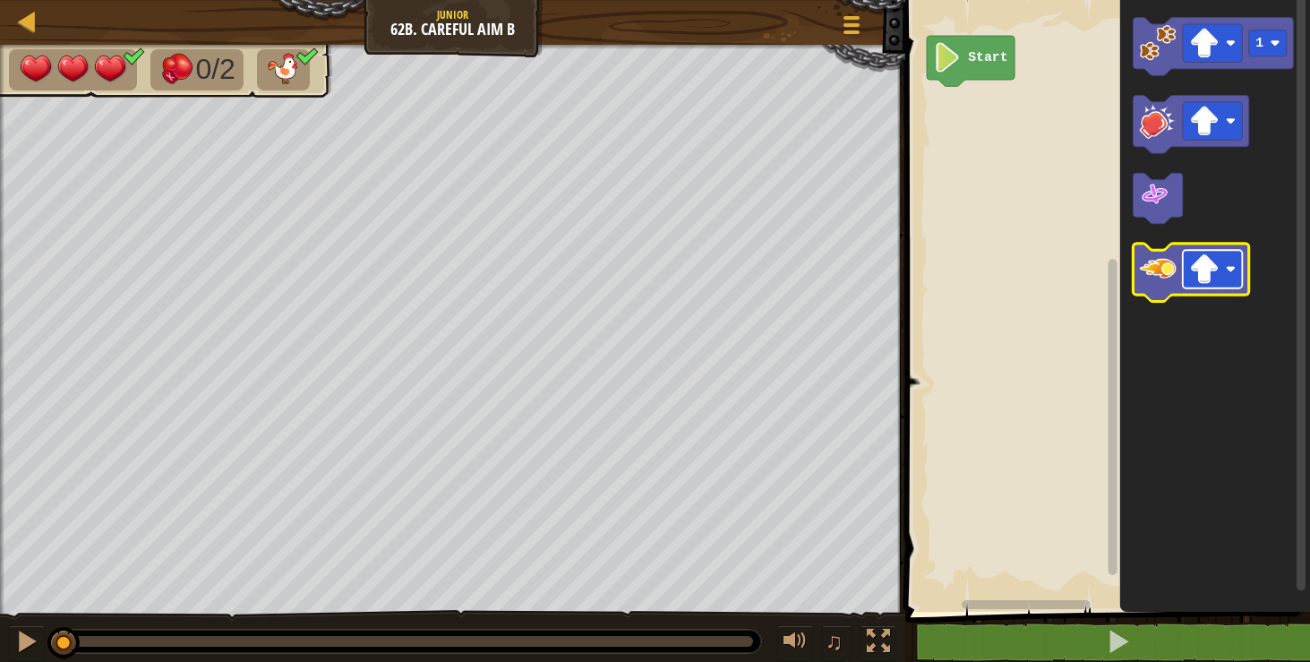
click at [1211, 271] on image "Blockly Workspace" at bounding box center [1204, 269] width 30 height 30
click at [1149, 257] on image "Blockly Workspace" at bounding box center [1158, 269] width 37 height 37
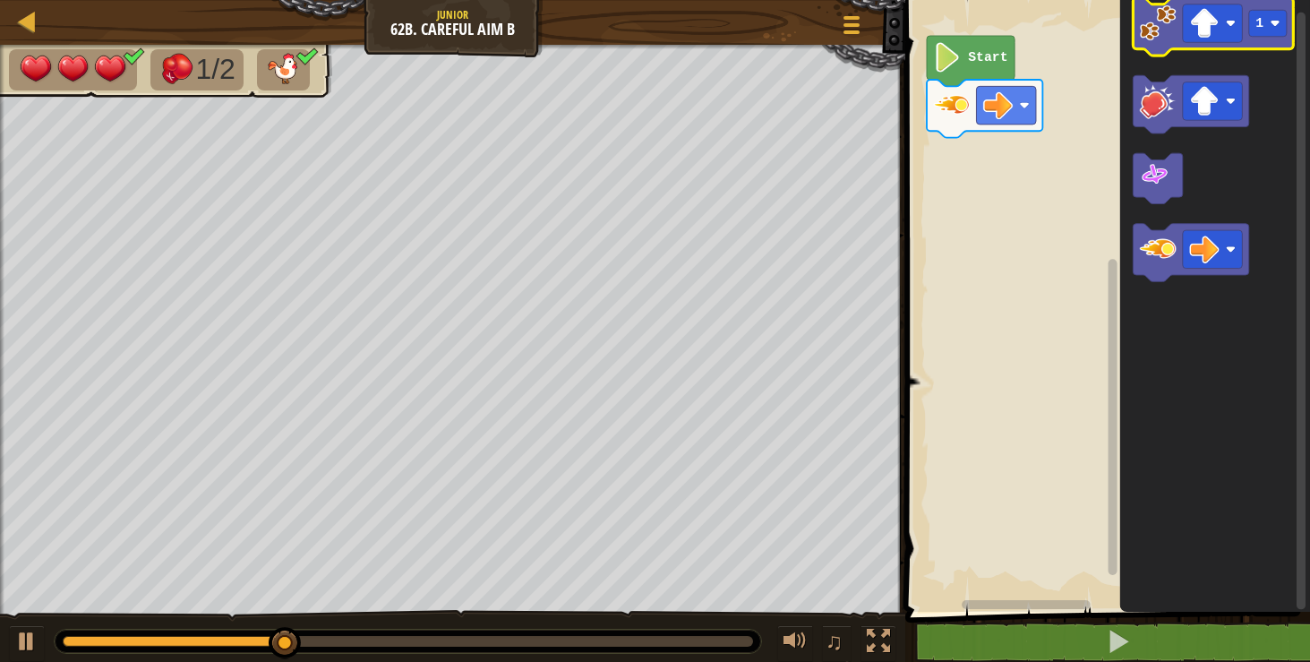
click at [1159, 49] on g "1" at bounding box center [1213, 139] width 160 height 284
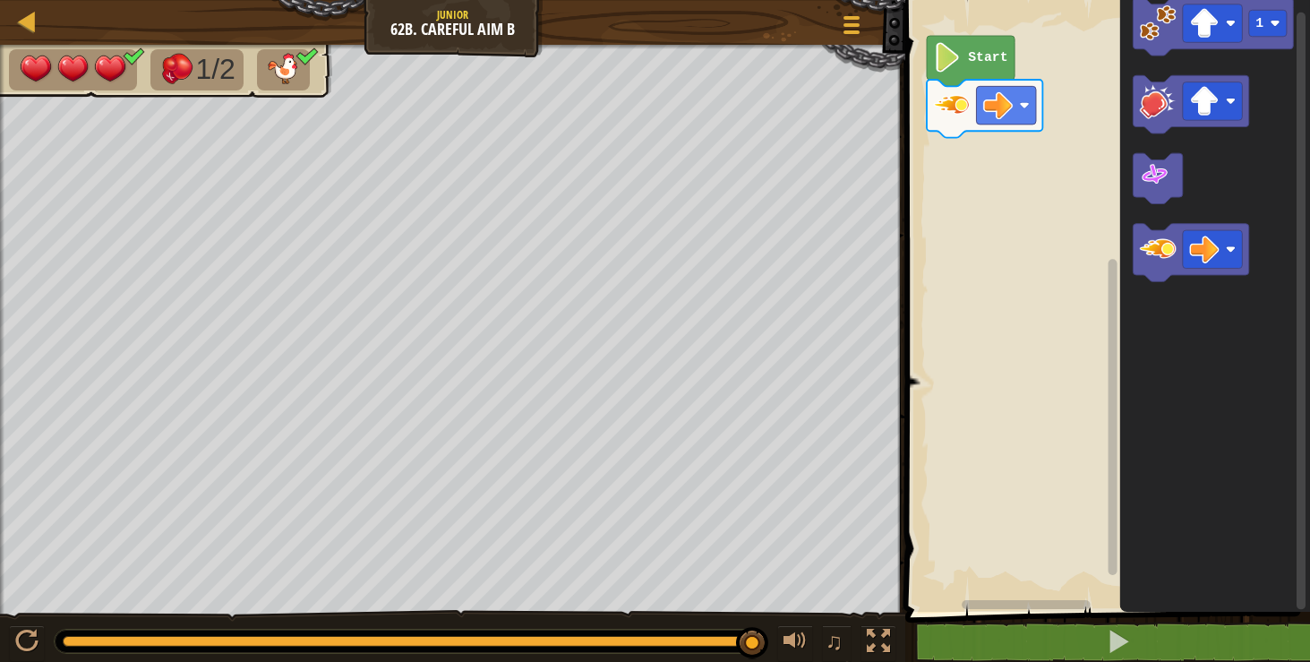
click at [1270, 109] on icon "Blockly Workspace" at bounding box center [1215, 301] width 190 height 620
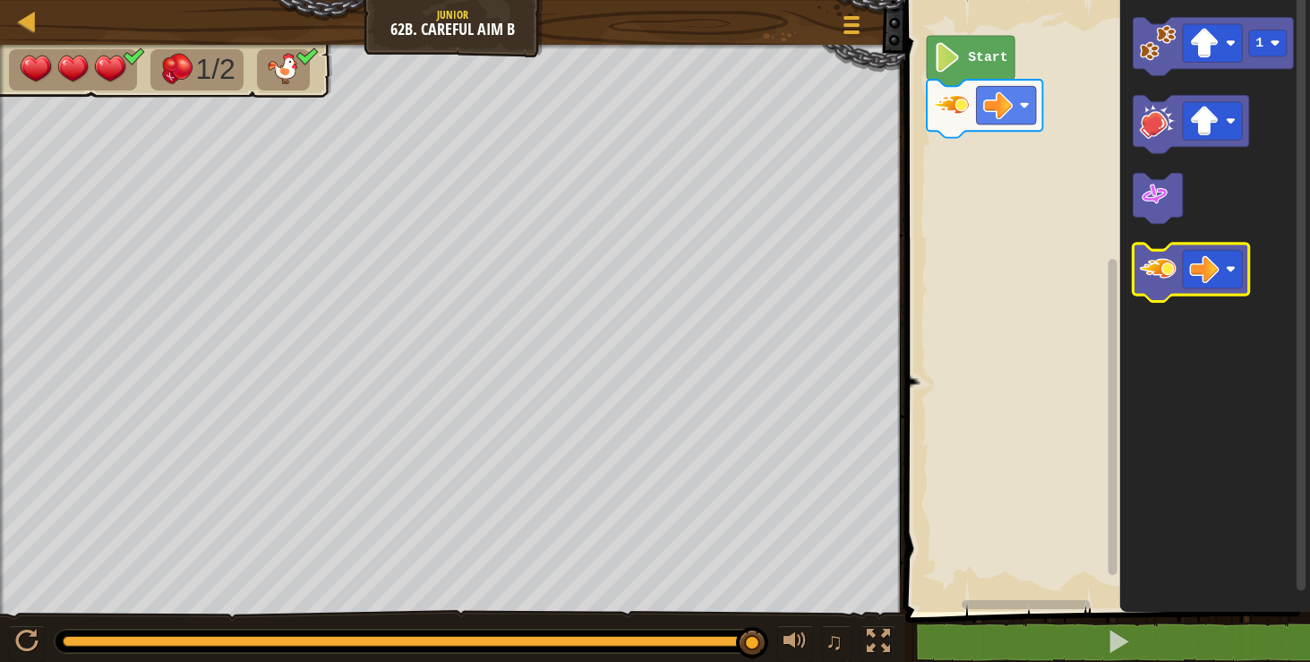
click at [1233, 293] on icon "1" at bounding box center [1215, 301] width 190 height 620
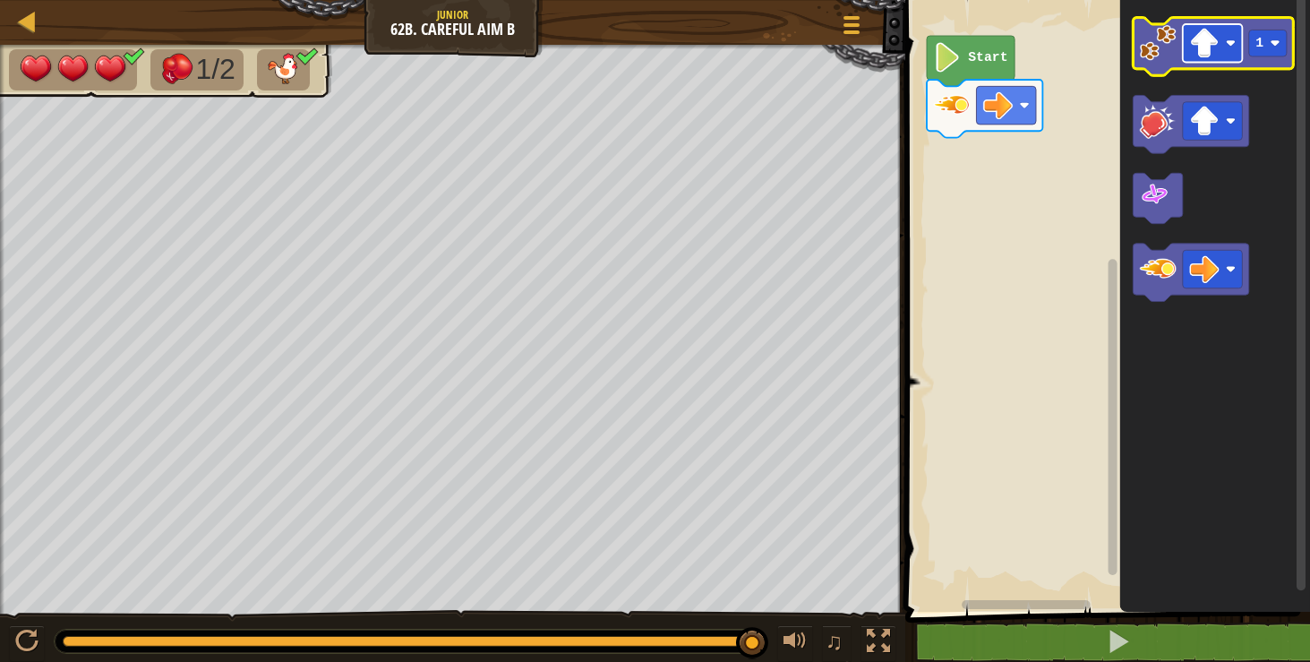
click at [1212, 53] on image "Blockly Workspace" at bounding box center [1204, 44] width 30 height 30
click at [1162, 45] on image "Blockly Workspace" at bounding box center [1158, 42] width 37 height 37
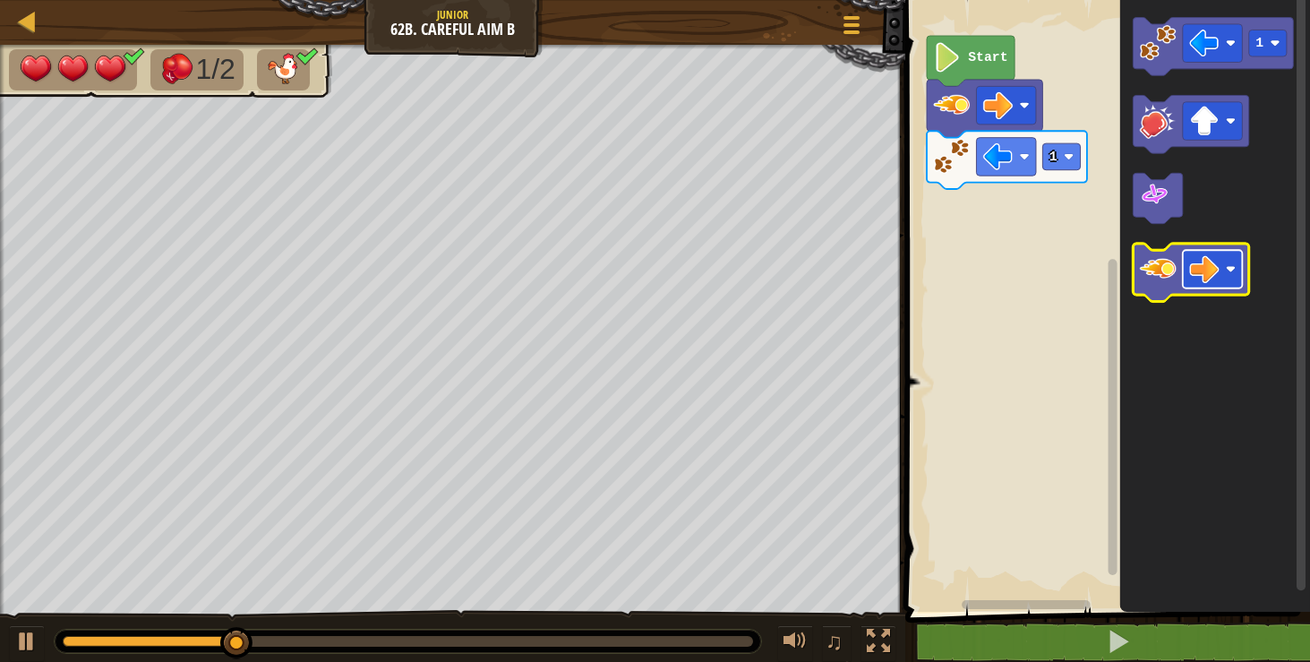
click at [1196, 269] on image "Blockly Workspace" at bounding box center [1204, 269] width 30 height 30
click at [1169, 279] on image "Blockly Workspace" at bounding box center [1158, 269] width 37 height 37
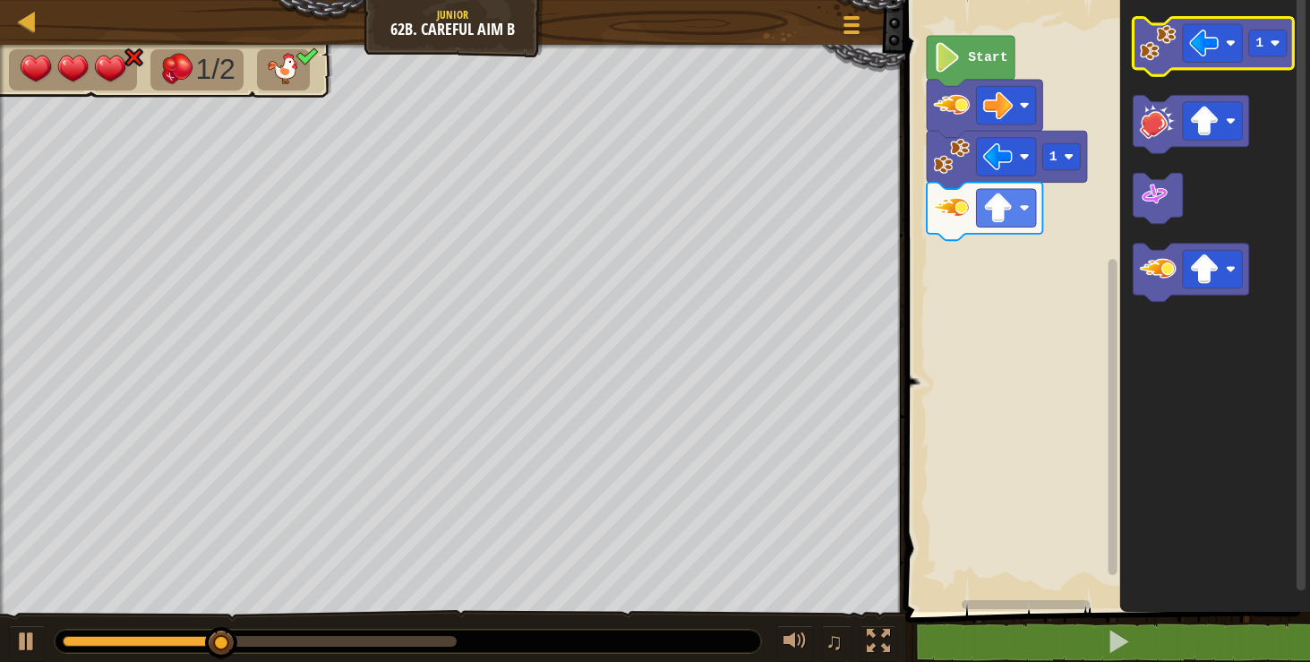
click at [1147, 56] on image "Blockly Workspace" at bounding box center [1158, 42] width 37 height 37
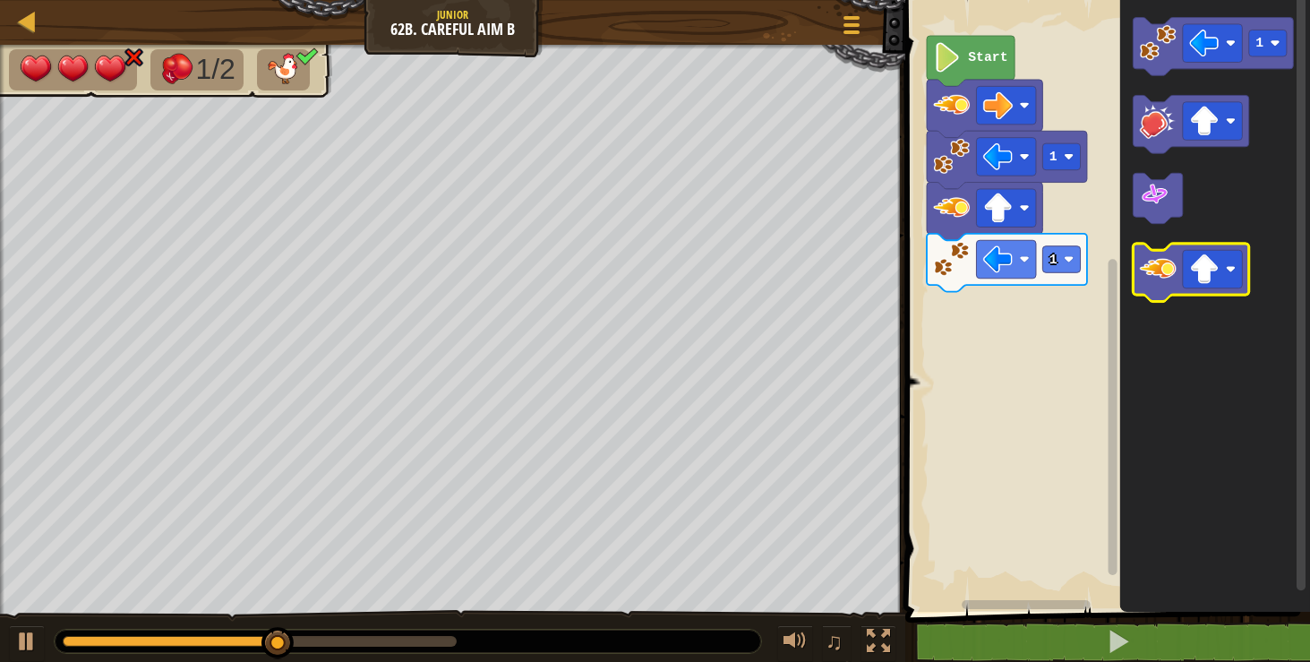
click at [1169, 272] on image "Blockly Workspace" at bounding box center [1158, 269] width 37 height 37
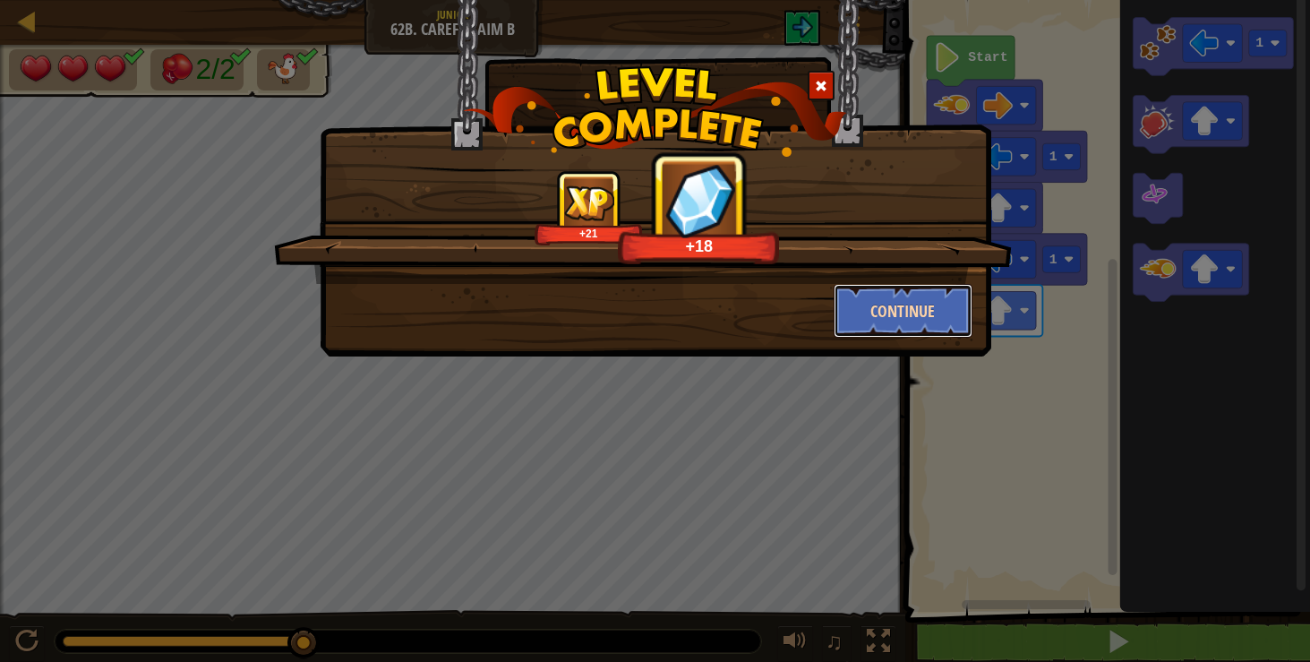
click at [918, 321] on button "Continue" at bounding box center [903, 311] width 139 height 54
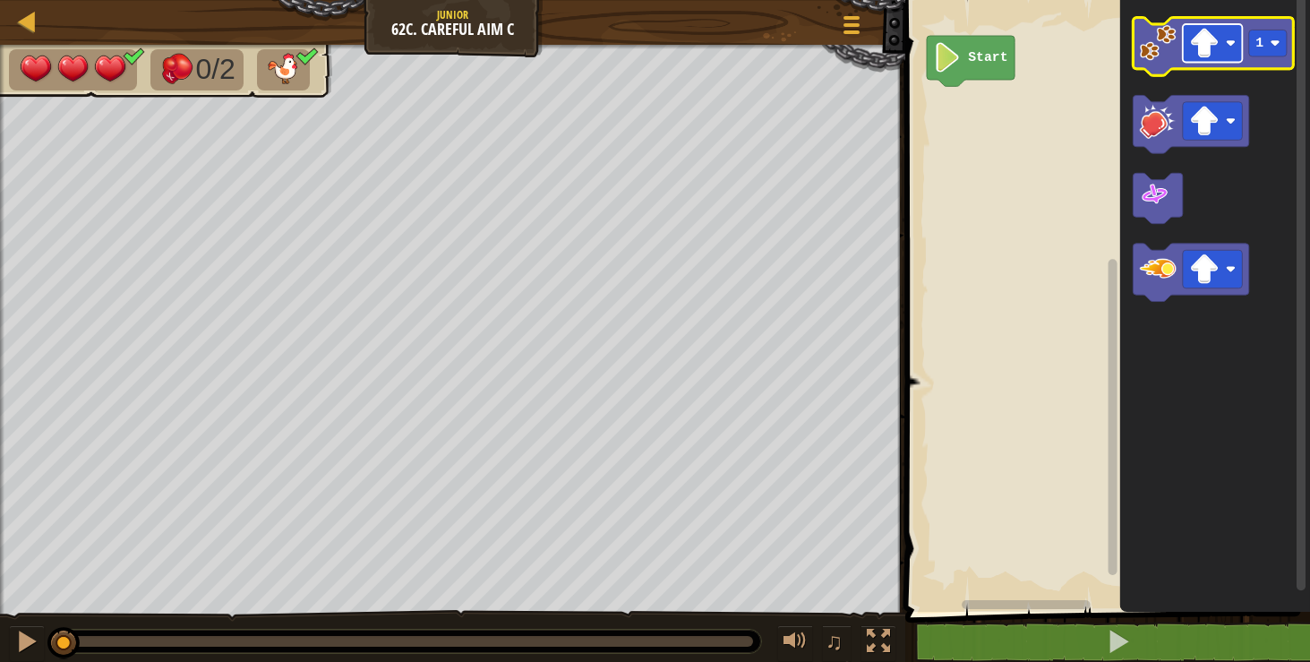
click at [1227, 37] on rect "Blockly Workspace" at bounding box center [1213, 43] width 60 height 38
click at [1165, 58] on image "Blockly Workspace" at bounding box center [1158, 42] width 37 height 37
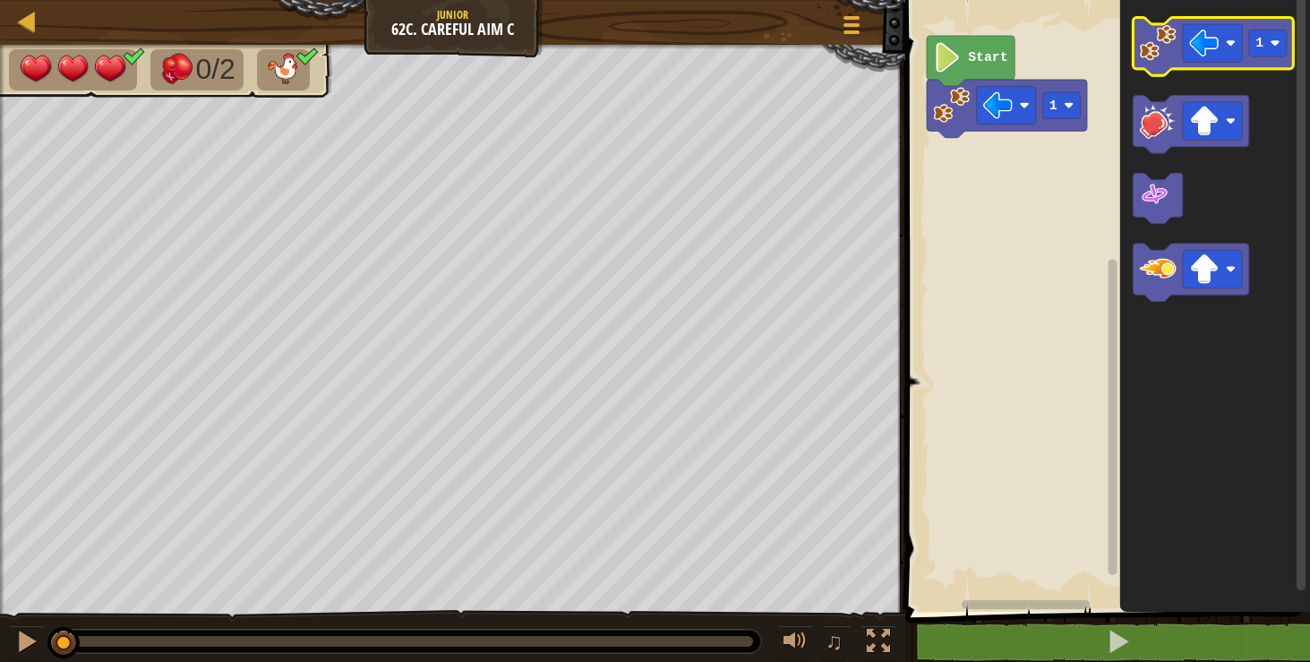
click at [1165, 58] on image "Blockly Workspace" at bounding box center [1158, 42] width 37 height 37
